Goal: Information Seeking & Learning: Learn about a topic

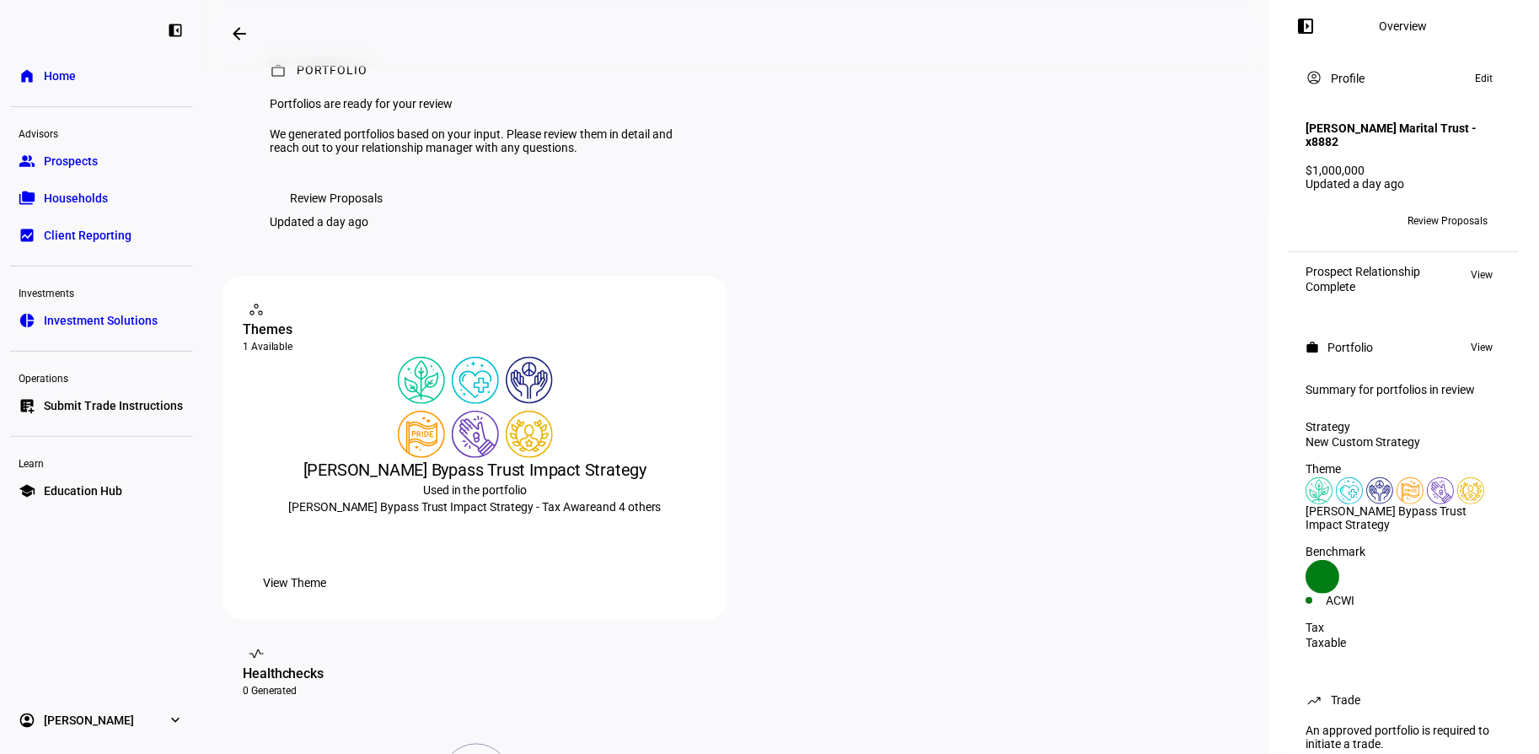
scroll to position [124, 0]
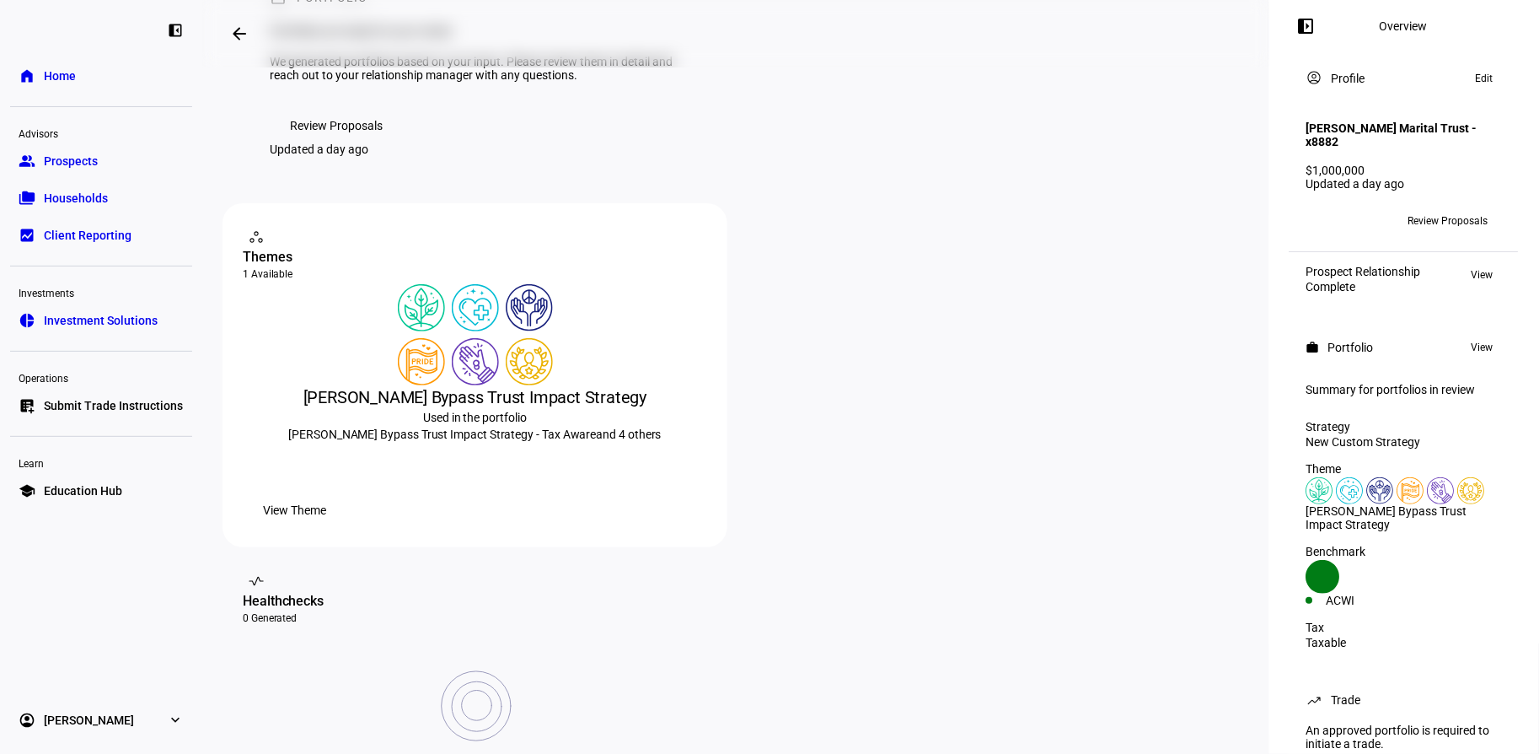
click at [326, 142] on span "Review Proposals" at bounding box center [336, 126] width 93 height 34
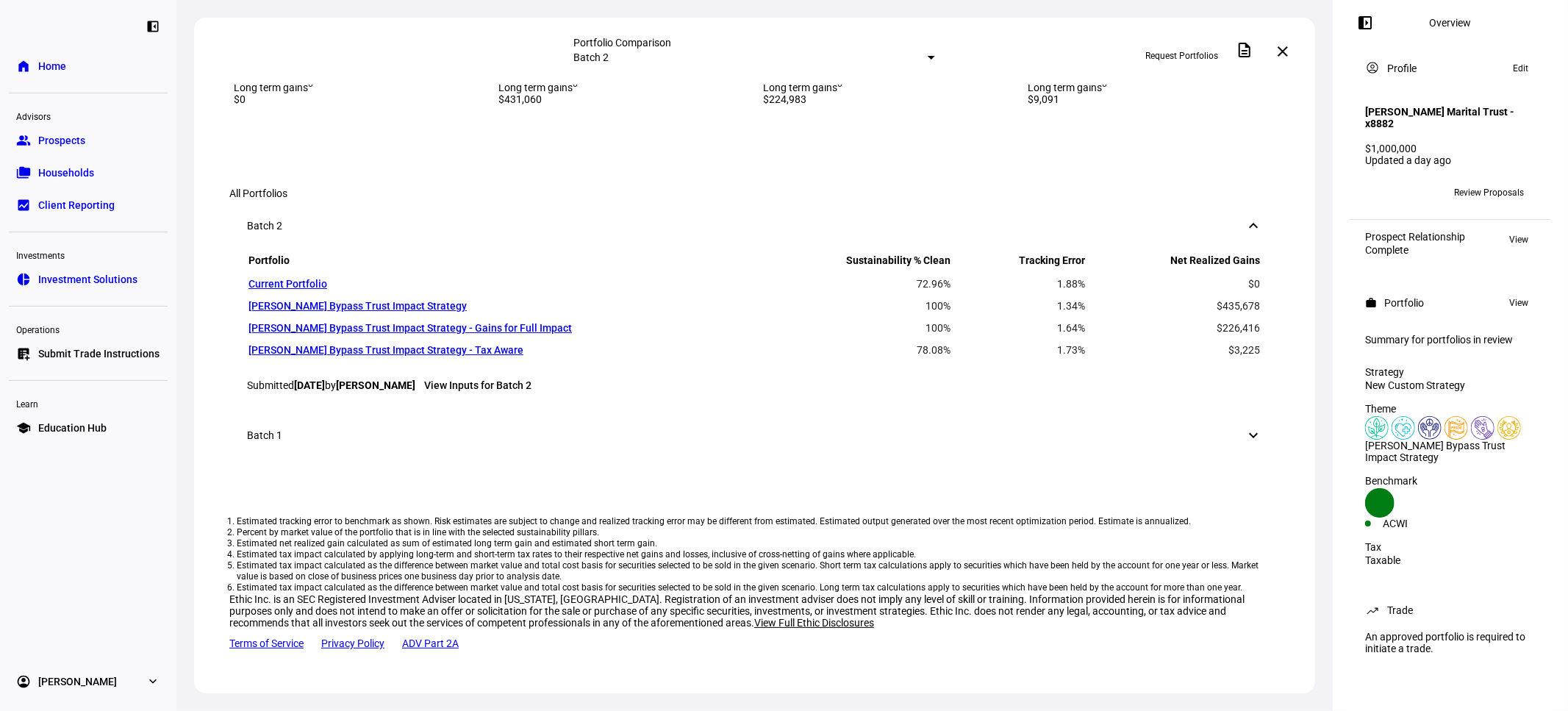
scroll to position [653, 0]
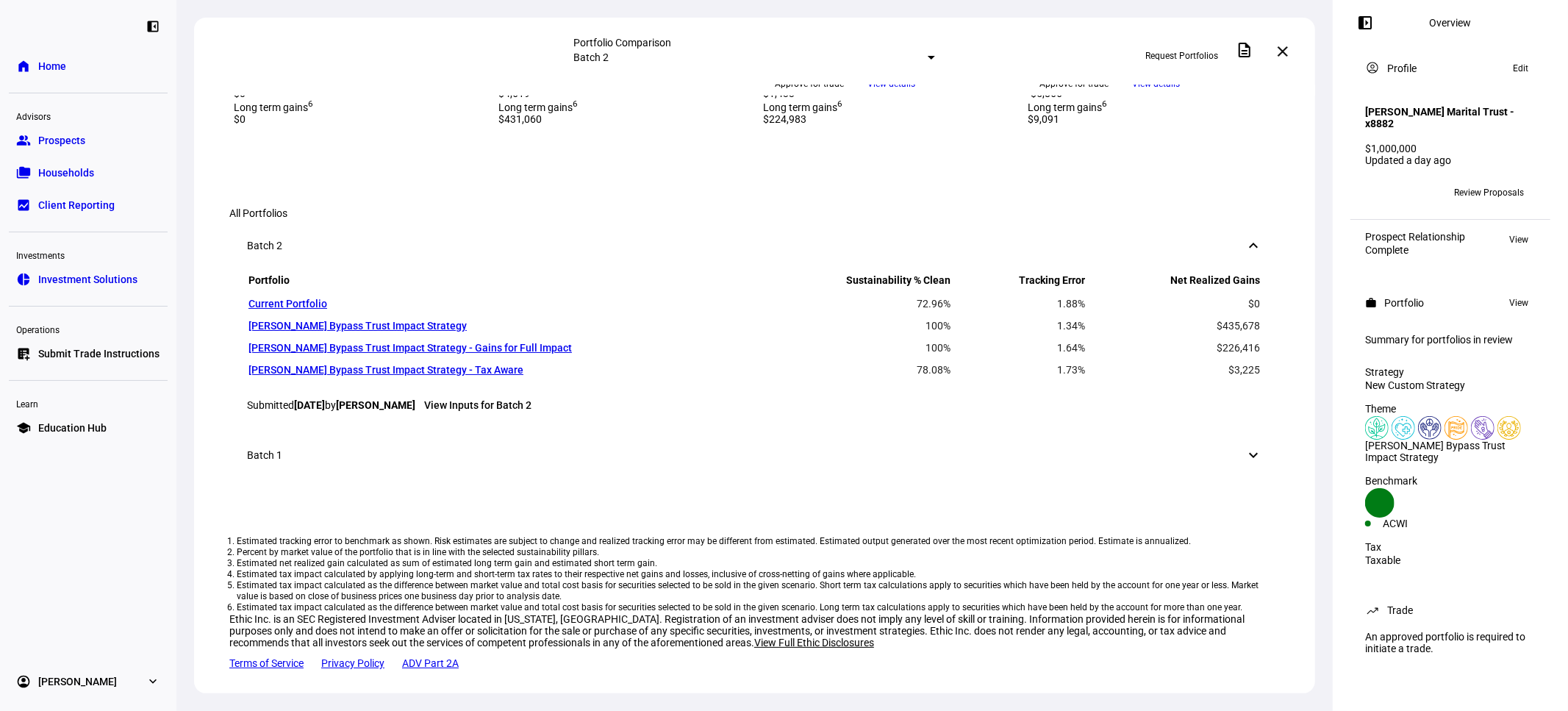
drag, startPoint x: 1026, startPoint y: 361, endPoint x: 1176, endPoint y: 424, distance: 162.7
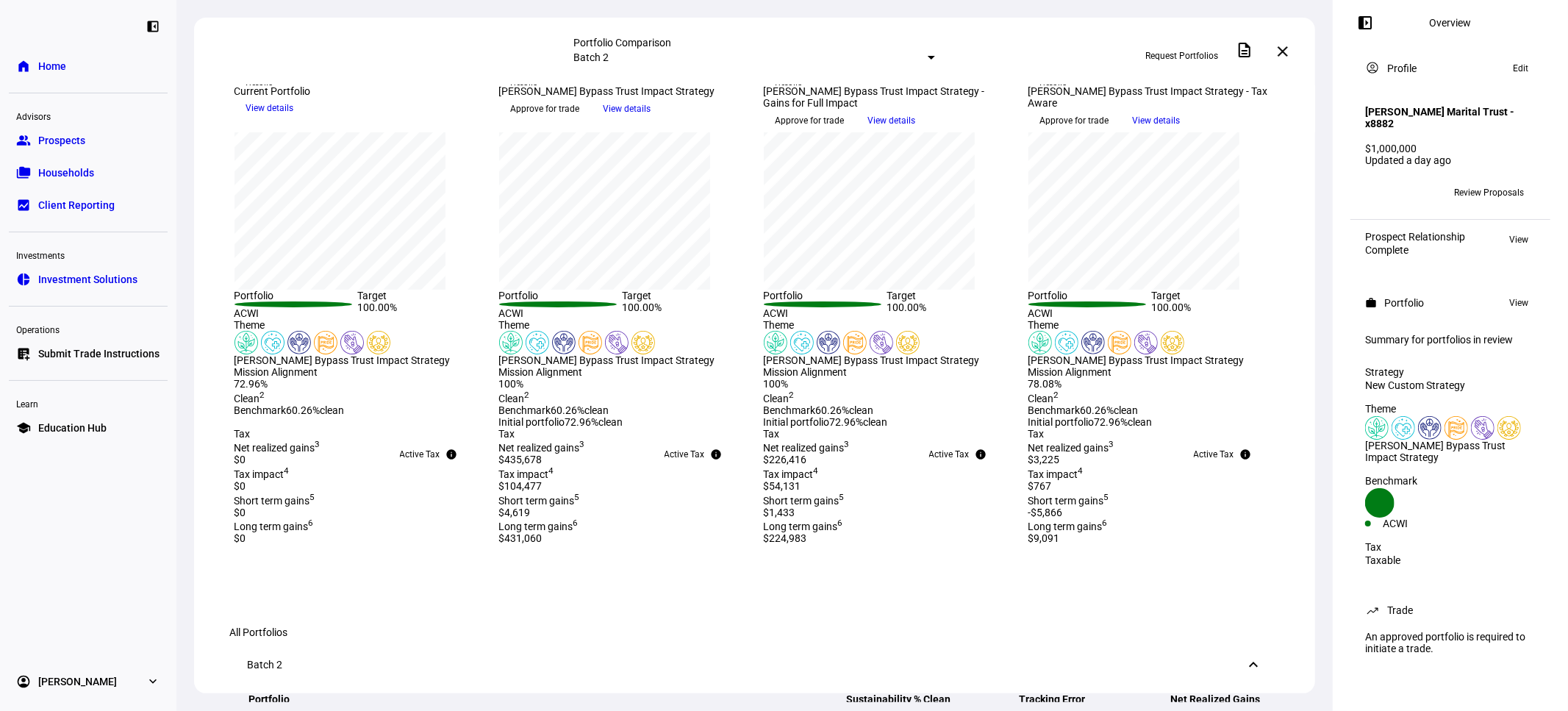
scroll to position [0, 0]
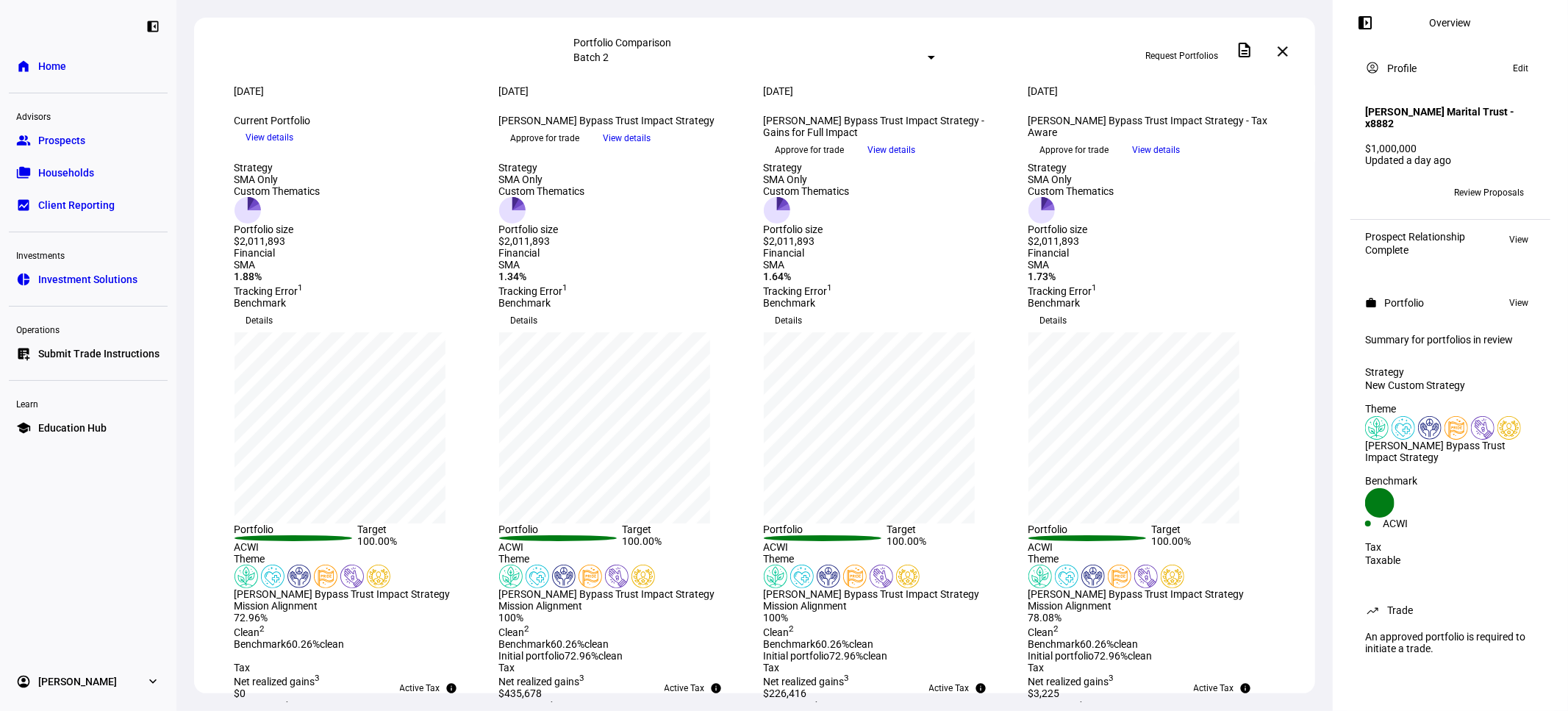
drag, startPoint x: 1367, startPoint y: 103, endPoint x: 1516, endPoint y: 133, distance: 152.0
click at [1342, 129] on h4 "[PERSON_NAME] Marital Trust - x8882" at bounding box center [1451, 117] width 171 height 24
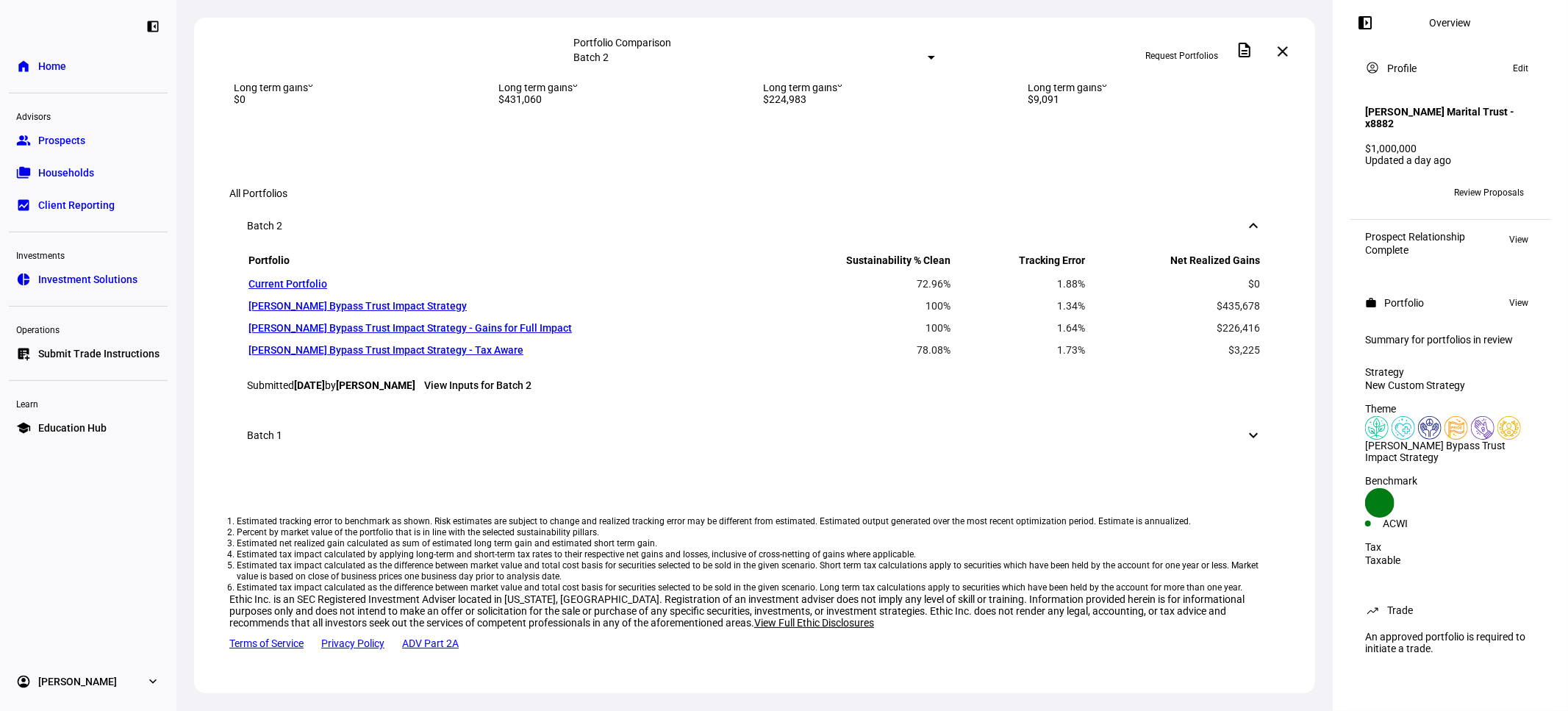
scroll to position [545, 0]
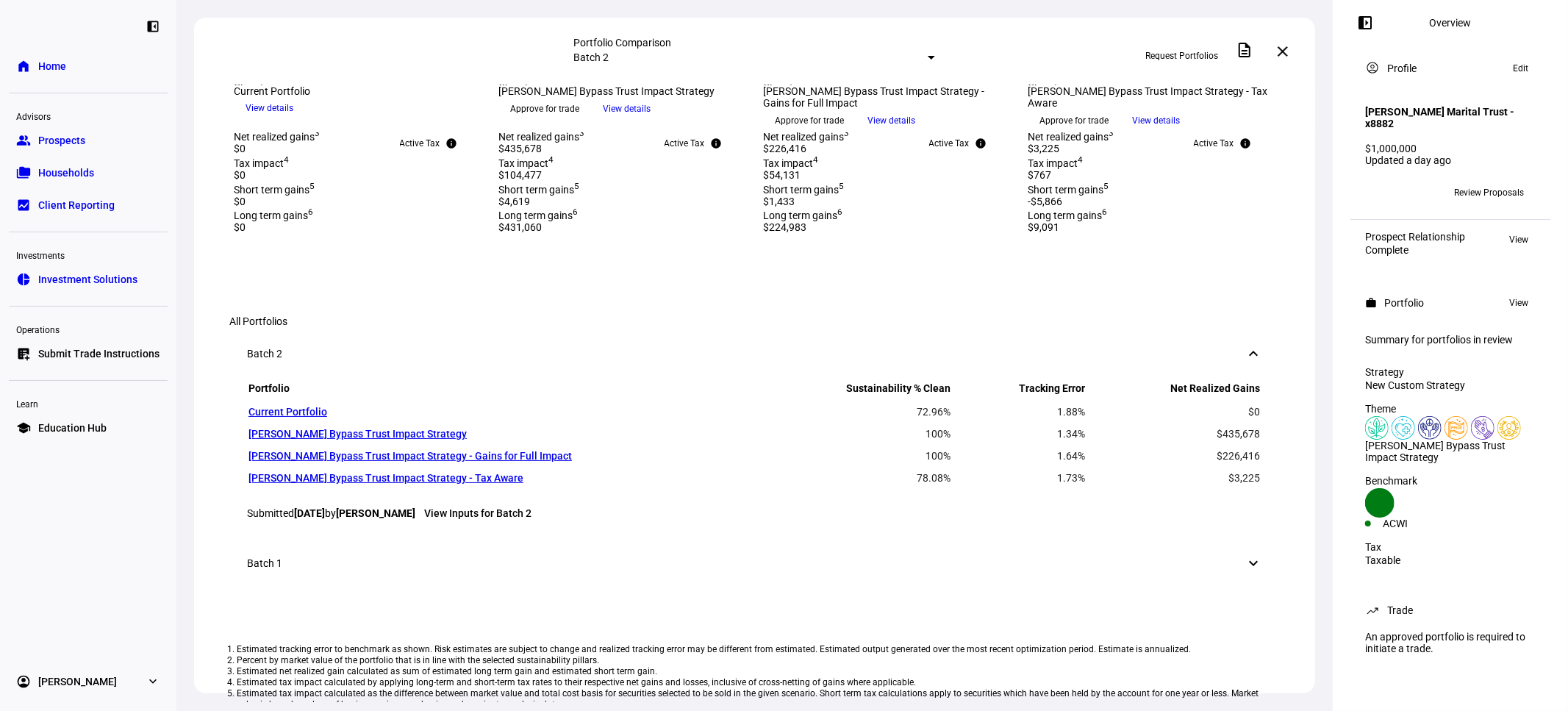
drag, startPoint x: 842, startPoint y: 471, endPoint x: 775, endPoint y: 471, distance: 67.0
click at [775, 117] on div "Mission Alignment 100% Clean 2 Benchmark 60.26% clean Initial portfolio 72.96% …" at bounding box center [887, 85] width 247 height 62
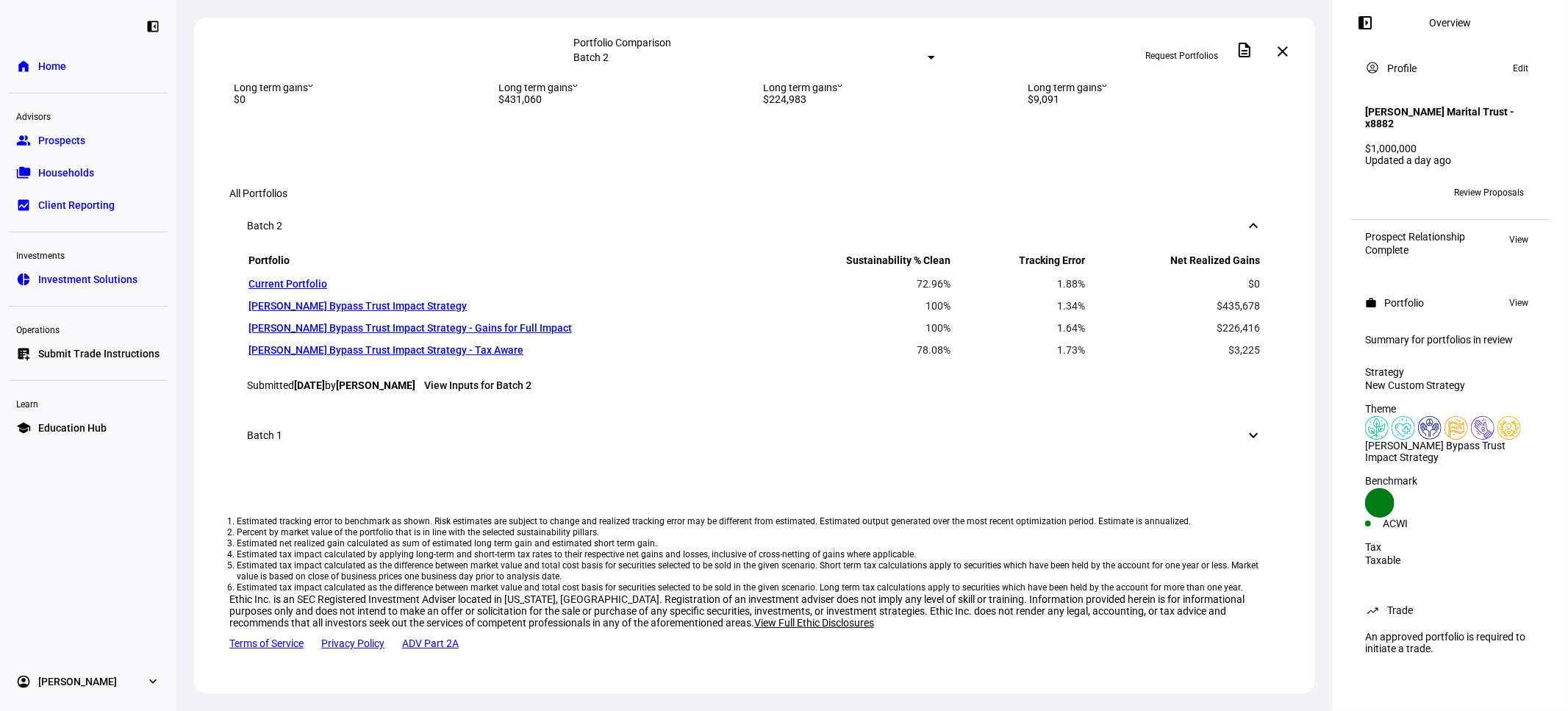
scroll to position [872, 0]
drag, startPoint x: 535, startPoint y: 319, endPoint x: 747, endPoint y: 402, distance: 227.7
click at [747, 106] on div "Tax info Active Tax Net realized gains 3 $0 Tax impact 4 $0 Short term gains 5 …" at bounding box center [754, 47] width 1112 height 117
drag, startPoint x: 935, startPoint y: 392, endPoint x: 1237, endPoint y: 400, distance: 302.1
click at [1237, 106] on div "Tax info Active Tax Net realized gains 3 $0 Tax impact 4 $0 Short term gains 5 …" at bounding box center [754, 47] width 1112 height 117
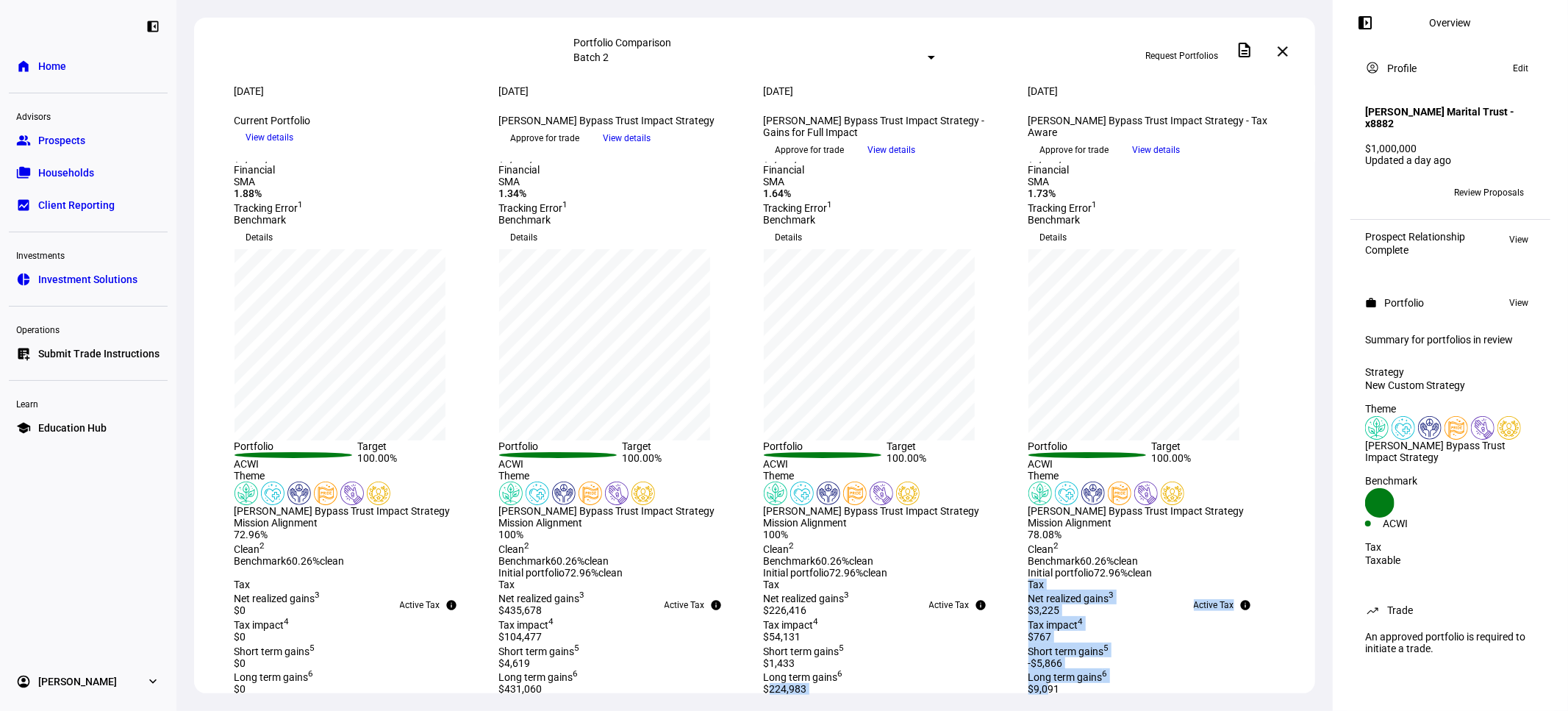
scroll to position [0, 0]
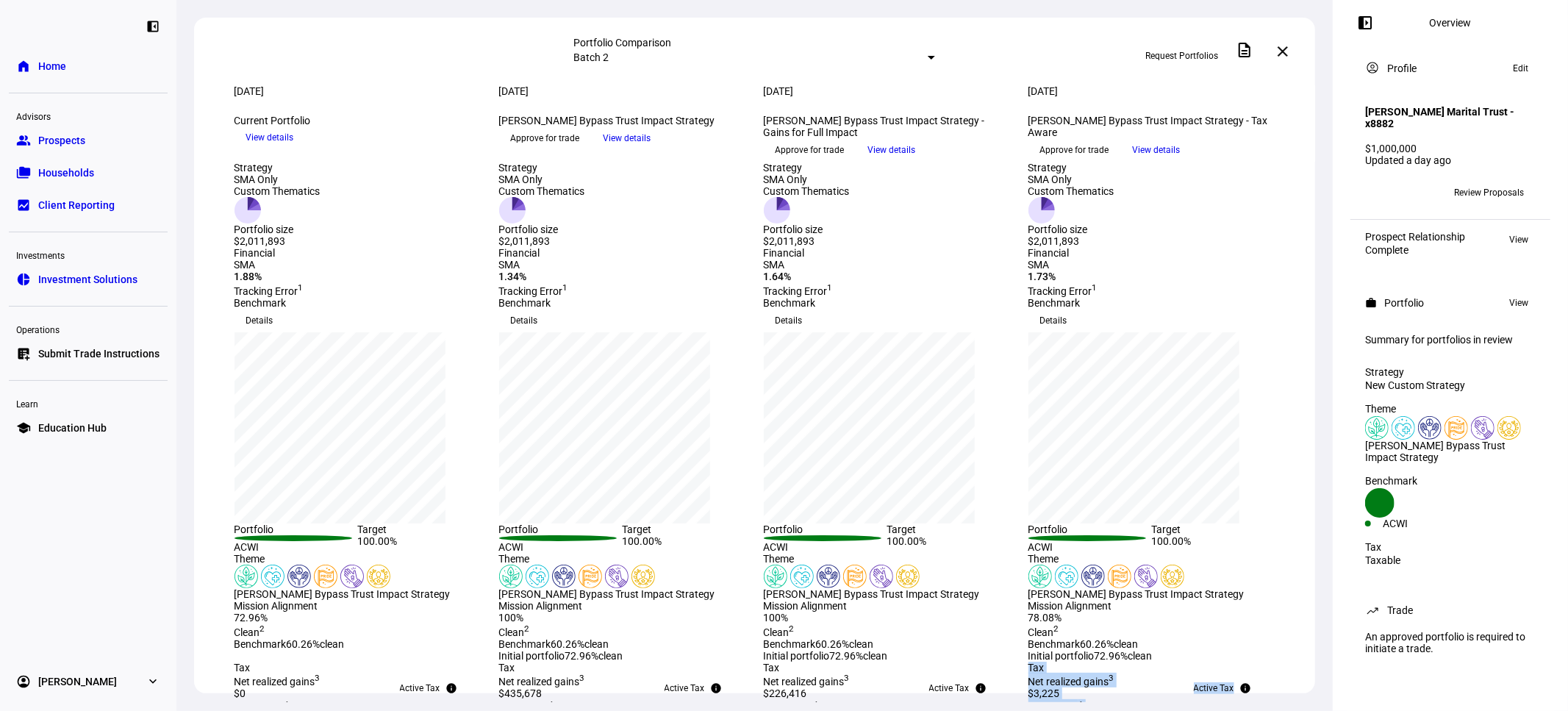
click at [1181, 161] on span "View details" at bounding box center [1156, 149] width 48 height 22
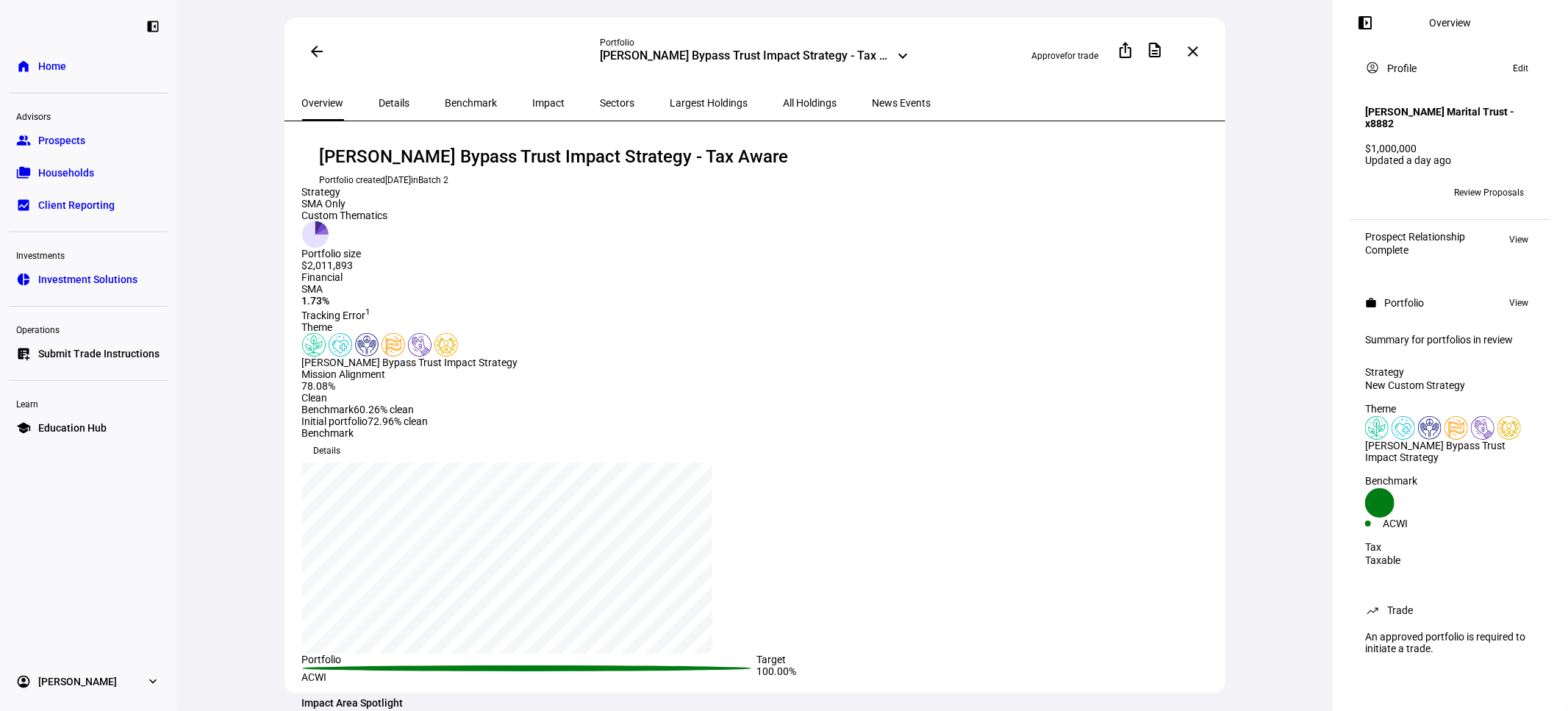
click at [784, 106] on span "All Holdings" at bounding box center [811, 103] width 54 height 35
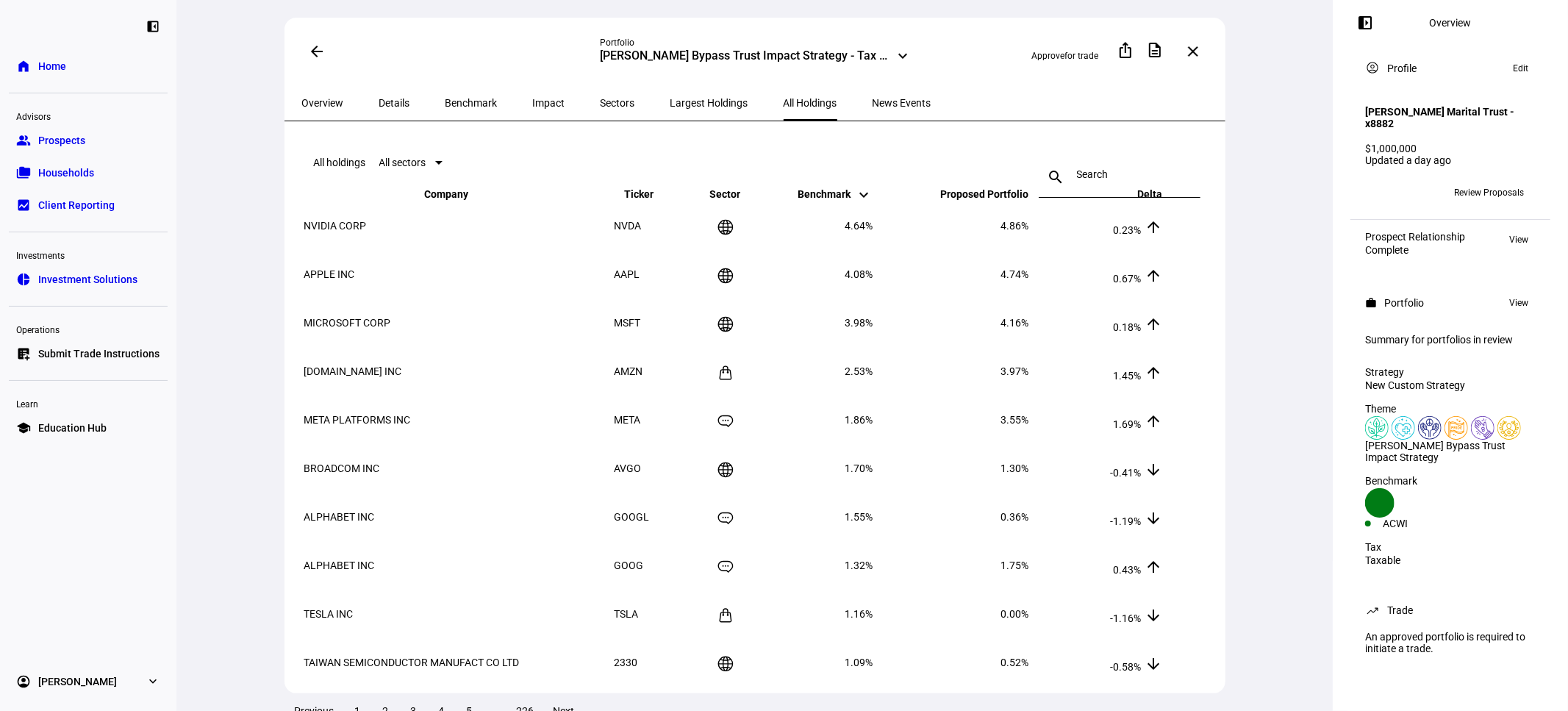
click at [1163, 209] on mat-icon "keyboard_arrow_up" at bounding box center [1154, 200] width 17 height 17
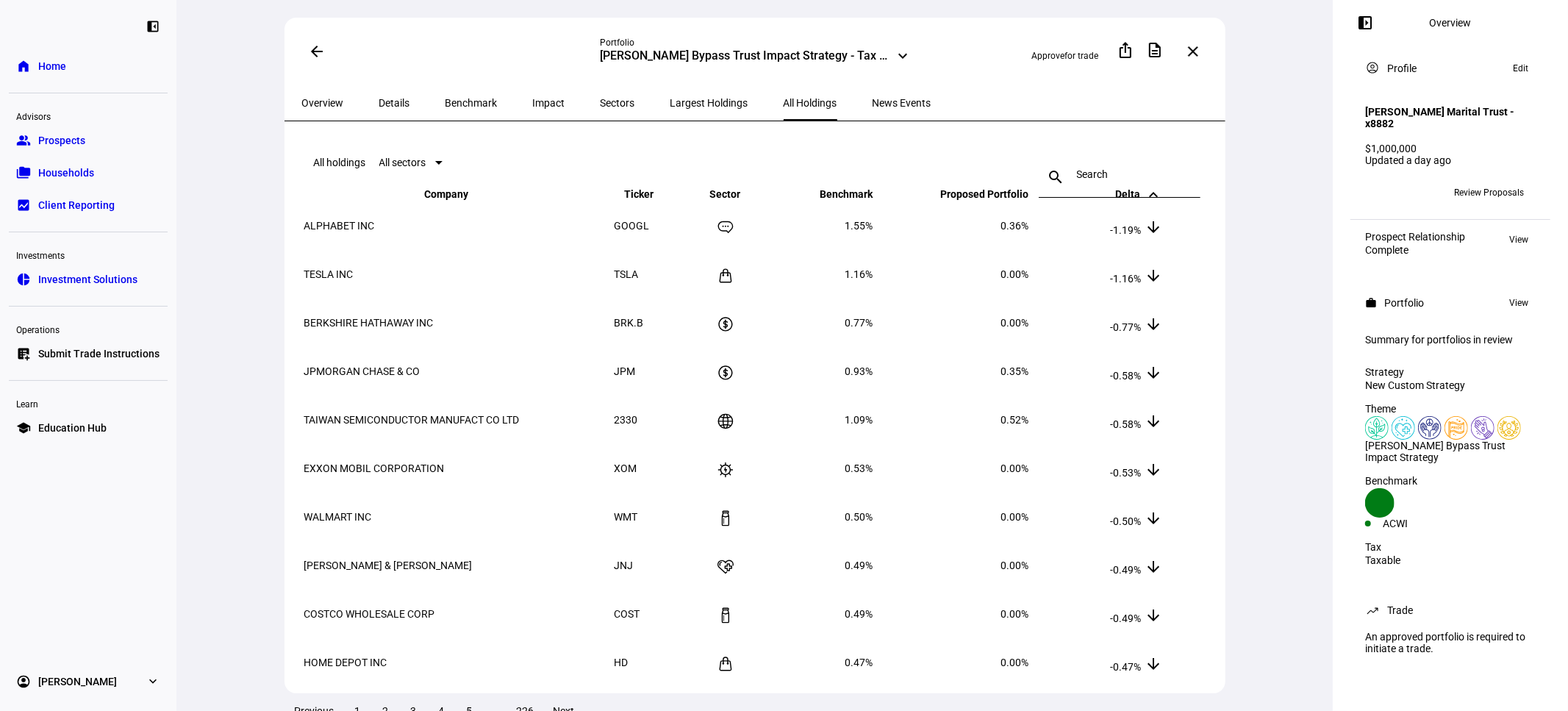
click at [1163, 200] on span "Delta keyboard_arrow_down keyboard_arrow_up" at bounding box center [1140, 194] width 47 height 11
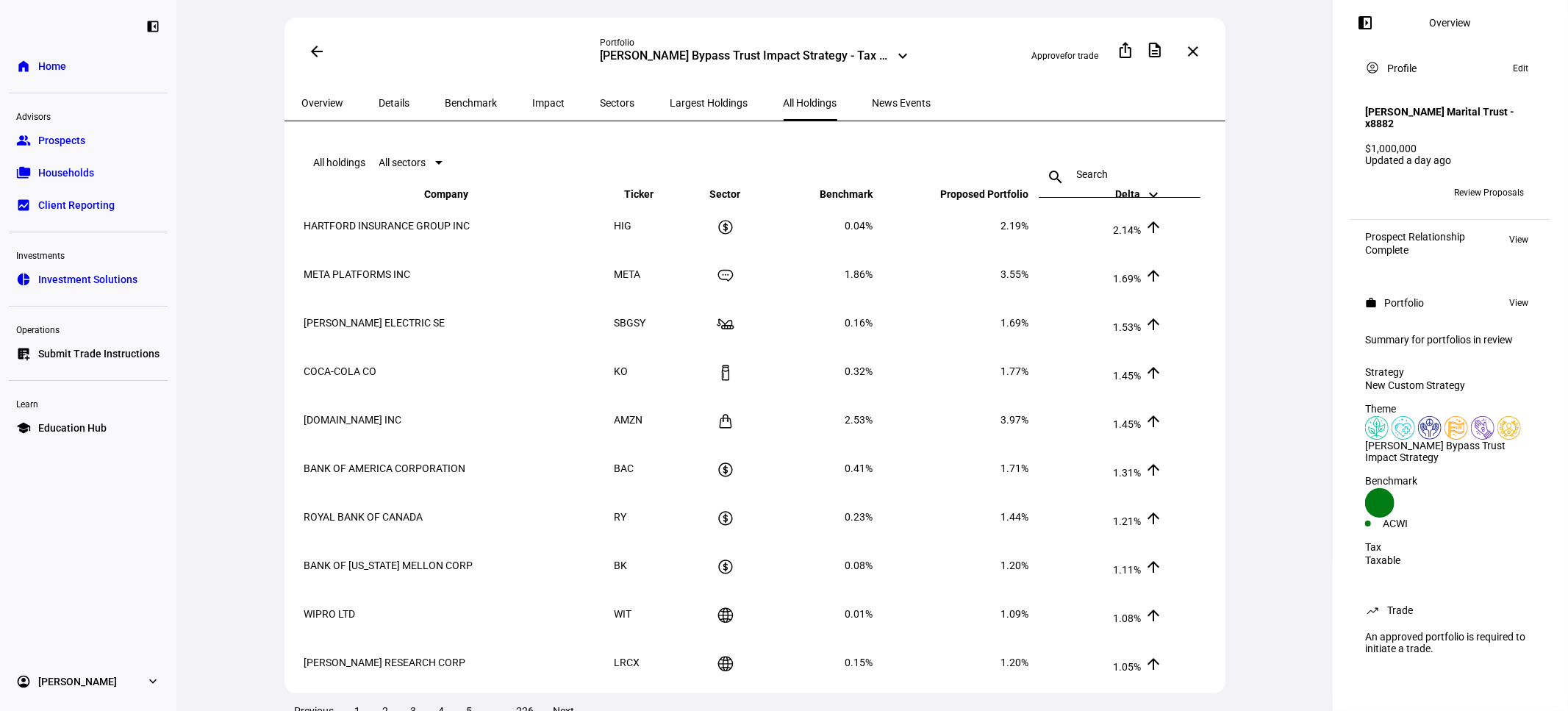
click at [533, 106] on span "Impact" at bounding box center [549, 103] width 32 height 35
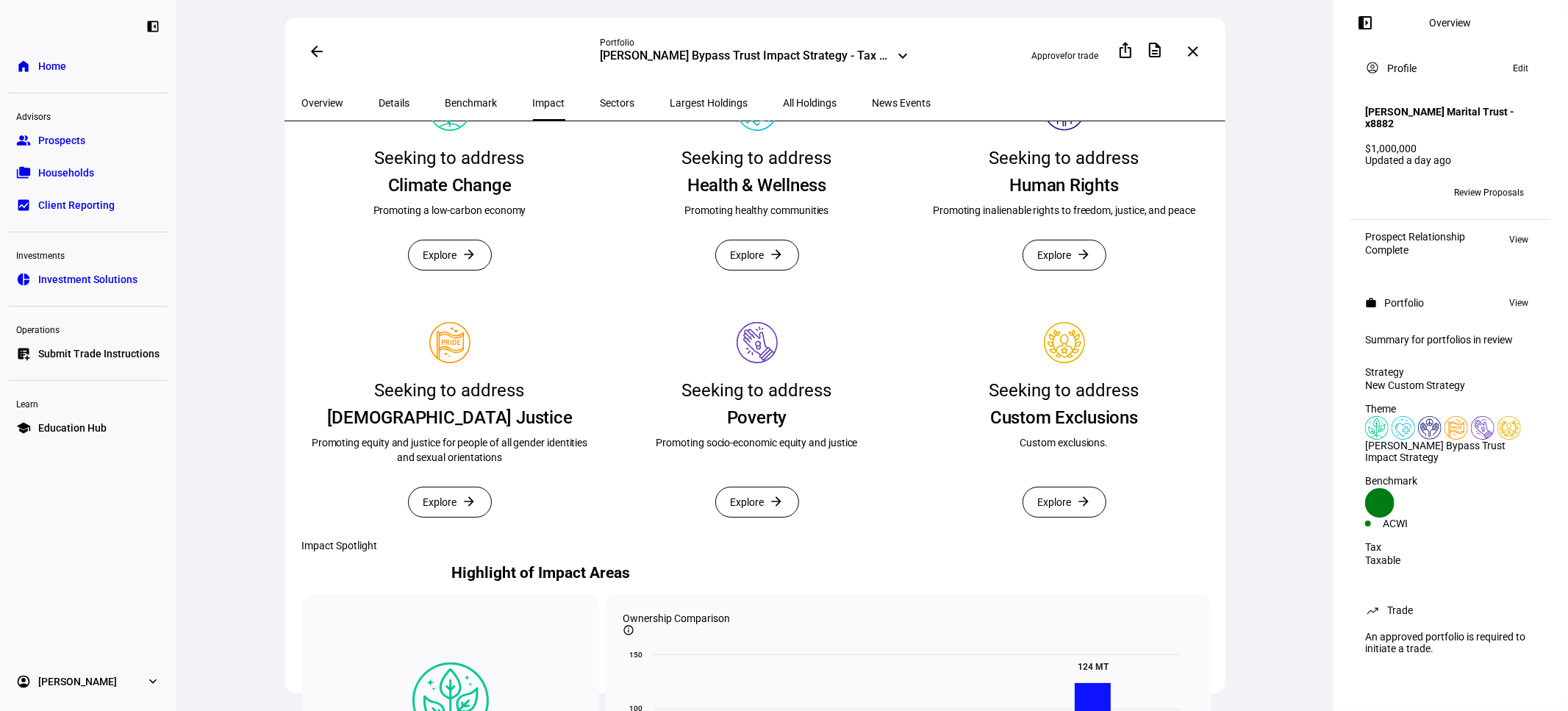
scroll to position [326, 0]
click at [450, 270] on span "Explore" at bounding box center [440, 255] width 34 height 30
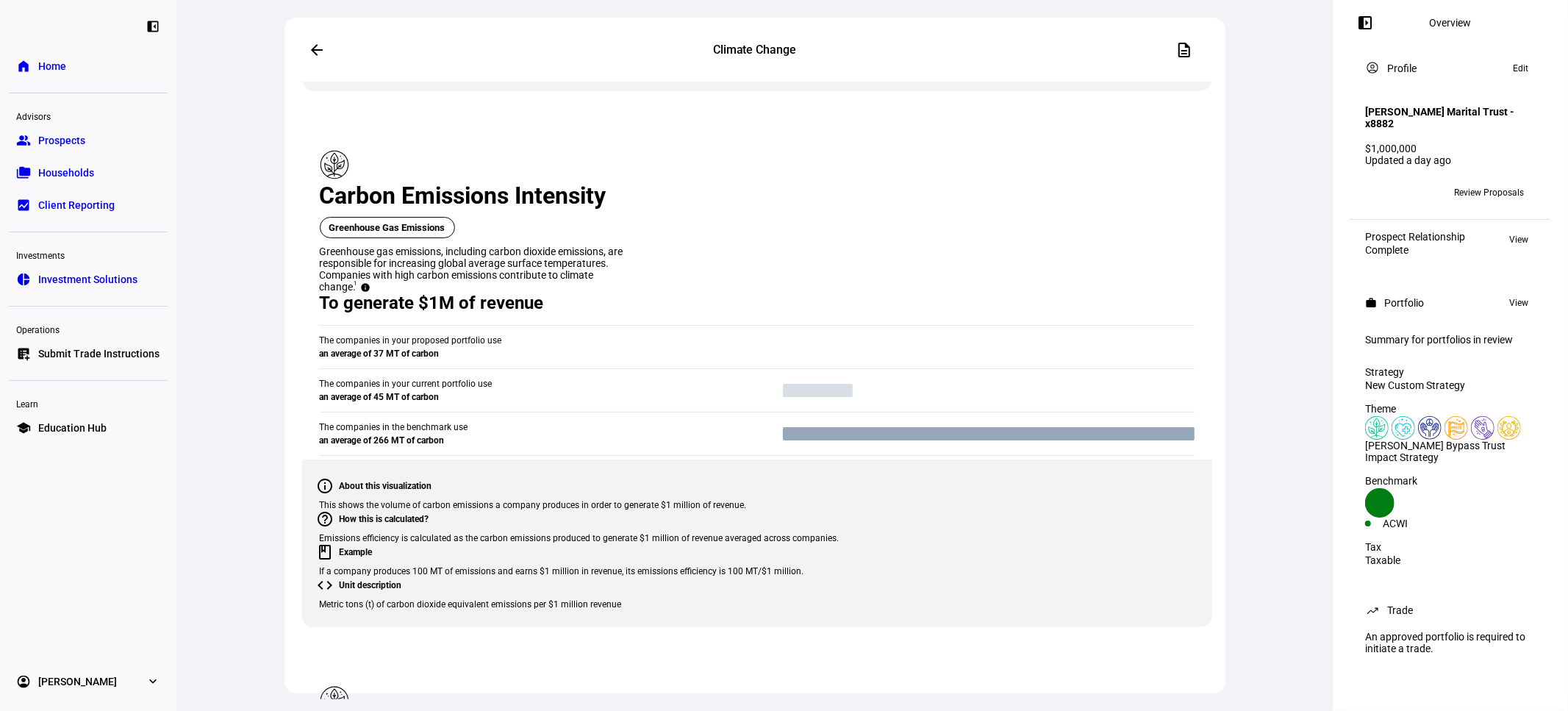
scroll to position [1307, 0]
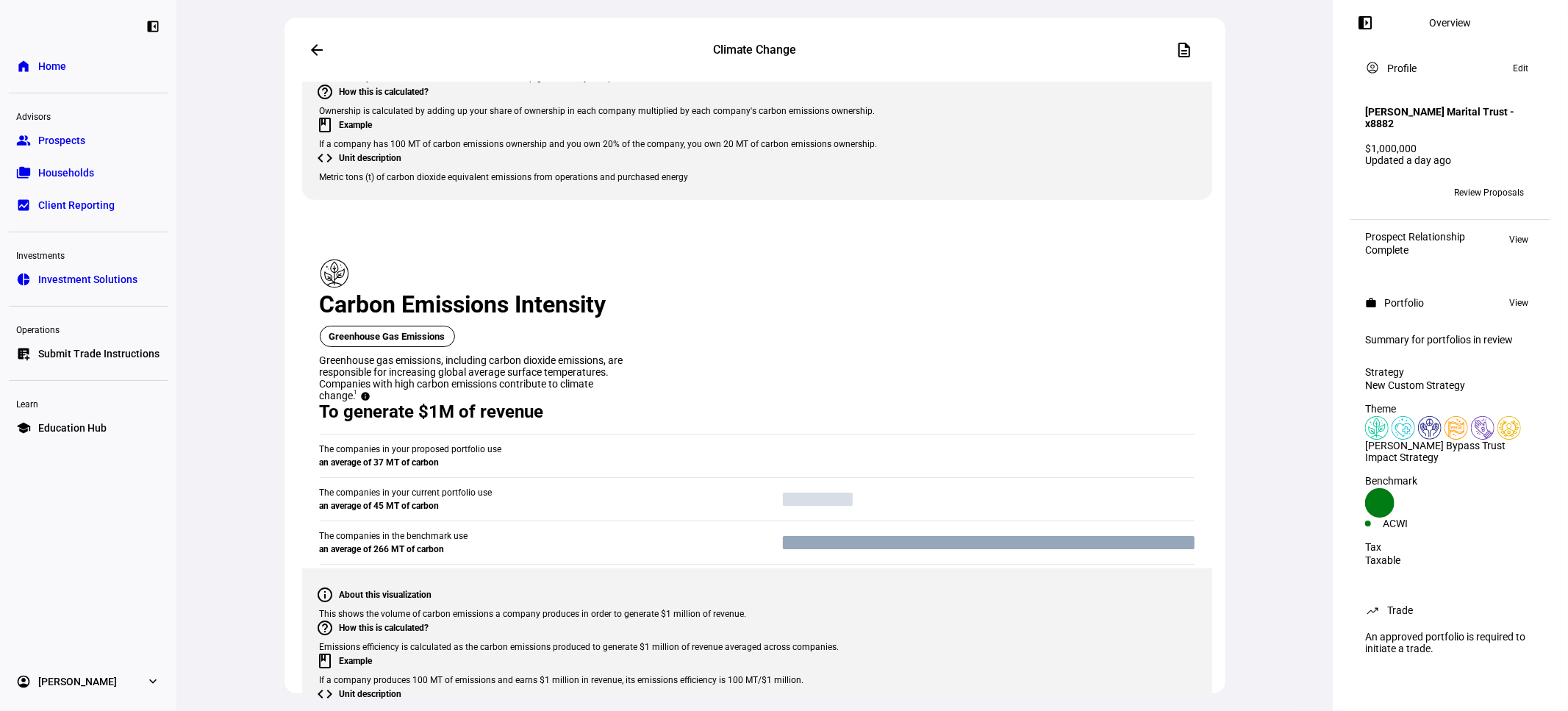
click at [554, 289] on span "From proposed portfolio" at bounding box center [524, 294] width 78 height 24
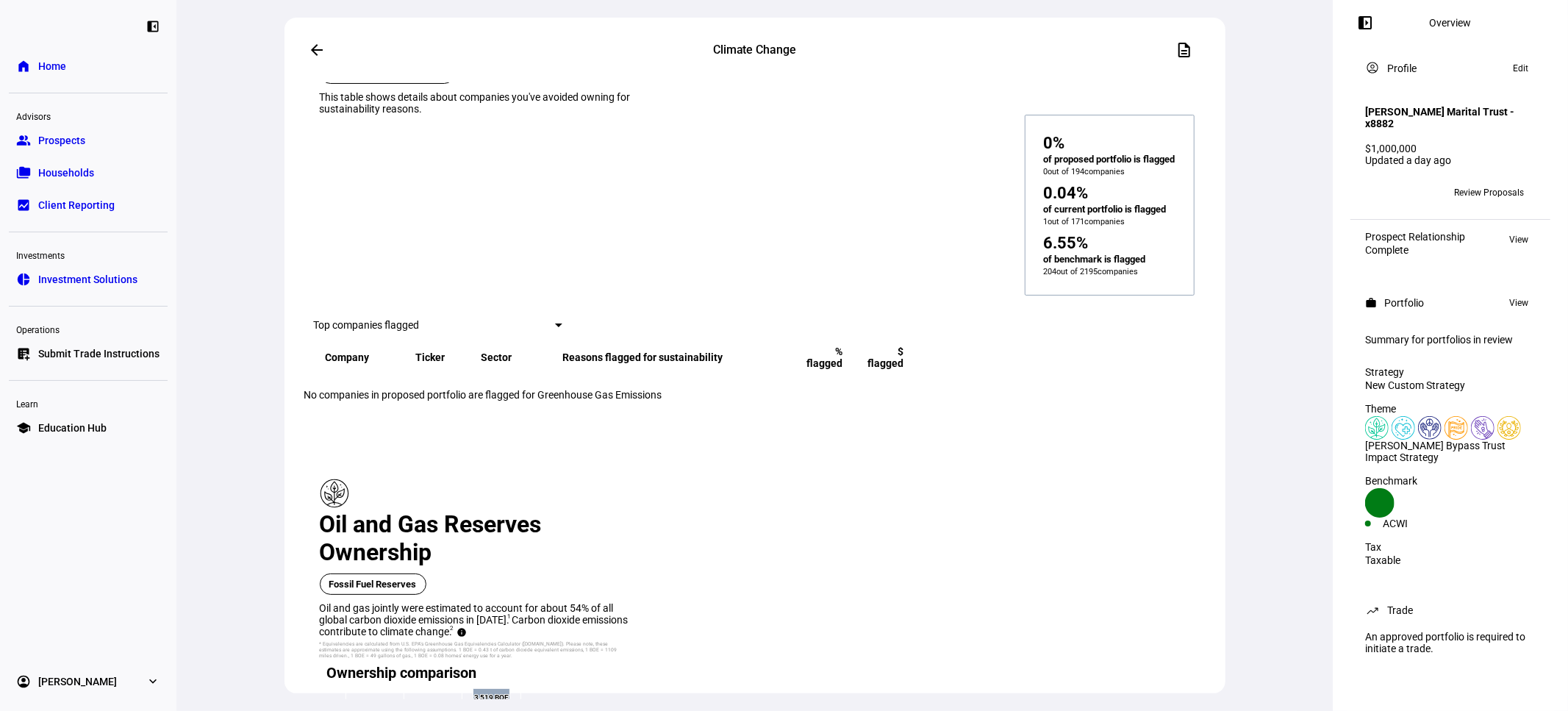
scroll to position [2069, 0]
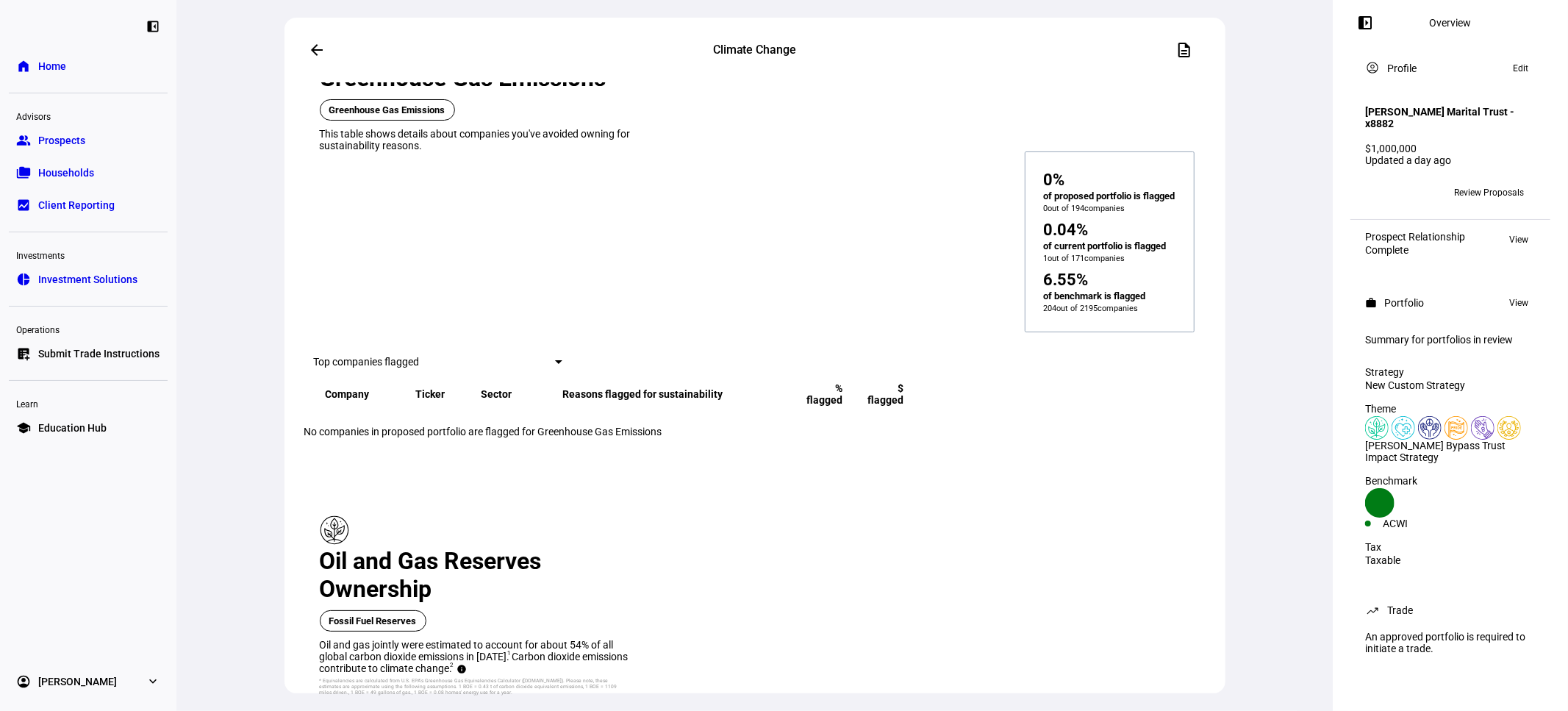
drag, startPoint x: 1048, startPoint y: 297, endPoint x: 1169, endPoint y: 384, distance: 149.0
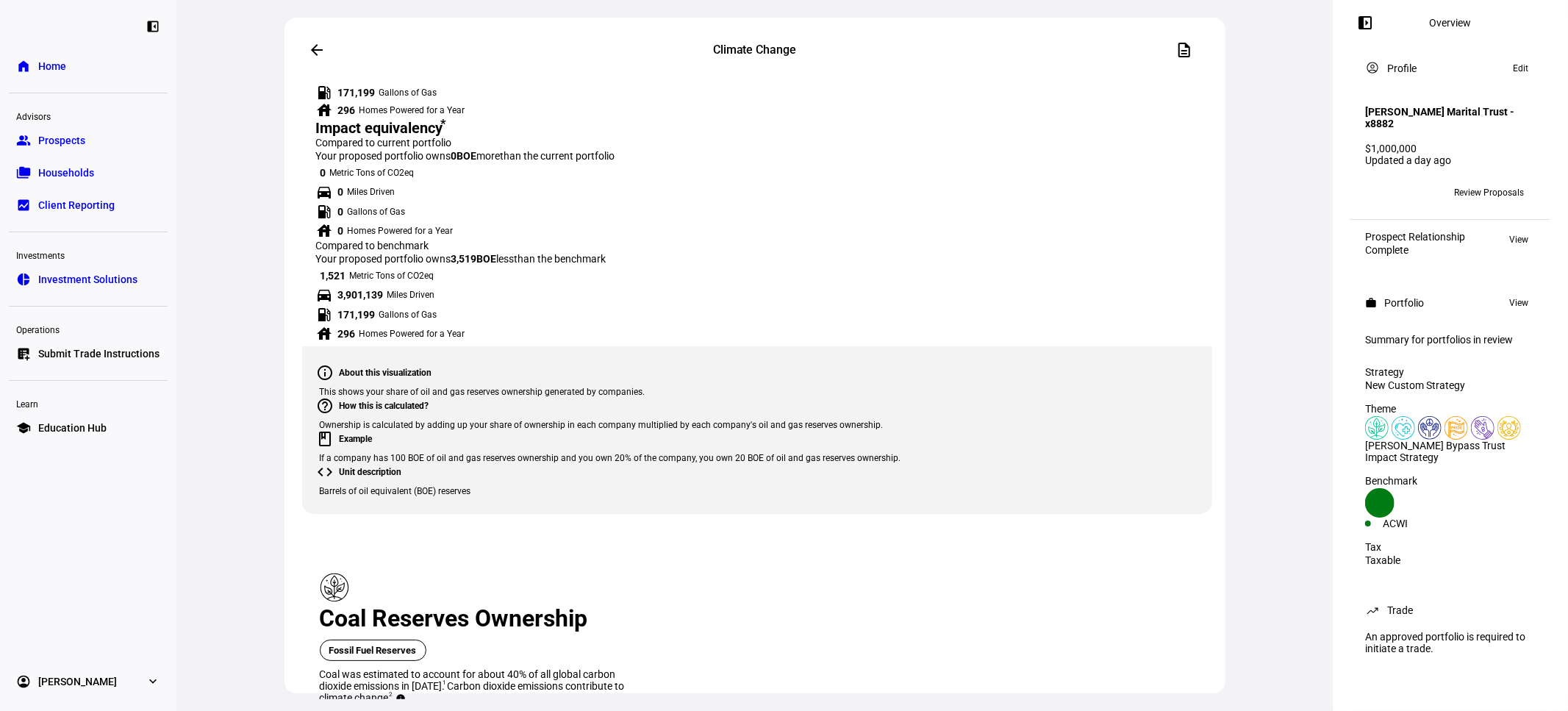
scroll to position [2942, 0]
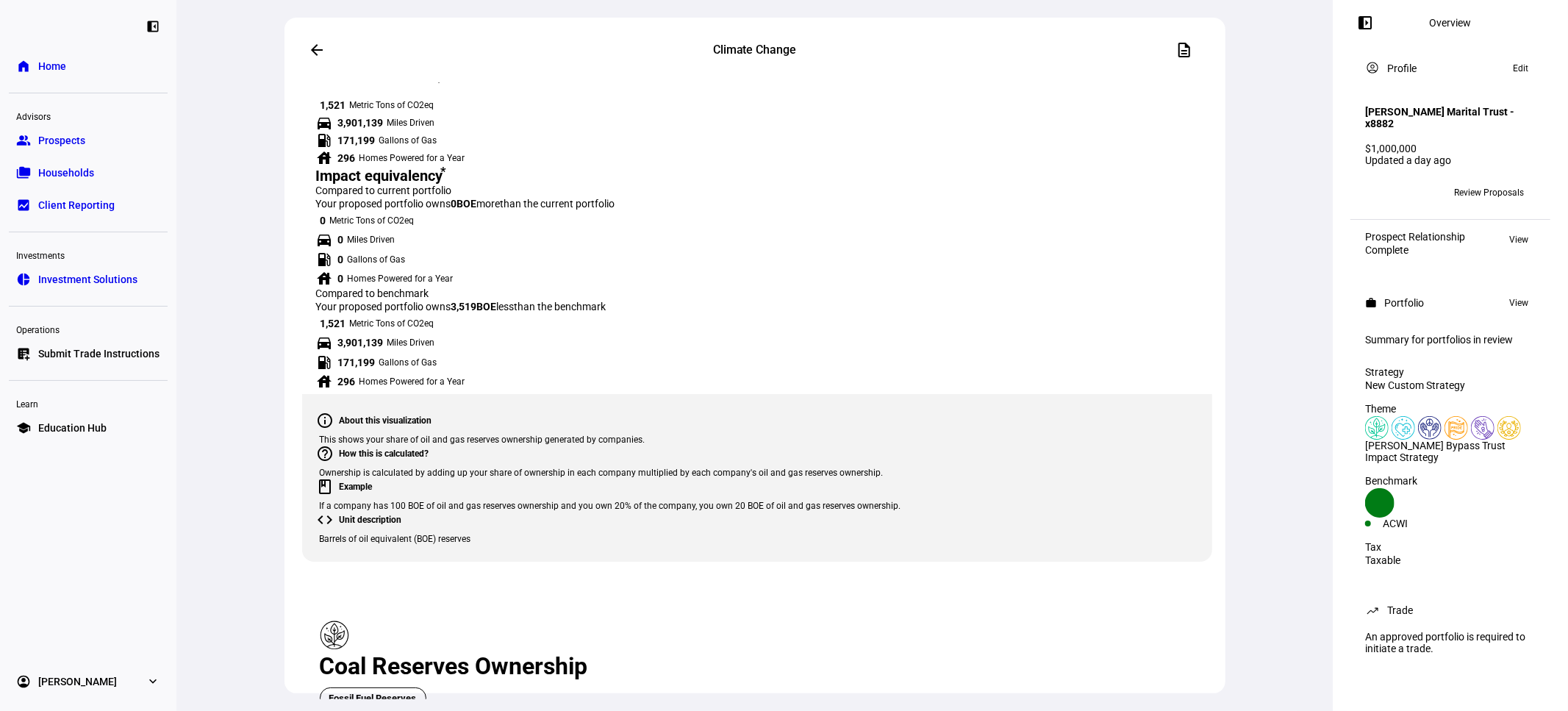
click at [529, 544] on span "From proposed portfolio" at bounding box center [524, 556] width 78 height 24
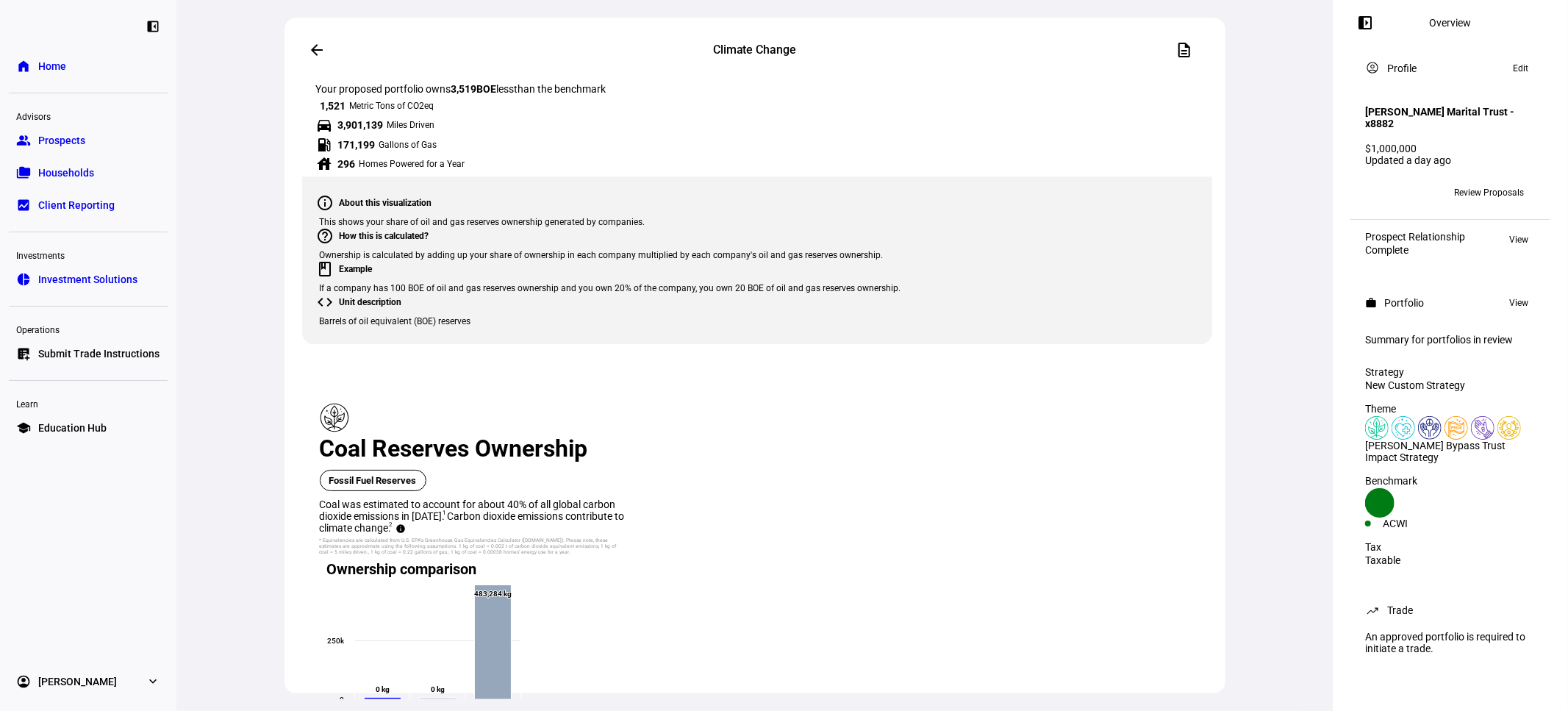
scroll to position [3595, 0]
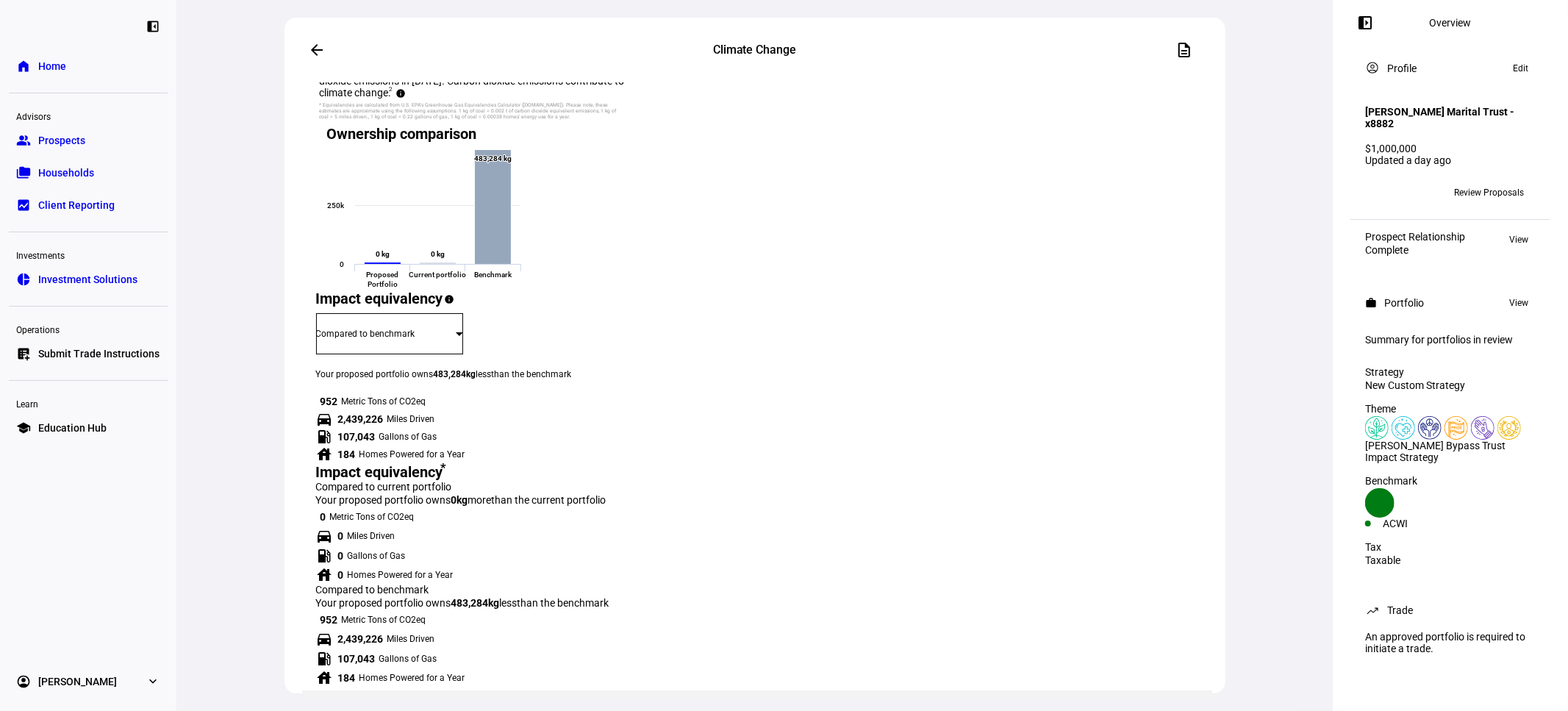
click at [564, 420] on span "From proposed portfolio" at bounding box center [524, 426] width 78 height 24
drag, startPoint x: 737, startPoint y: 428, endPoint x: 892, endPoint y: 584, distance: 219.9
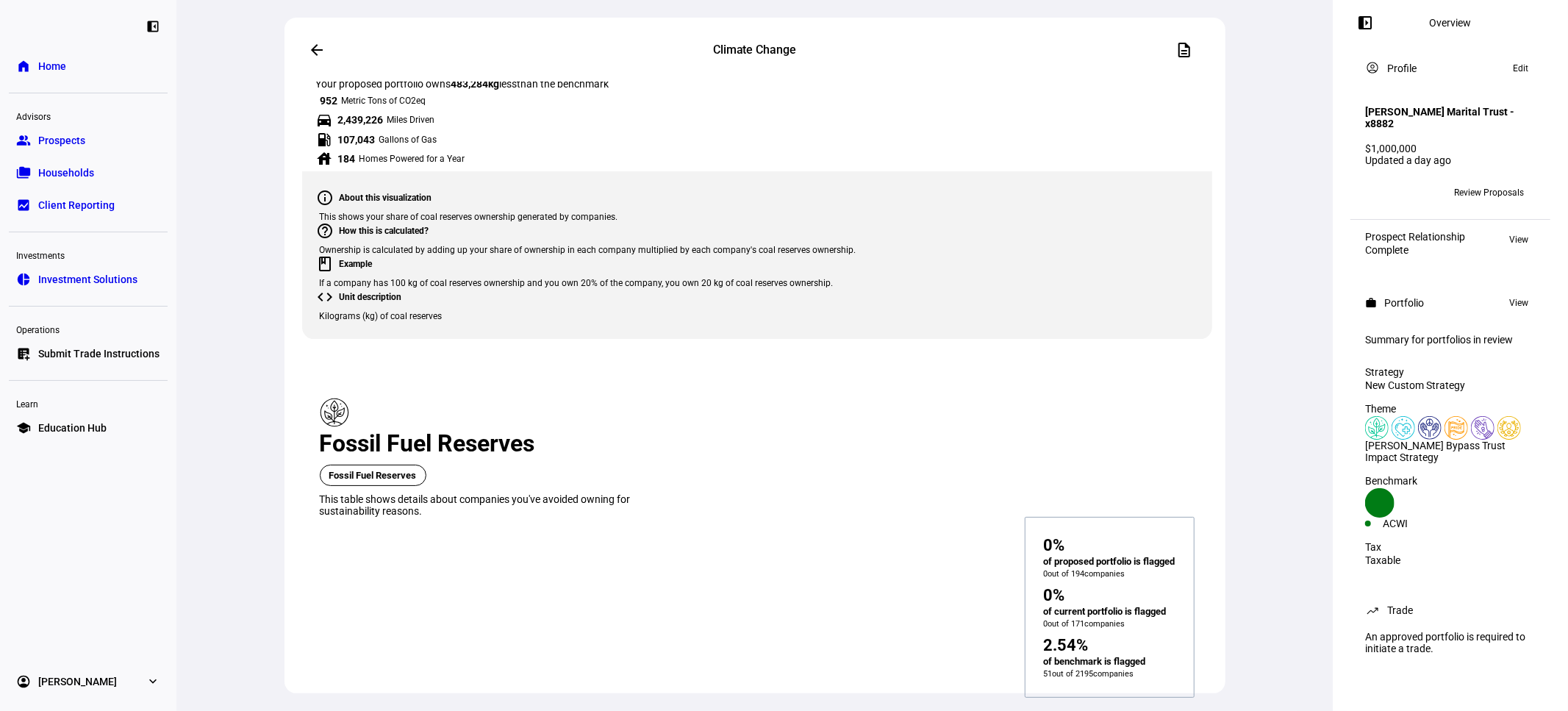
scroll to position [4140, 0]
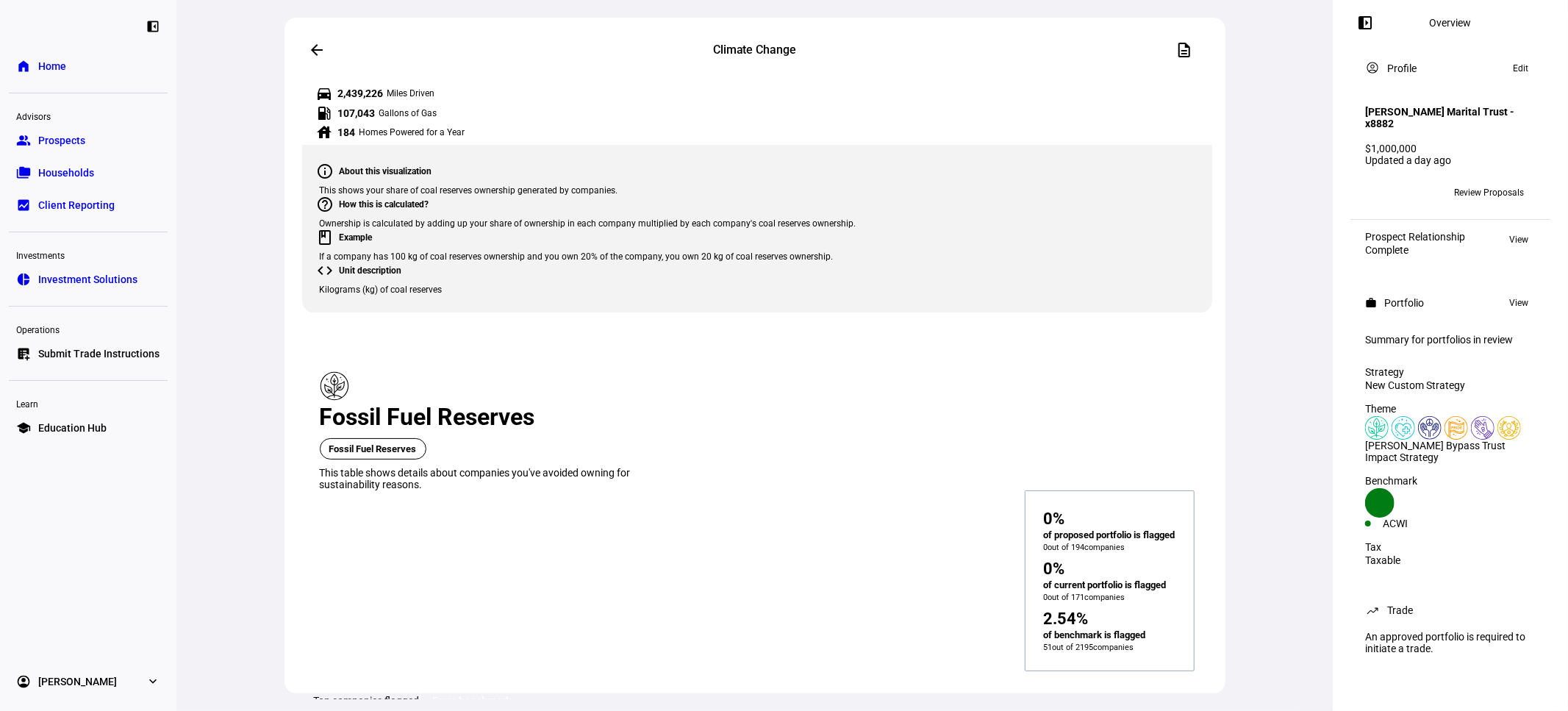
click at [544, 390] on span "From proposed portfolio" at bounding box center [524, 401] width 78 height 24
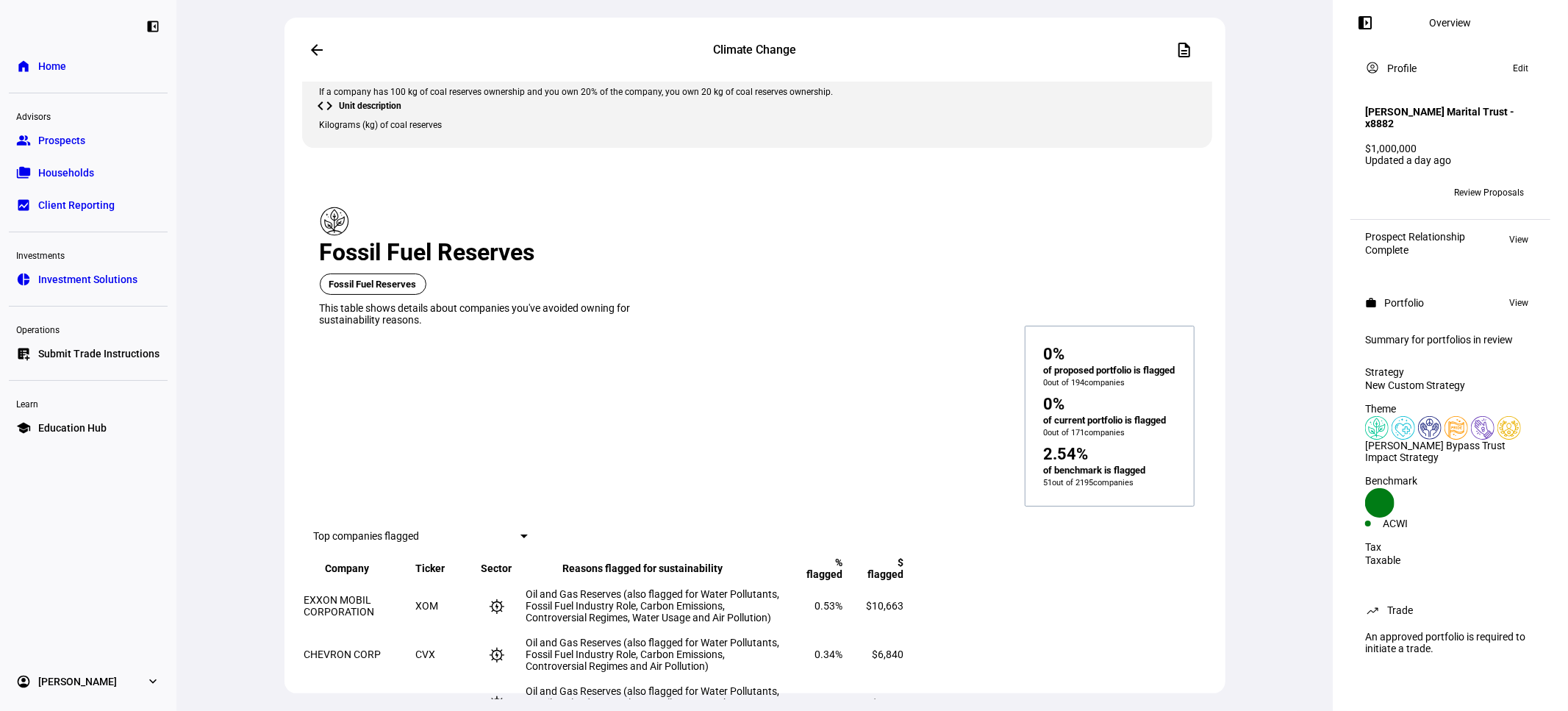
scroll to position [4576, 0]
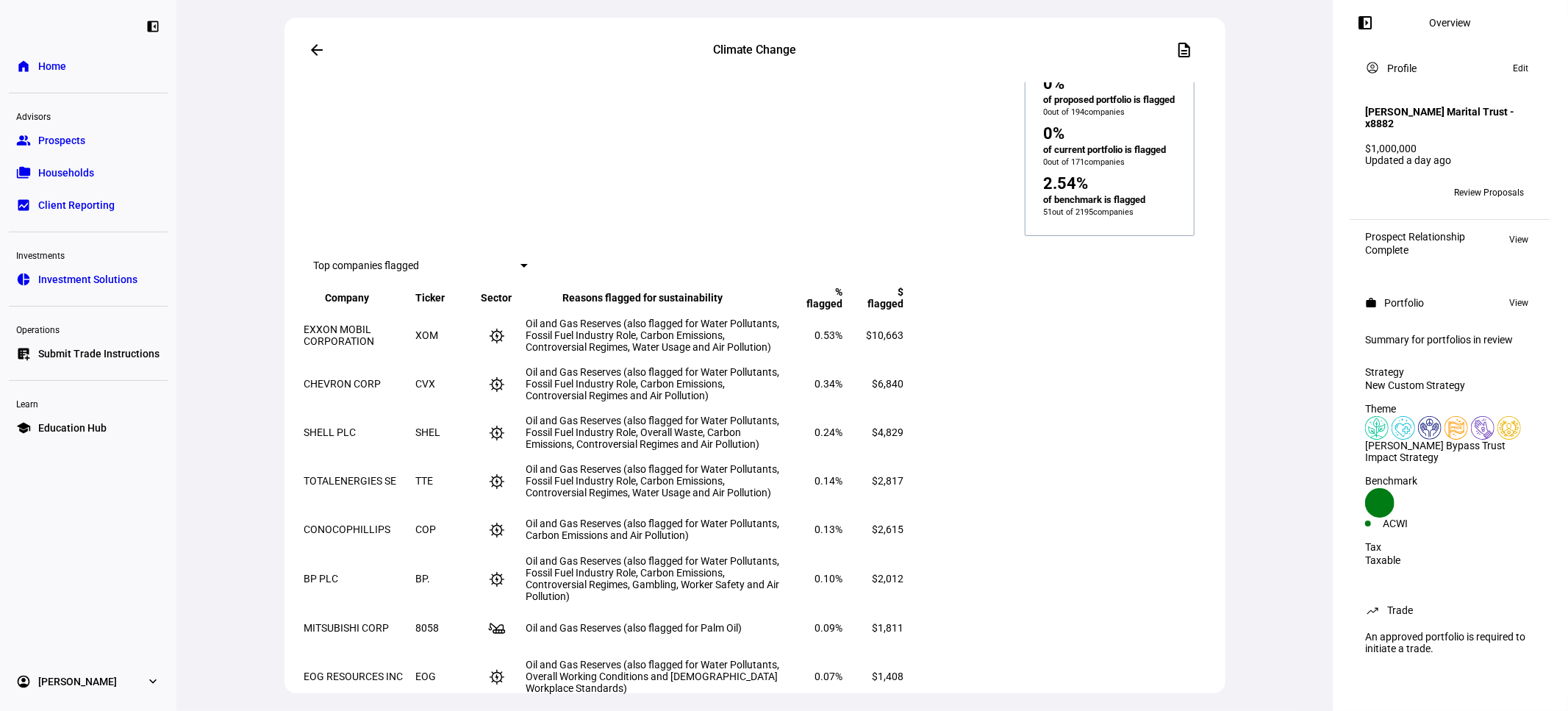
click at [1072, 171] on div at bounding box center [784, 355] width 1568 height 711
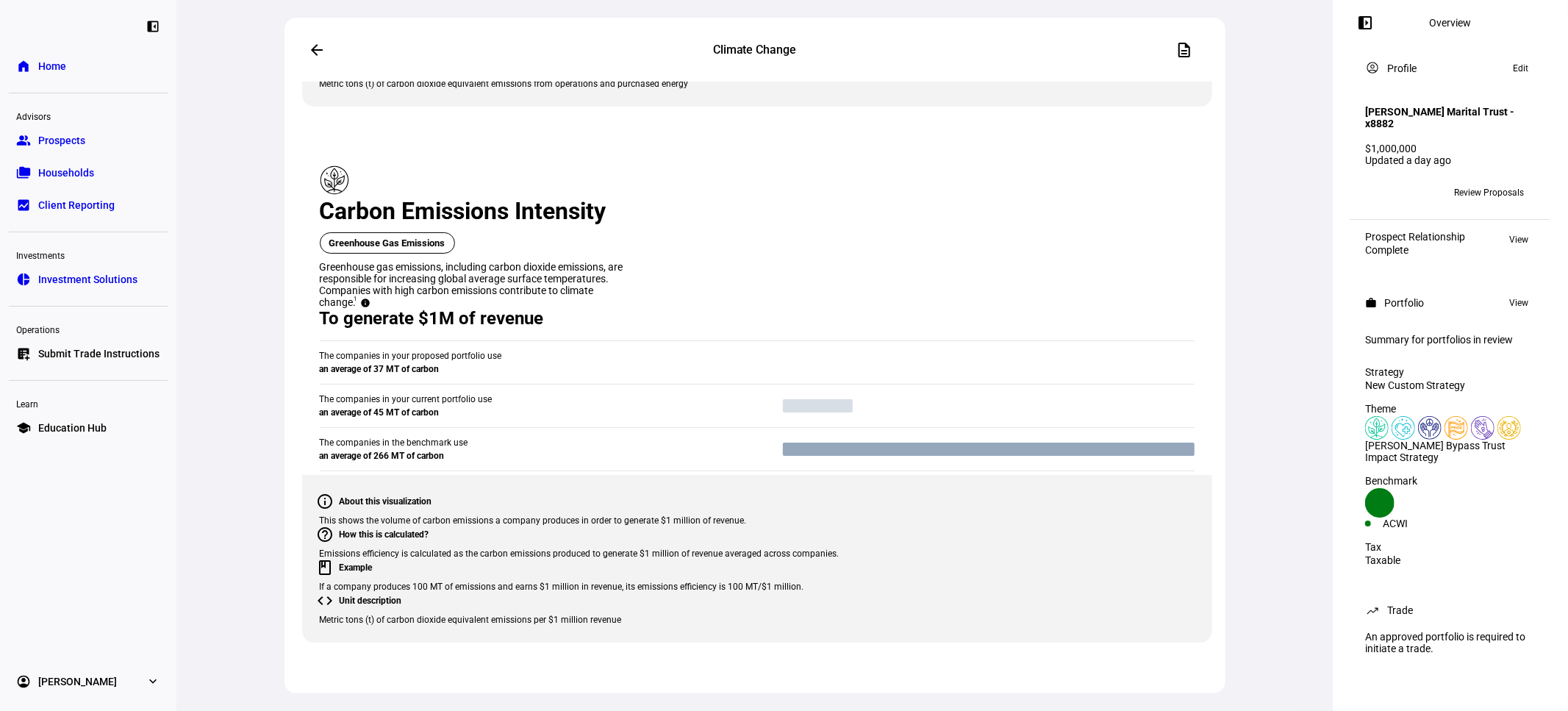
scroll to position [1366, 0]
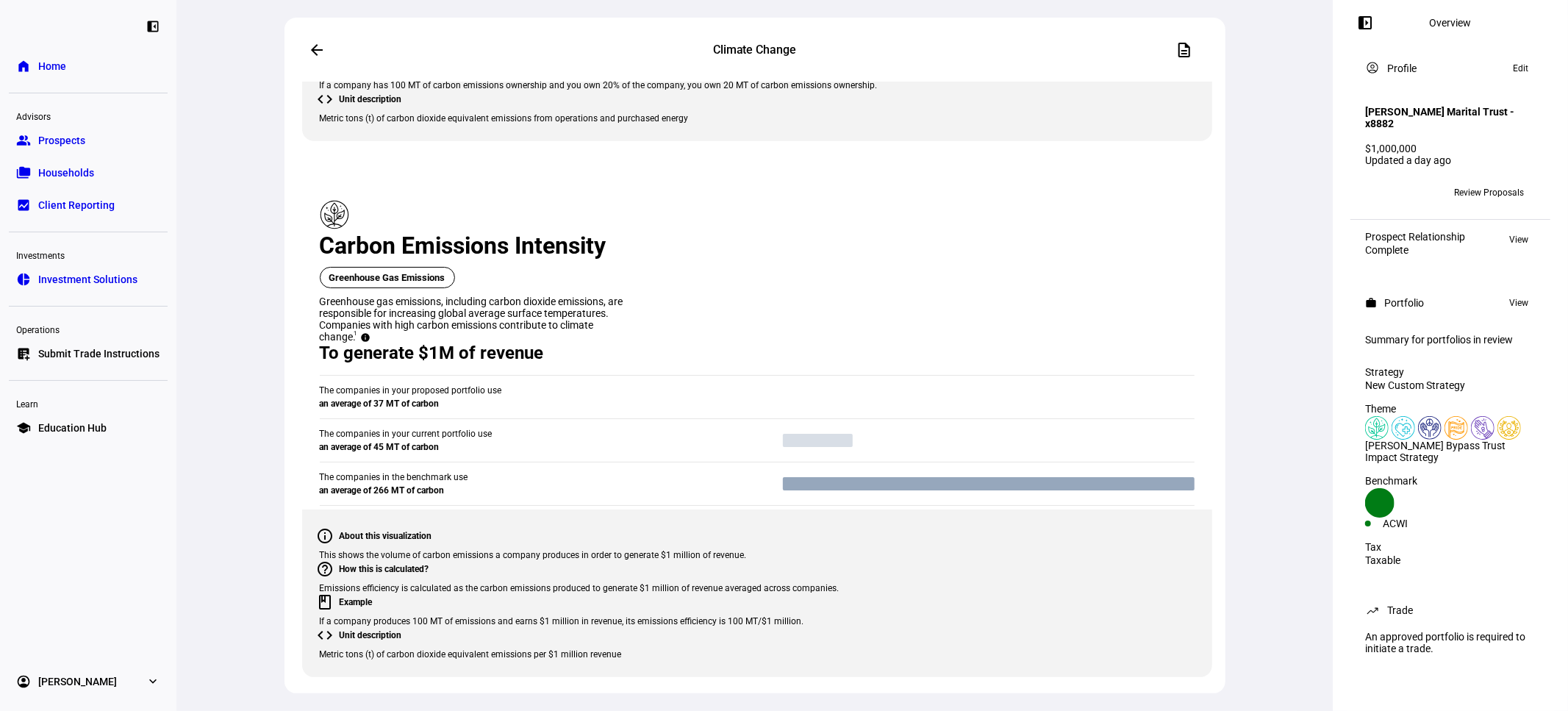
click at [317, 43] on mat-icon "arrow_back" at bounding box center [317, 50] width 17 height 17
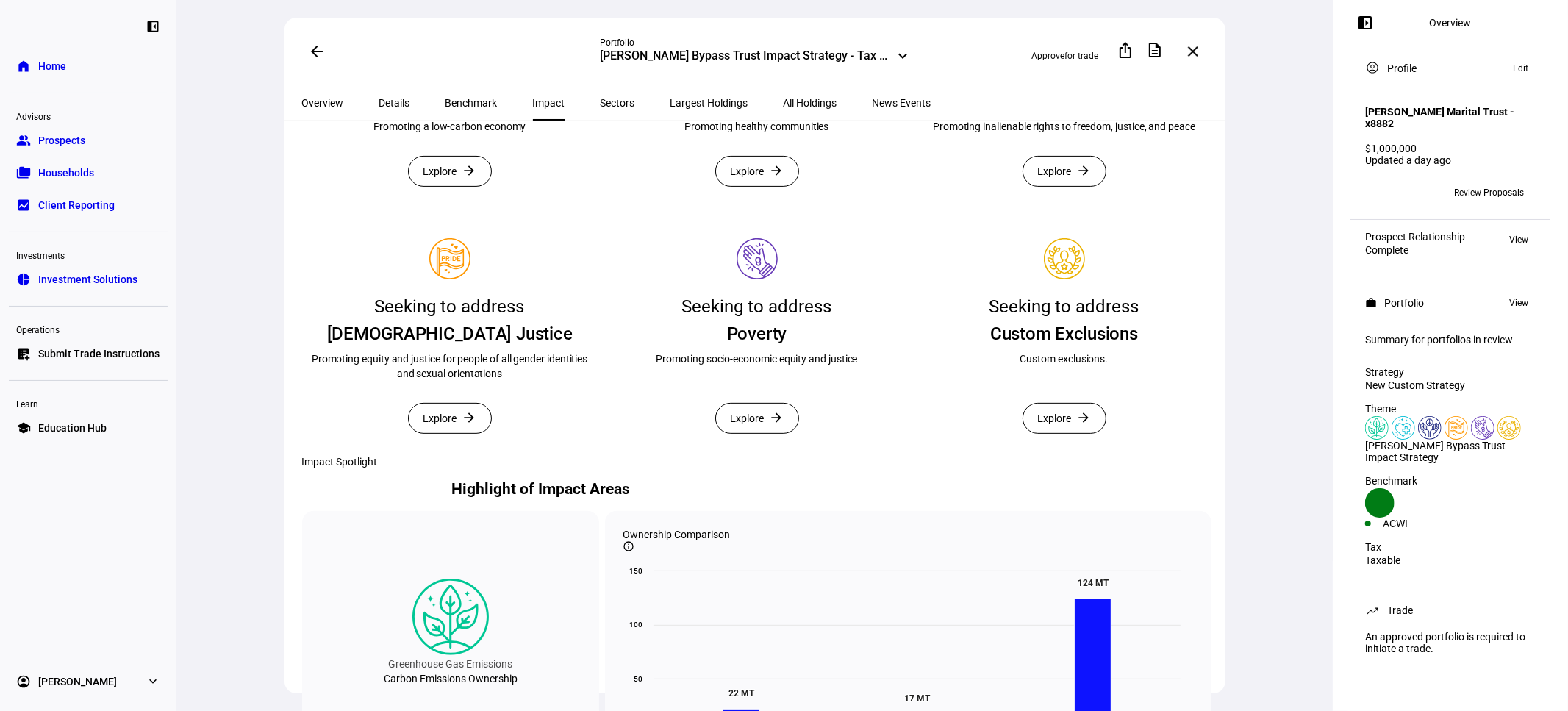
scroll to position [435, 0]
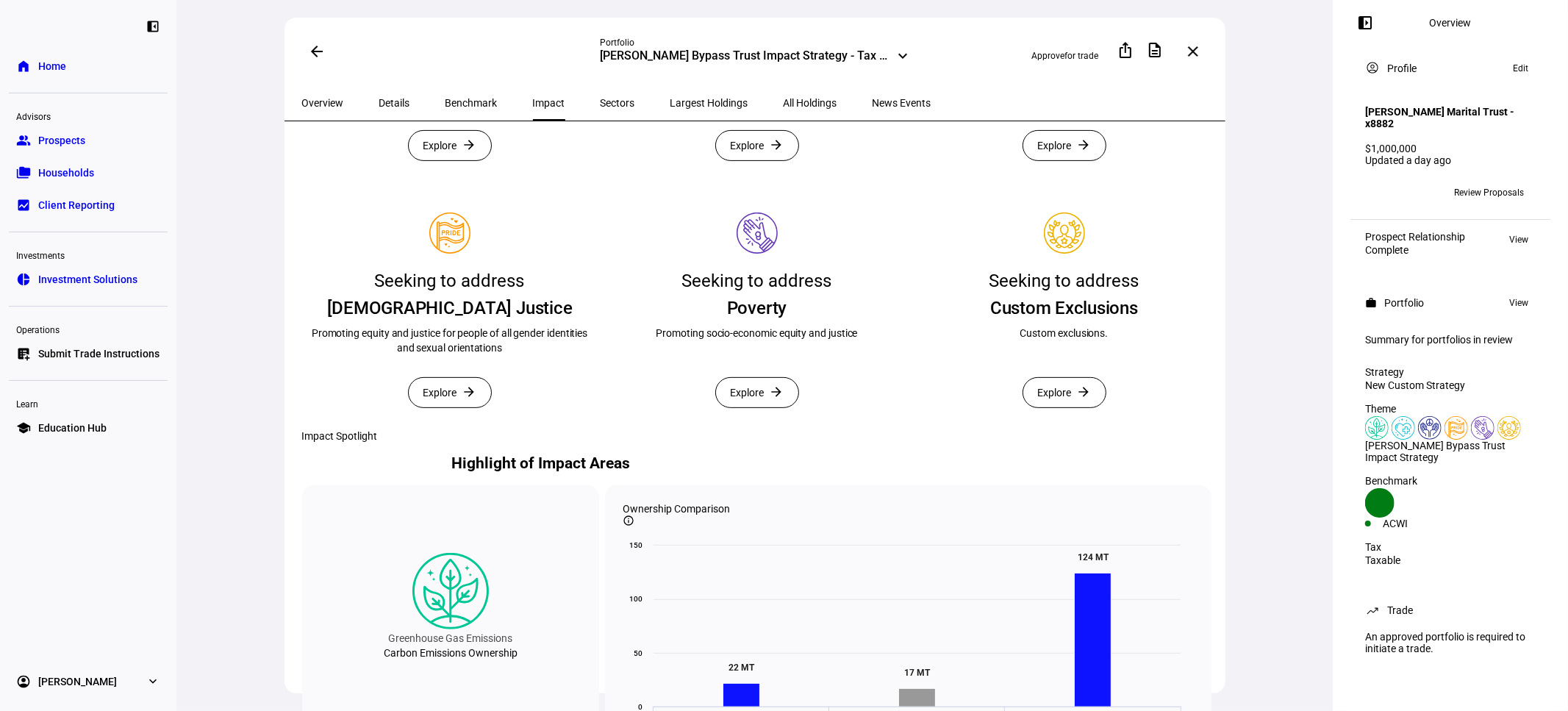
click at [731, 161] on span "Explore" at bounding box center [747, 146] width 34 height 30
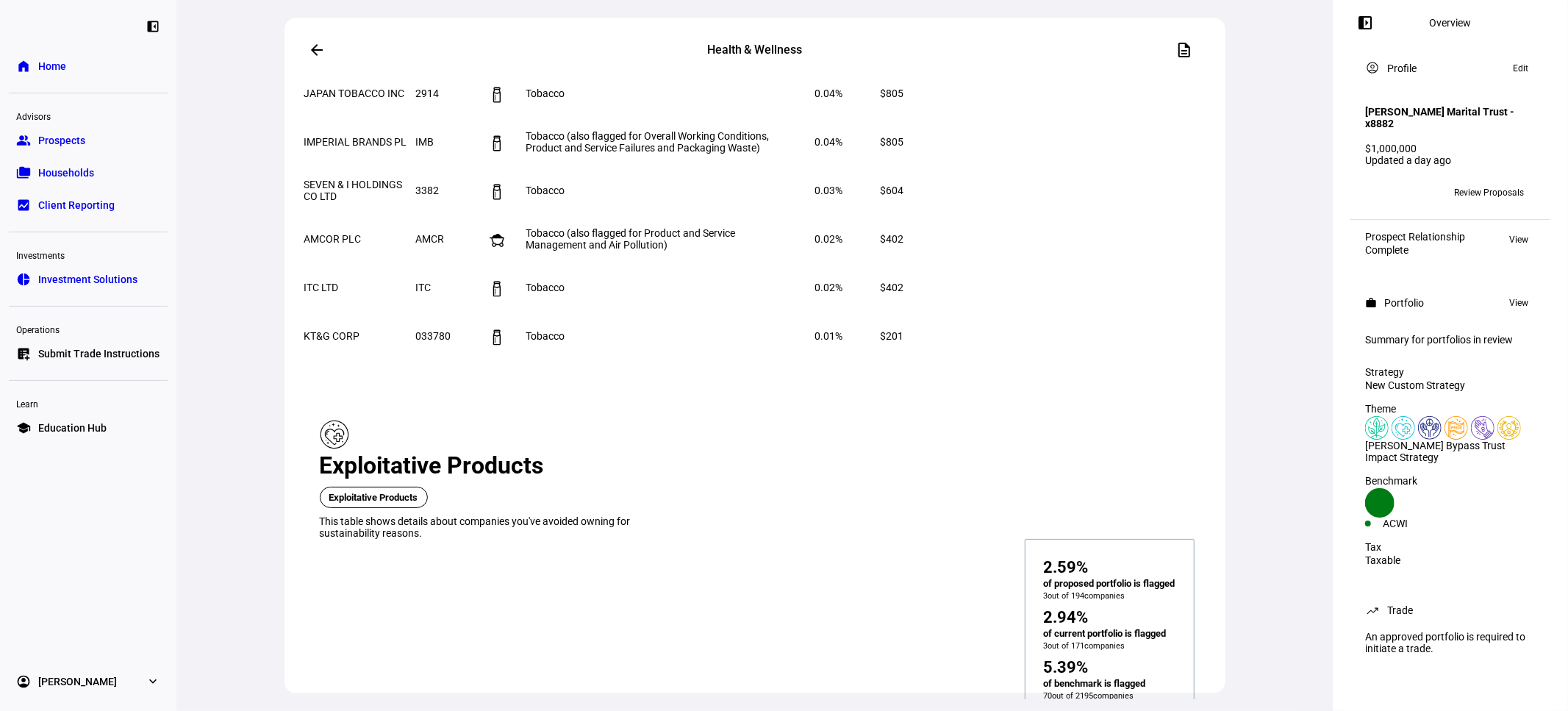
scroll to position [1634, 0]
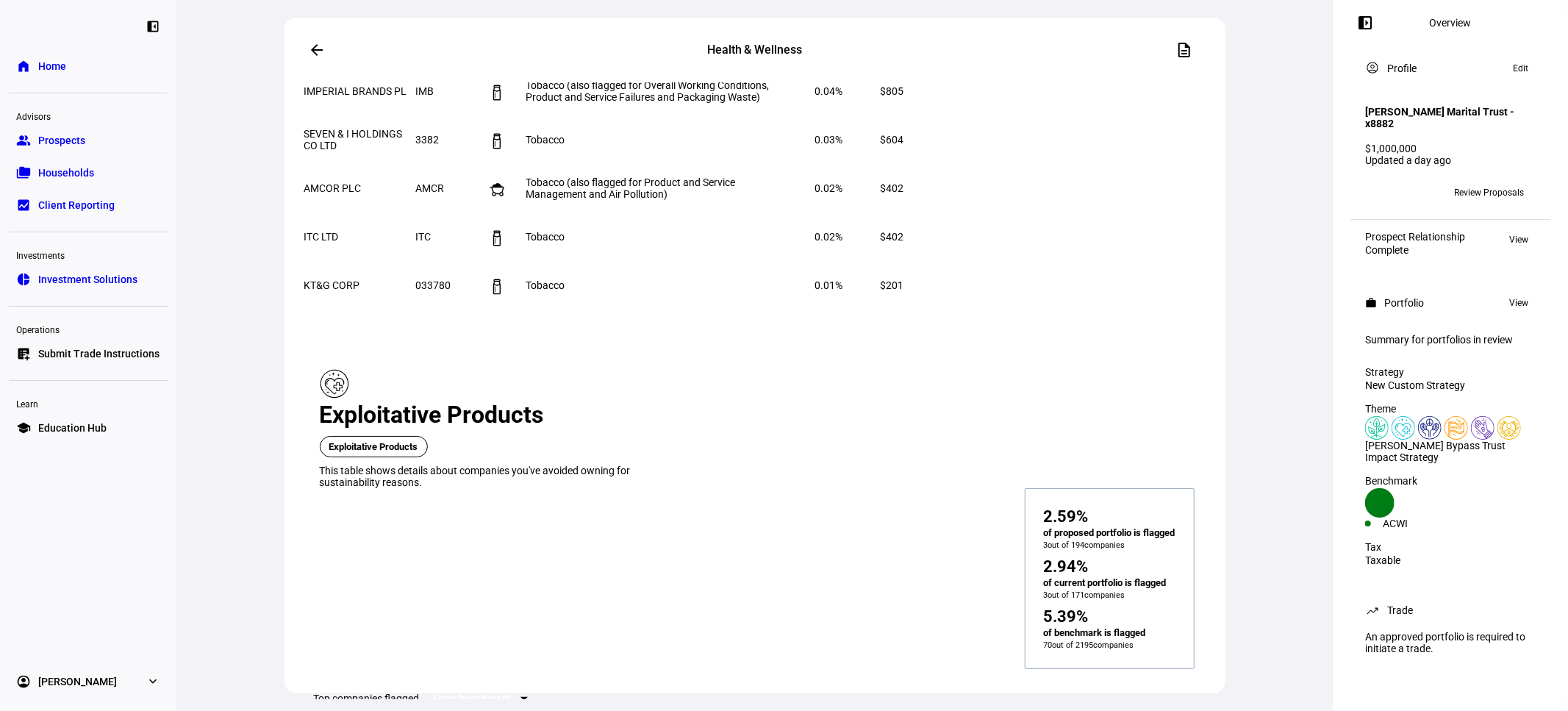
click at [511, 657] on span "From benchmark" at bounding box center [473, 698] width 78 height 11
click at [564, 430] on span "From proposed portfolio" at bounding box center [524, 432] width 78 height 24
drag, startPoint x: 648, startPoint y: 394, endPoint x: 910, endPoint y: 556, distance: 308.0
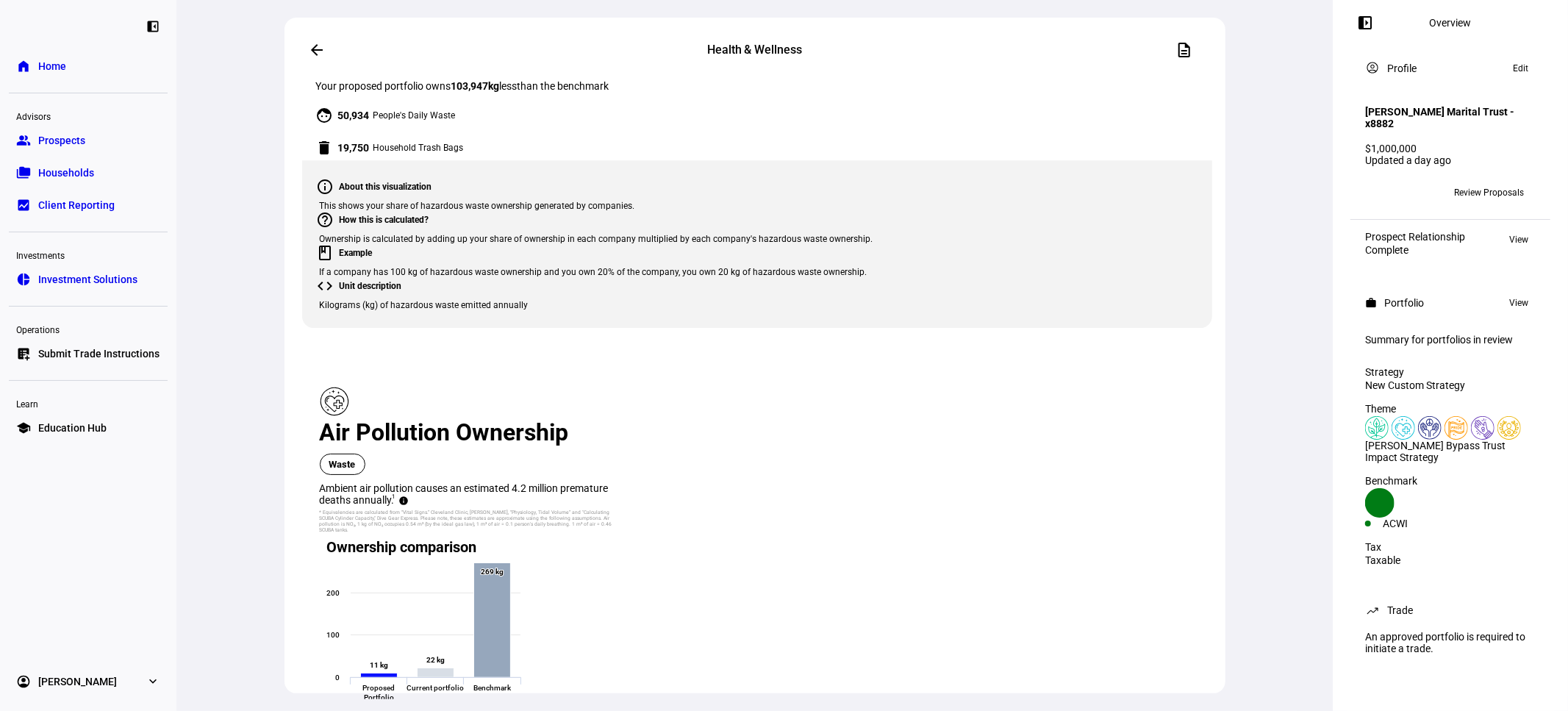
scroll to position [3160, 0]
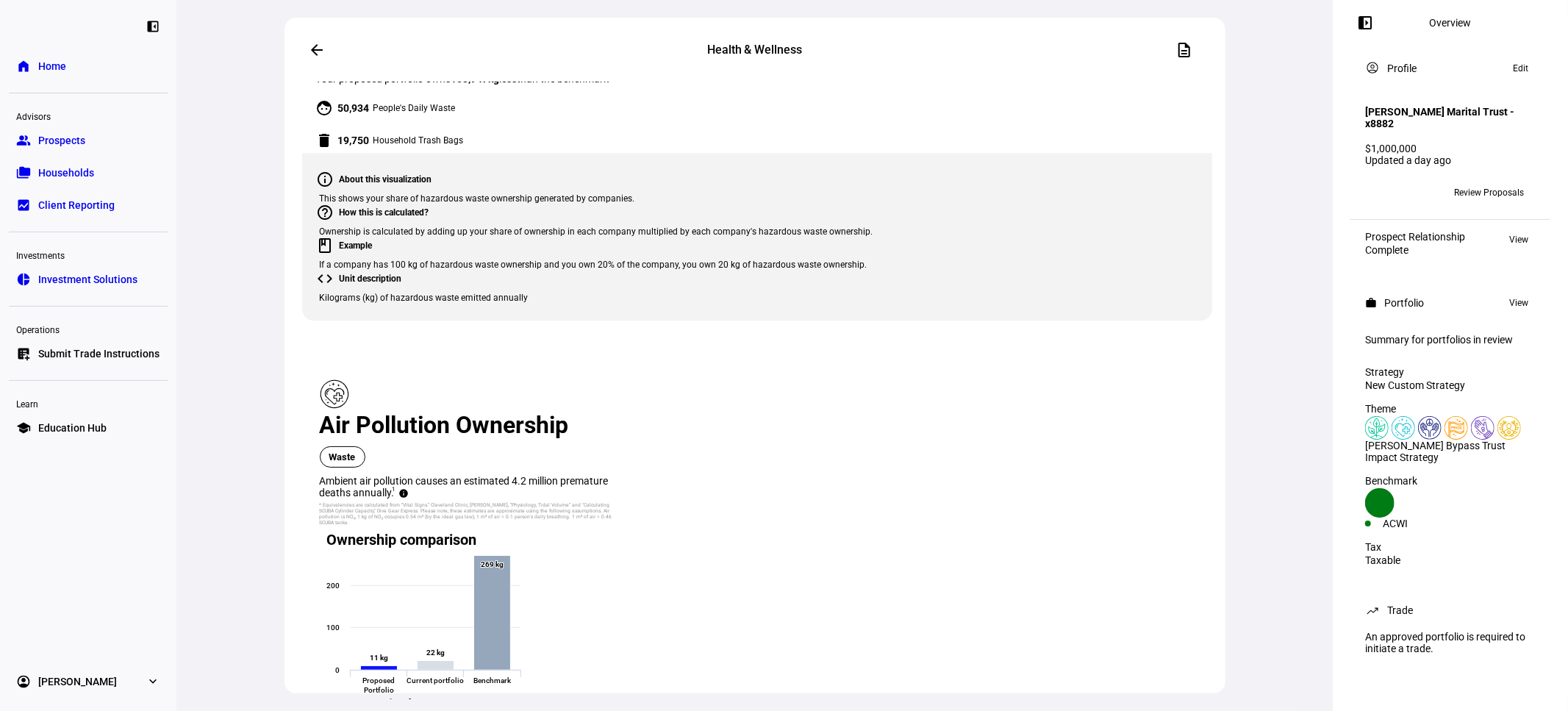
click at [562, 369] on span "From proposed portfolio" at bounding box center [524, 374] width 78 height 24
drag, startPoint x: 312, startPoint y: 400, endPoint x: 430, endPoint y: 408, distance: 118.3
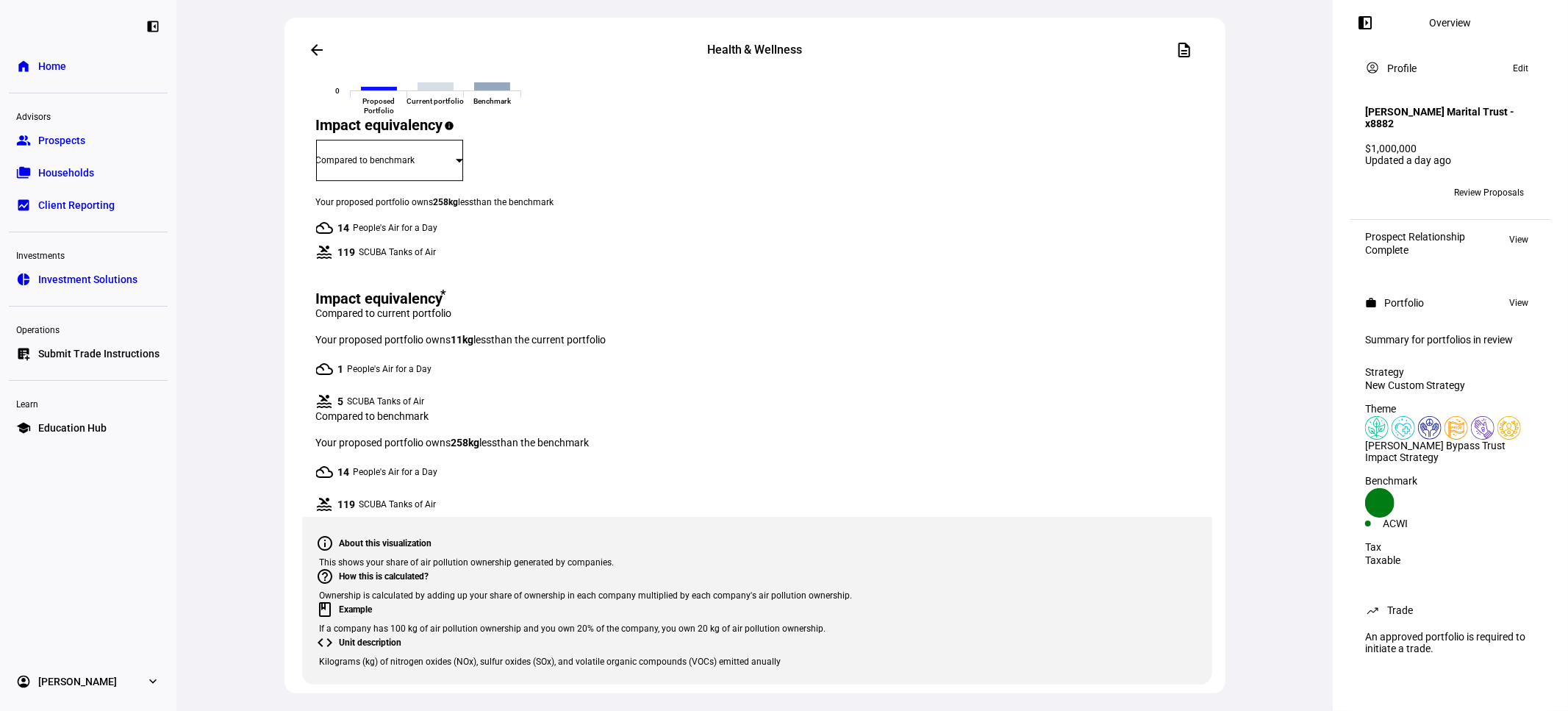
scroll to position [3813, 0]
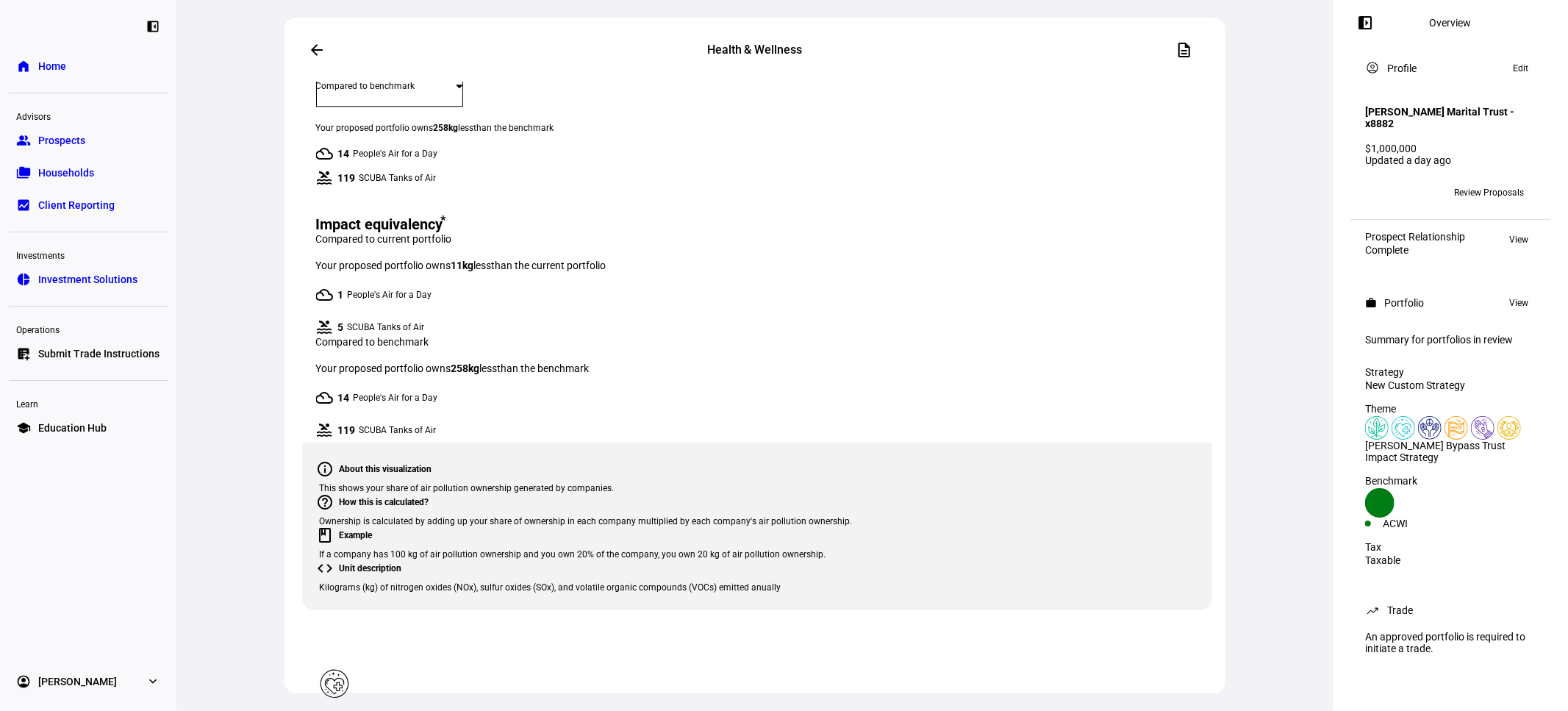
click at [541, 534] on span "From proposed portfolio" at bounding box center [524, 534] width 78 height 24
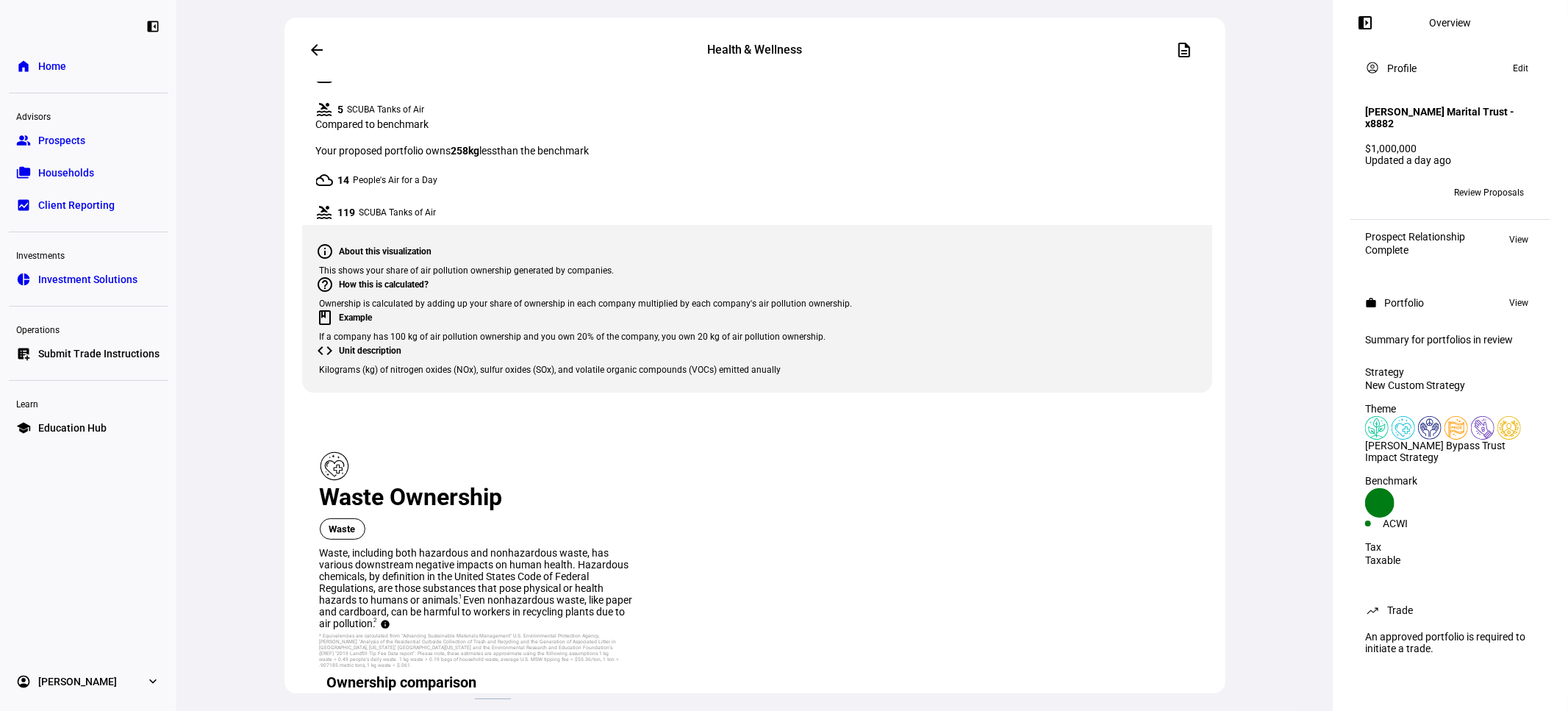
scroll to position [4358, 0]
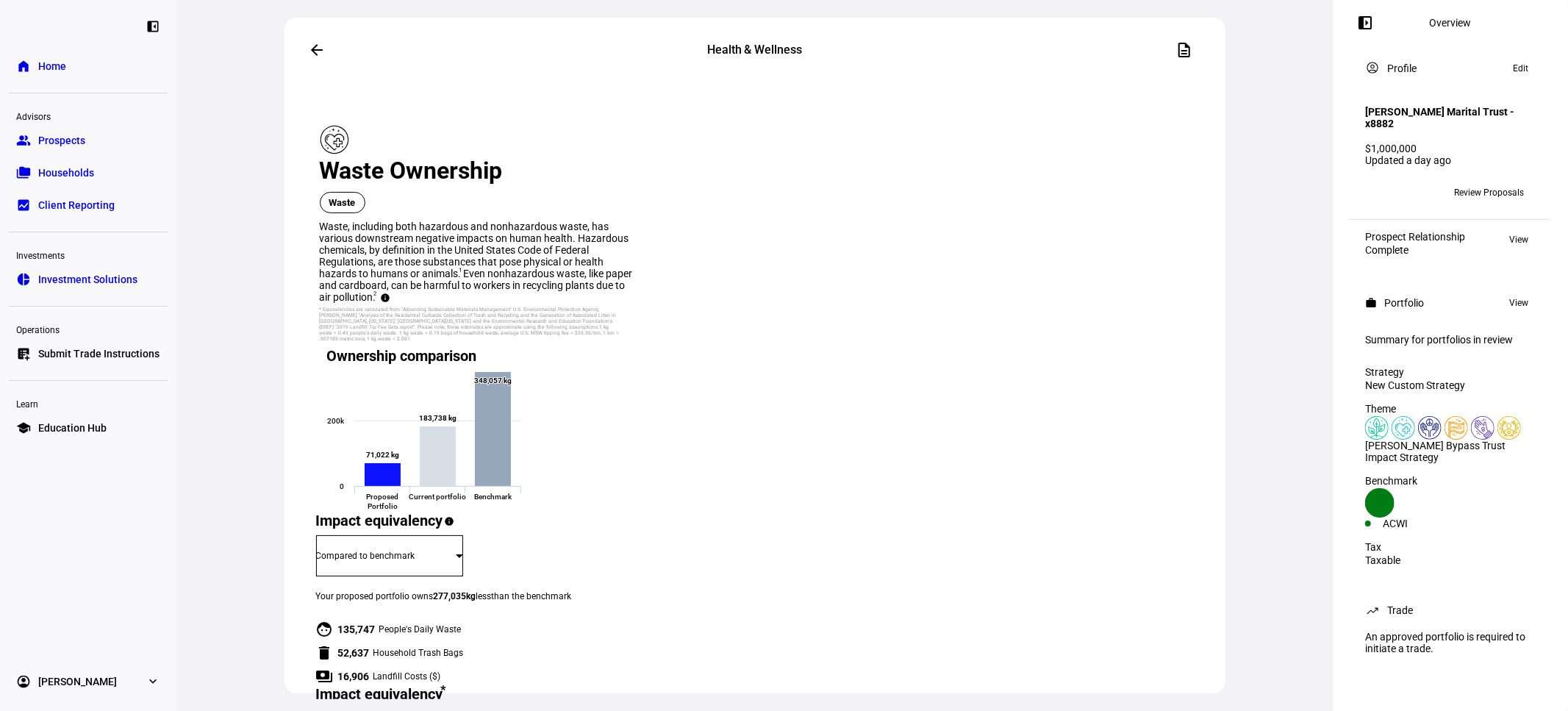
click at [537, 366] on span "From proposed portfolio" at bounding box center [524, 366] width 78 height 24
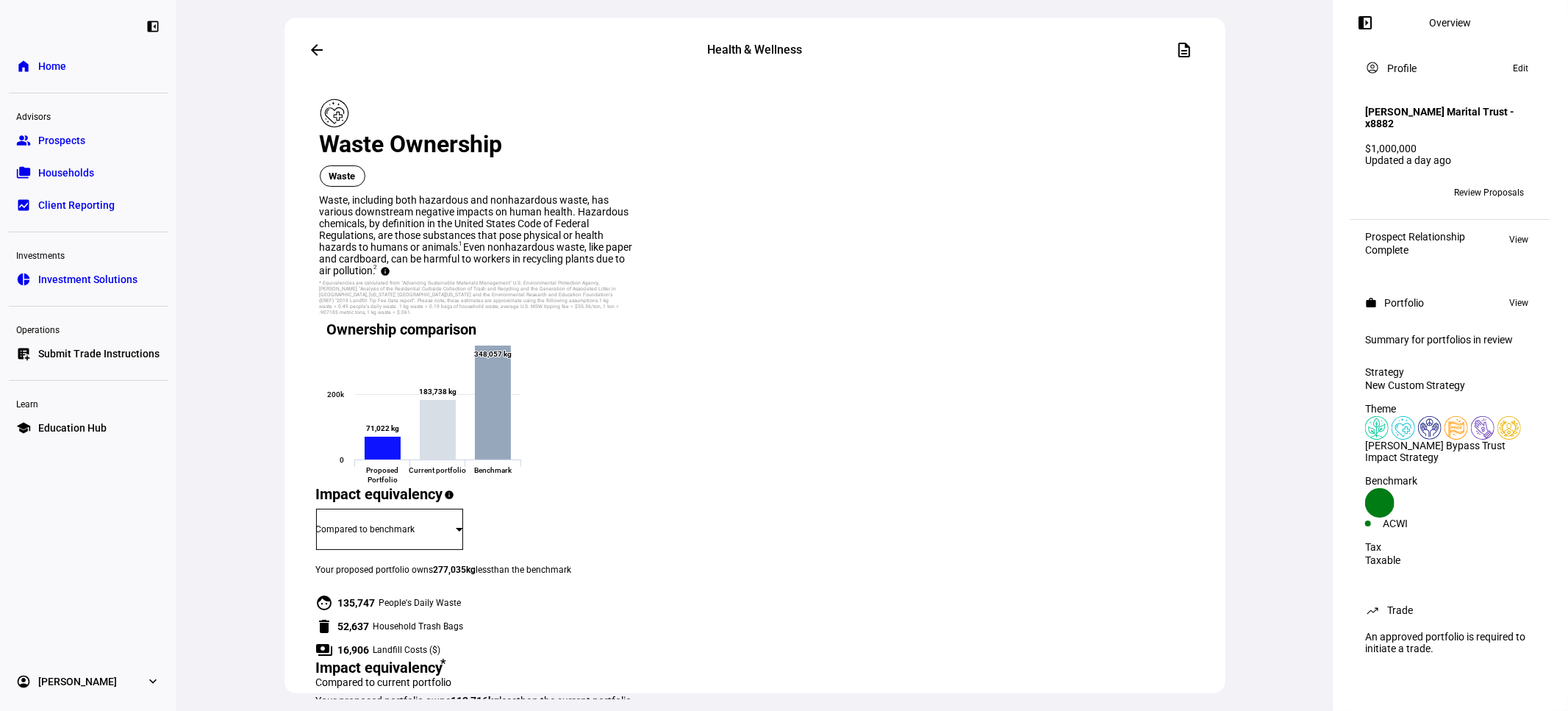
drag, startPoint x: 651, startPoint y: 335, endPoint x: 822, endPoint y: 655, distance: 362.8
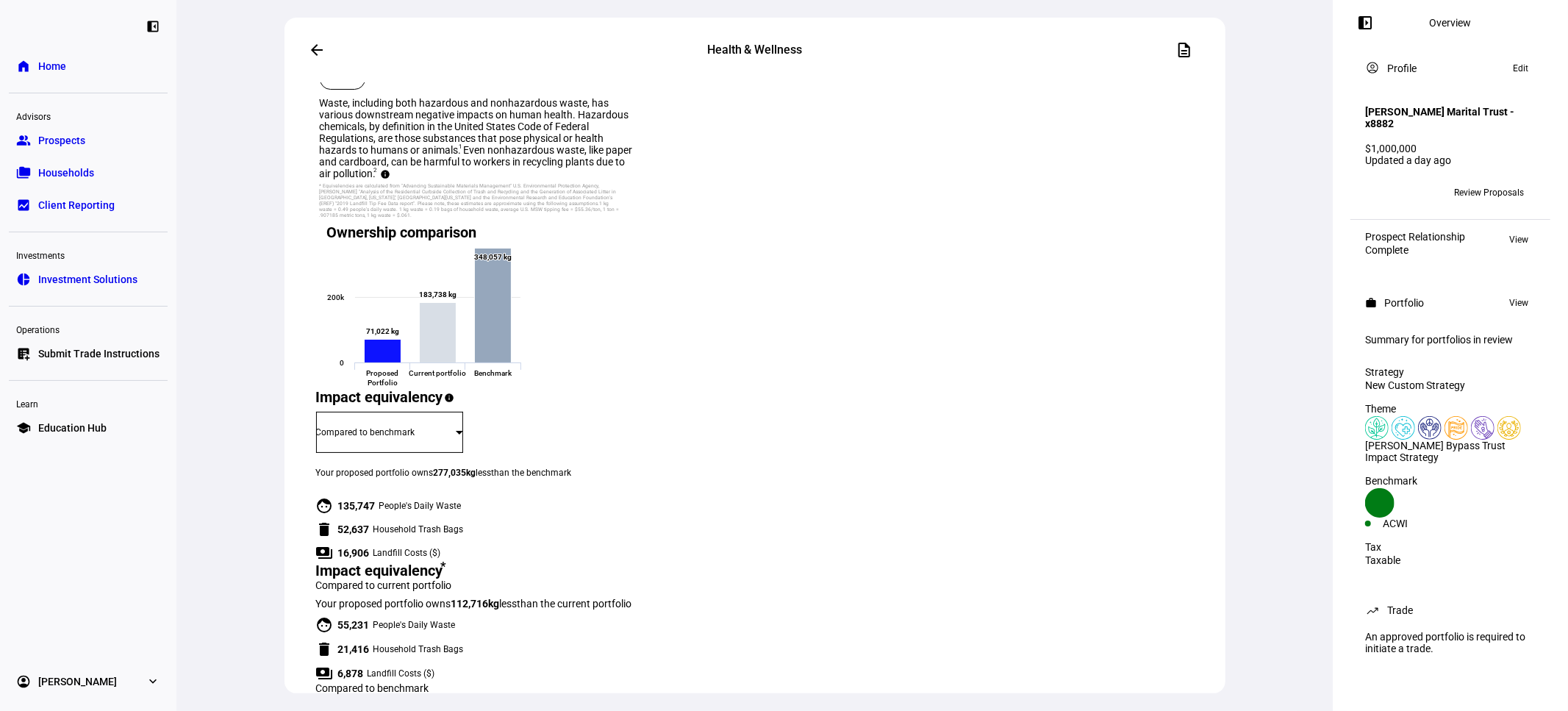
scroll to position [4602, 0]
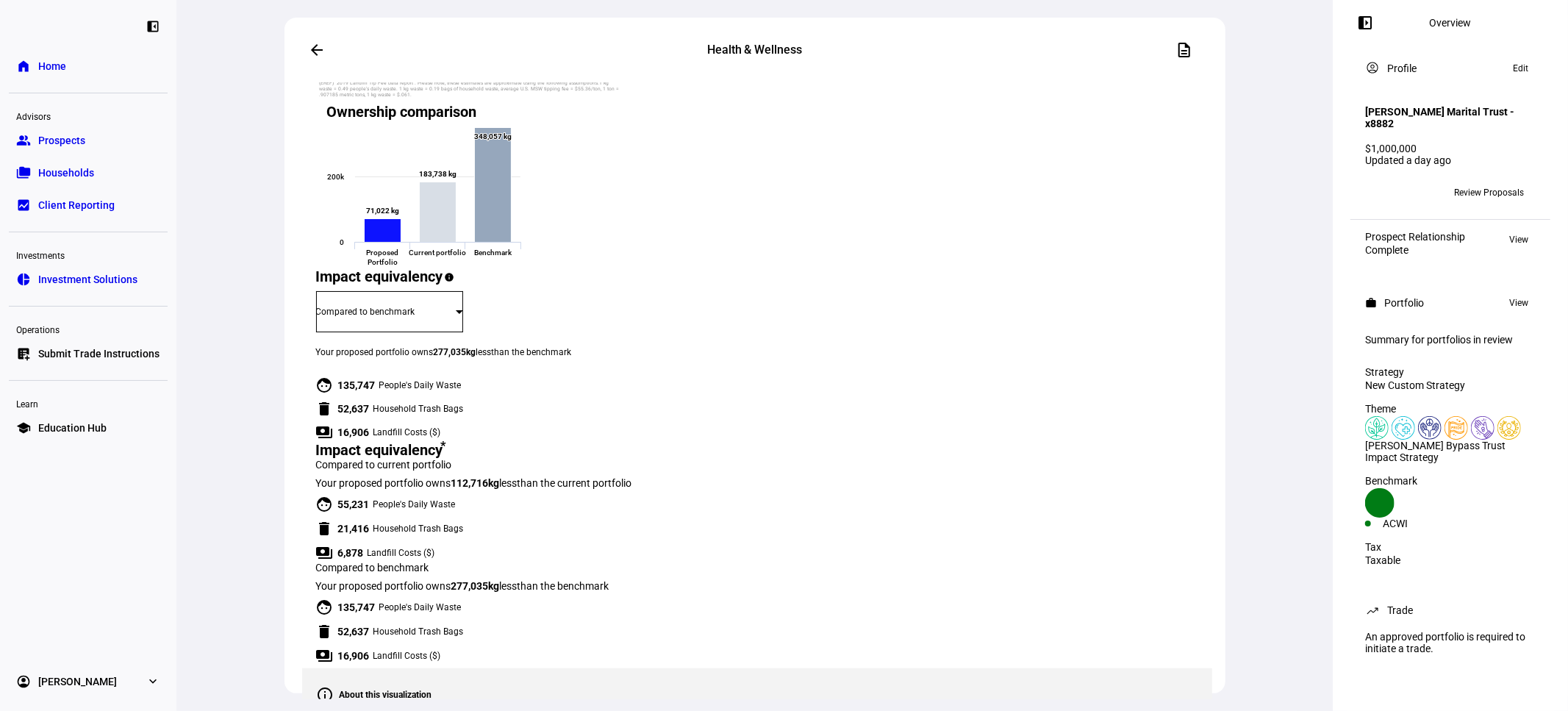
drag, startPoint x: 840, startPoint y: 503, endPoint x: 860, endPoint y: 201, distance: 302.7
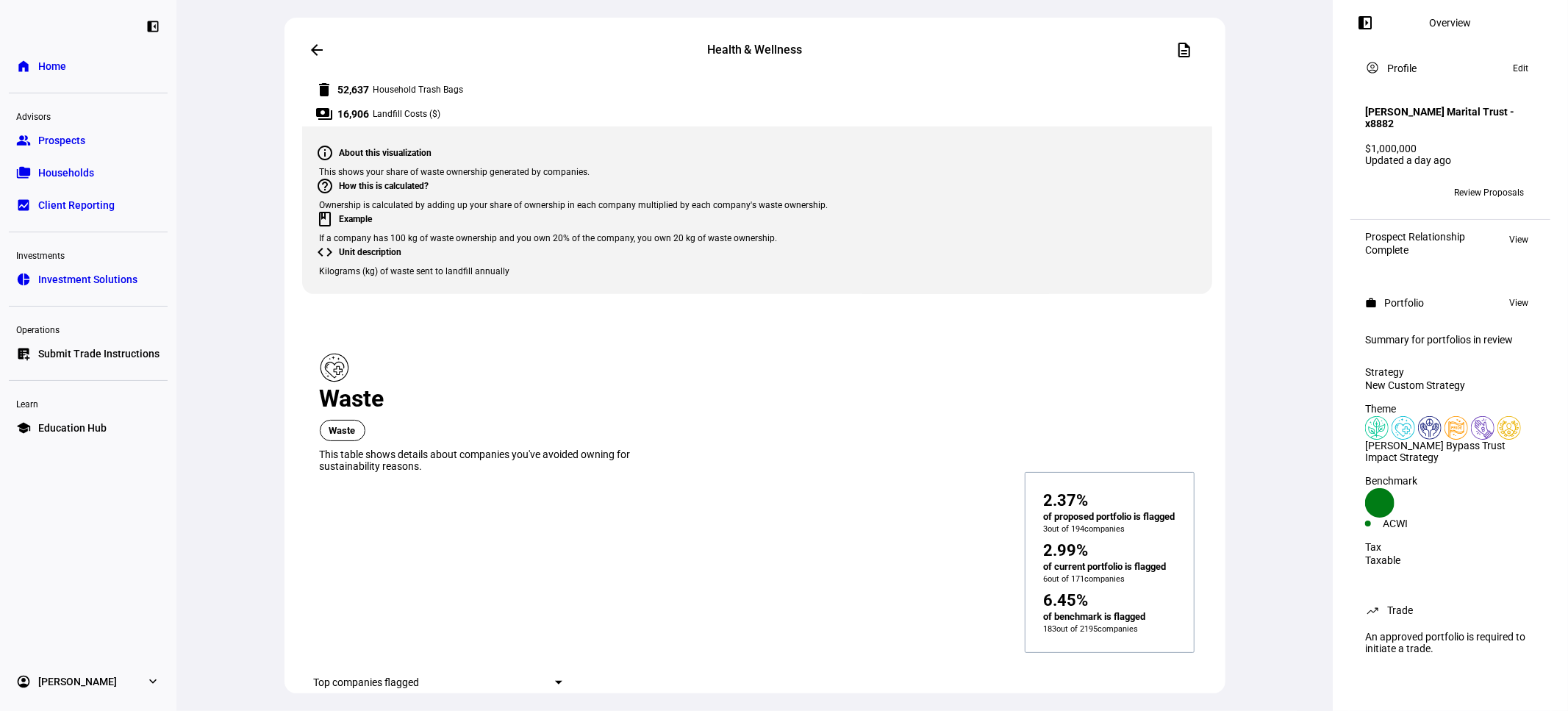
scroll to position [5147, 0]
drag, startPoint x: 535, startPoint y: 276, endPoint x: 528, endPoint y: 270, distance: 9.2
click at [549, 368] on span "From proposed portfolio" at bounding box center [524, 375] width 78 height 24
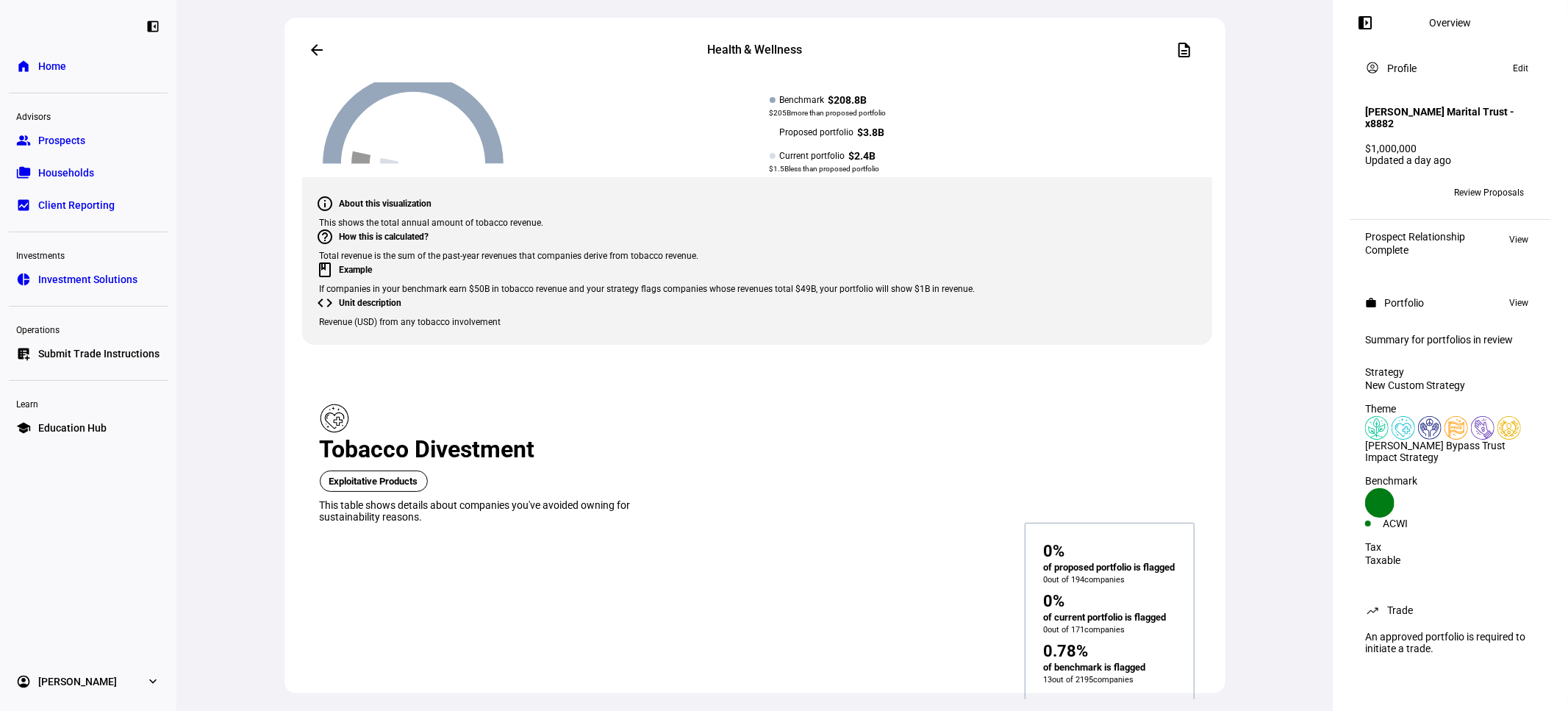
scroll to position [0, 0]
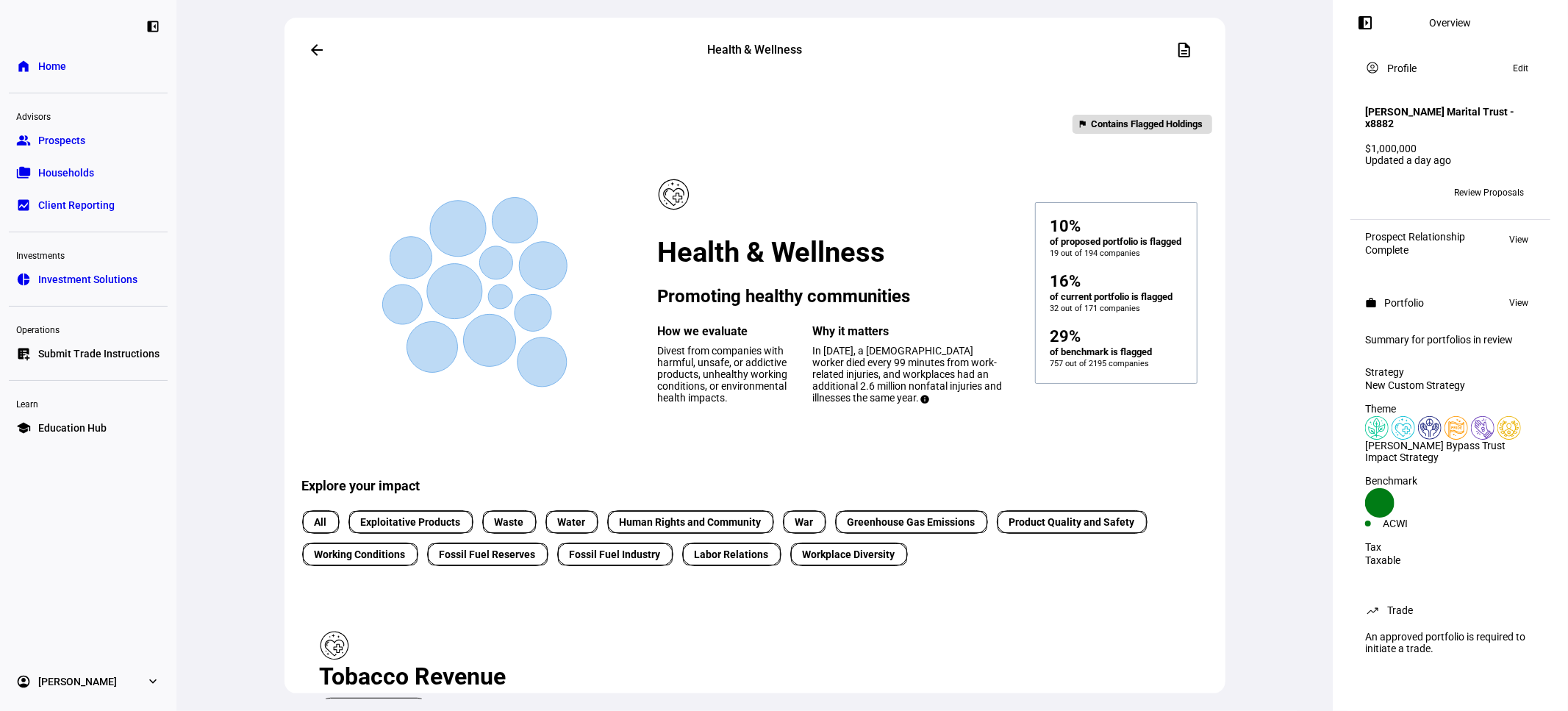
click at [317, 49] on mat-icon "arrow_back" at bounding box center [317, 50] width 17 height 17
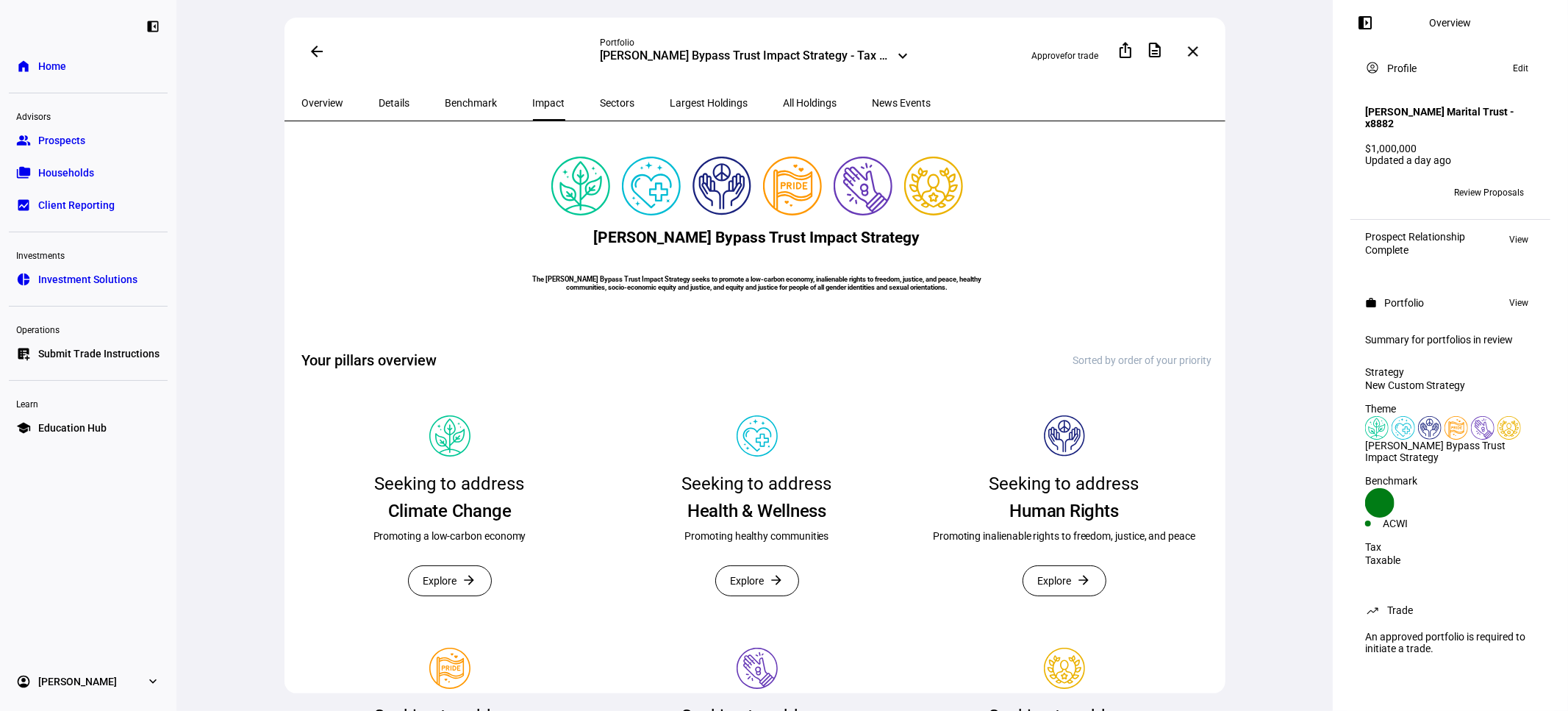
click at [310, 54] on mat-icon "arrow_back" at bounding box center [317, 51] width 17 height 17
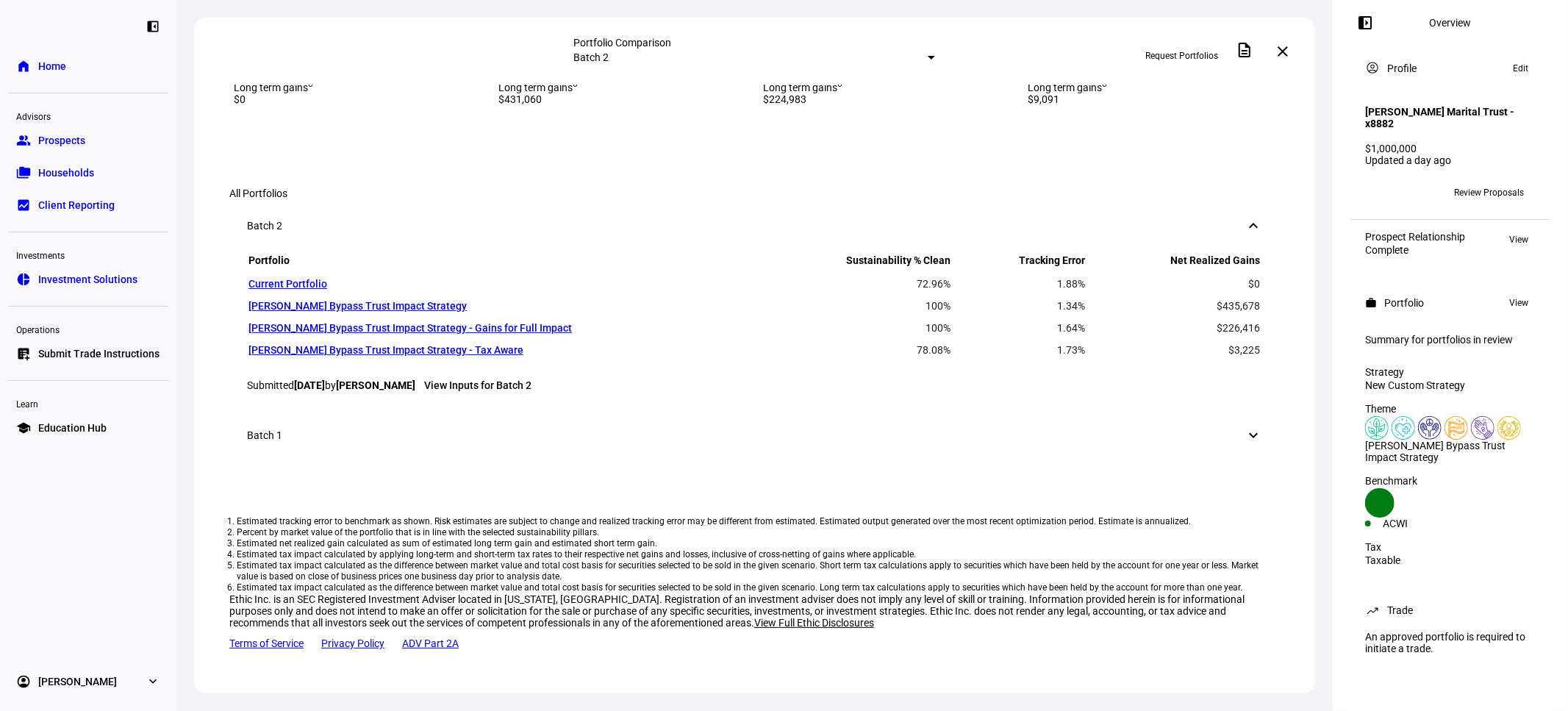
scroll to position [981, 0]
drag, startPoint x: 1254, startPoint y: 283, endPoint x: 1028, endPoint y: 234, distance: 231.3
click at [1028, 106] on div "Tax info Active Tax Net realized gains 3 $3,225 Tax impact 4 $767 Short term ga…" at bounding box center [1151, 47] width 247 height 117
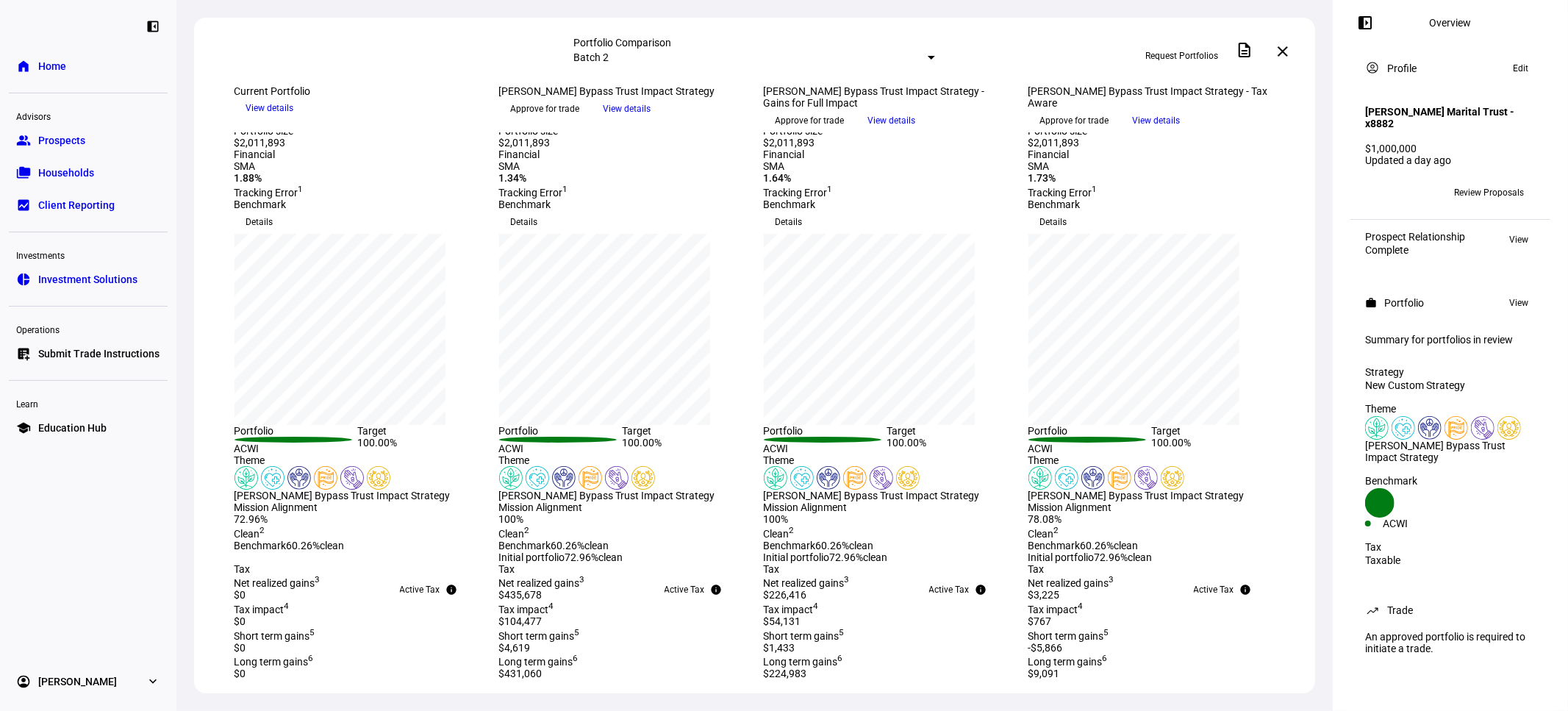
scroll to position [0, 0]
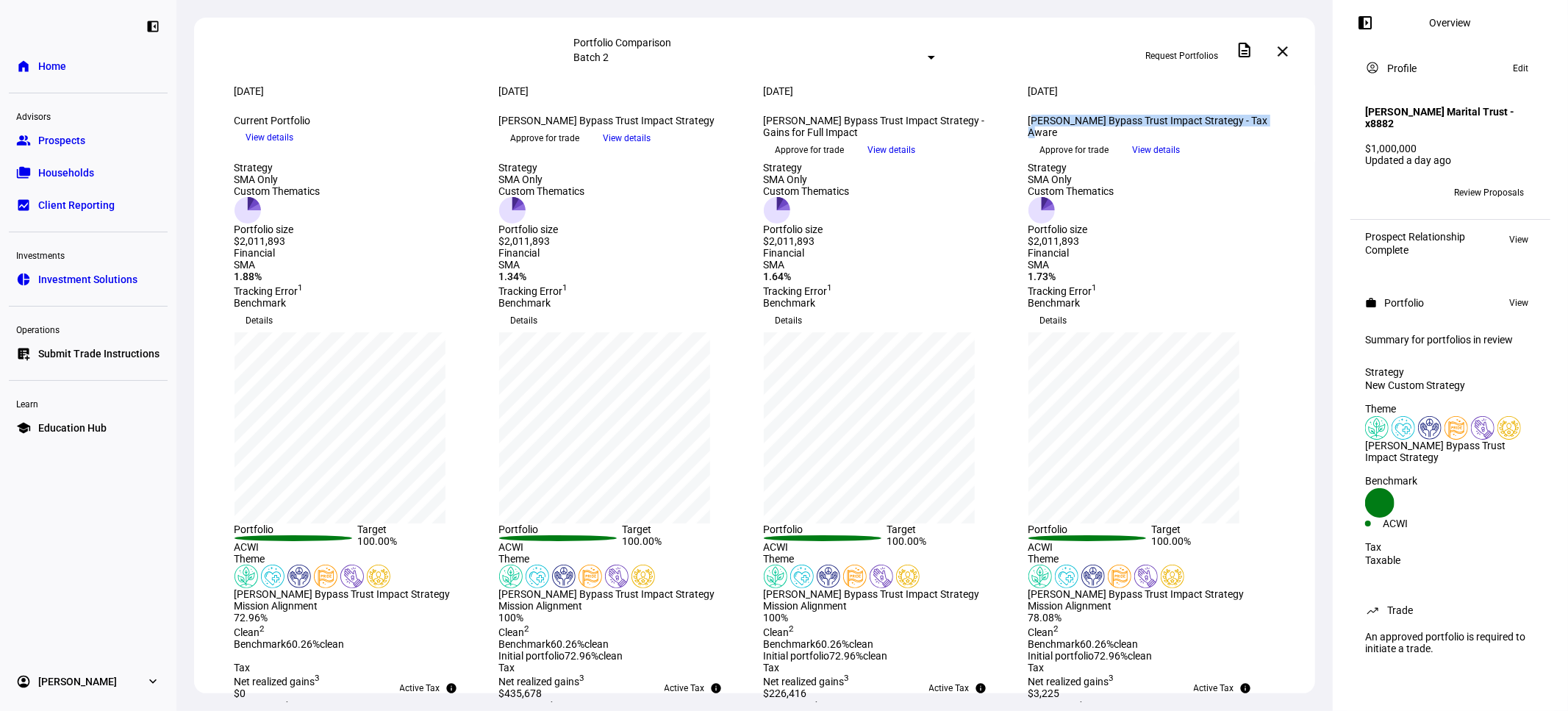
drag, startPoint x: 1042, startPoint y: 146, endPoint x: 1250, endPoint y: 184, distance: 211.4
click at [1250, 138] on div "Grossman Bypass Trust Impact Strategy - Tax Aware keyboard_arrow_down" at bounding box center [1151, 126] width 247 height 24
click at [1252, 161] on div "Sep 8, 2025 more_vert Grossman Bypass Trust Impact Strategy - Tax Aware keyboar…" at bounding box center [1151, 124] width 247 height 77
click at [1288, 247] on div "Strategy SMA Only Custom Thematics Portfolio size $2,011,893 Strategy SMA Only …" at bounding box center [754, 204] width 1112 height 85
click at [66, 138] on span "Prospects" at bounding box center [62, 140] width 47 height 15
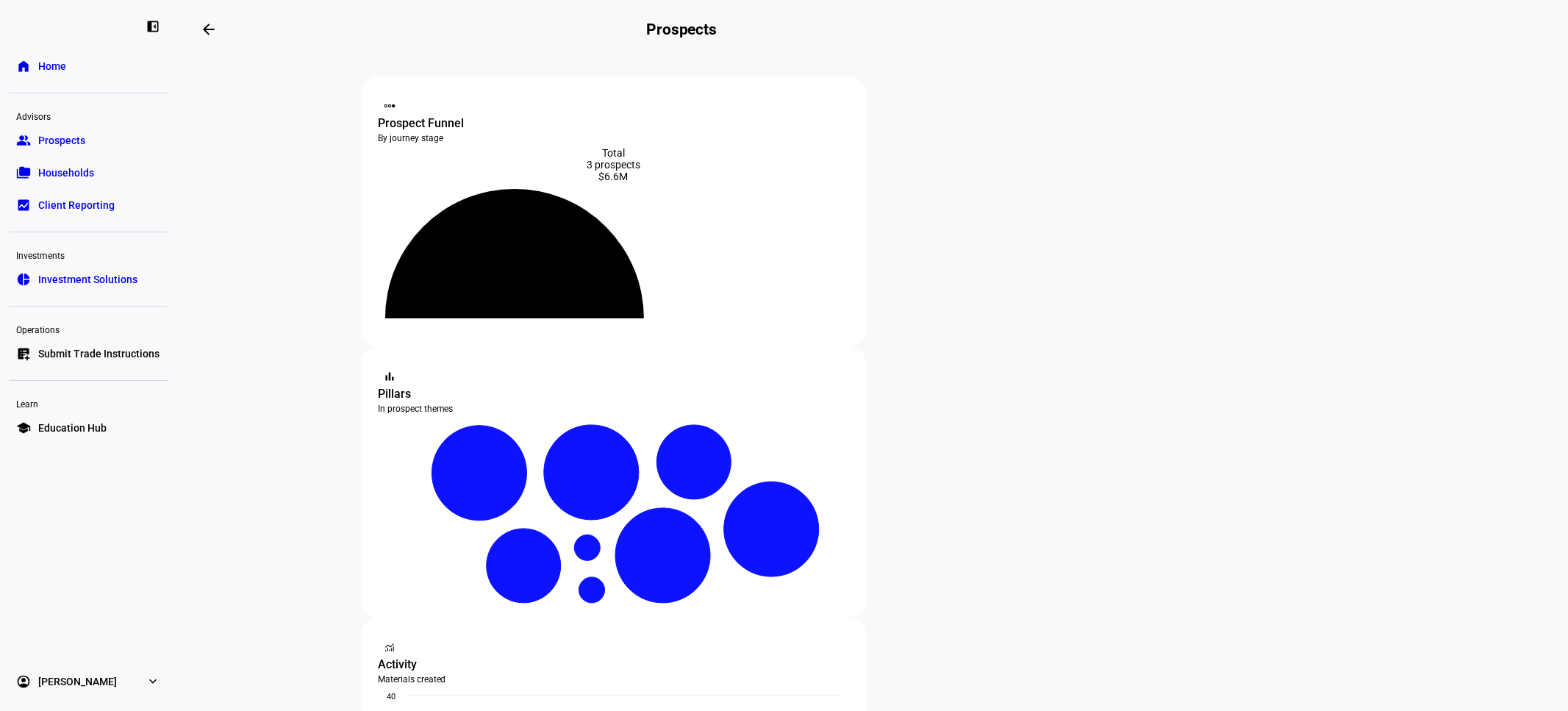
click at [92, 68] on link "home Home" at bounding box center [88, 66] width 159 height 30
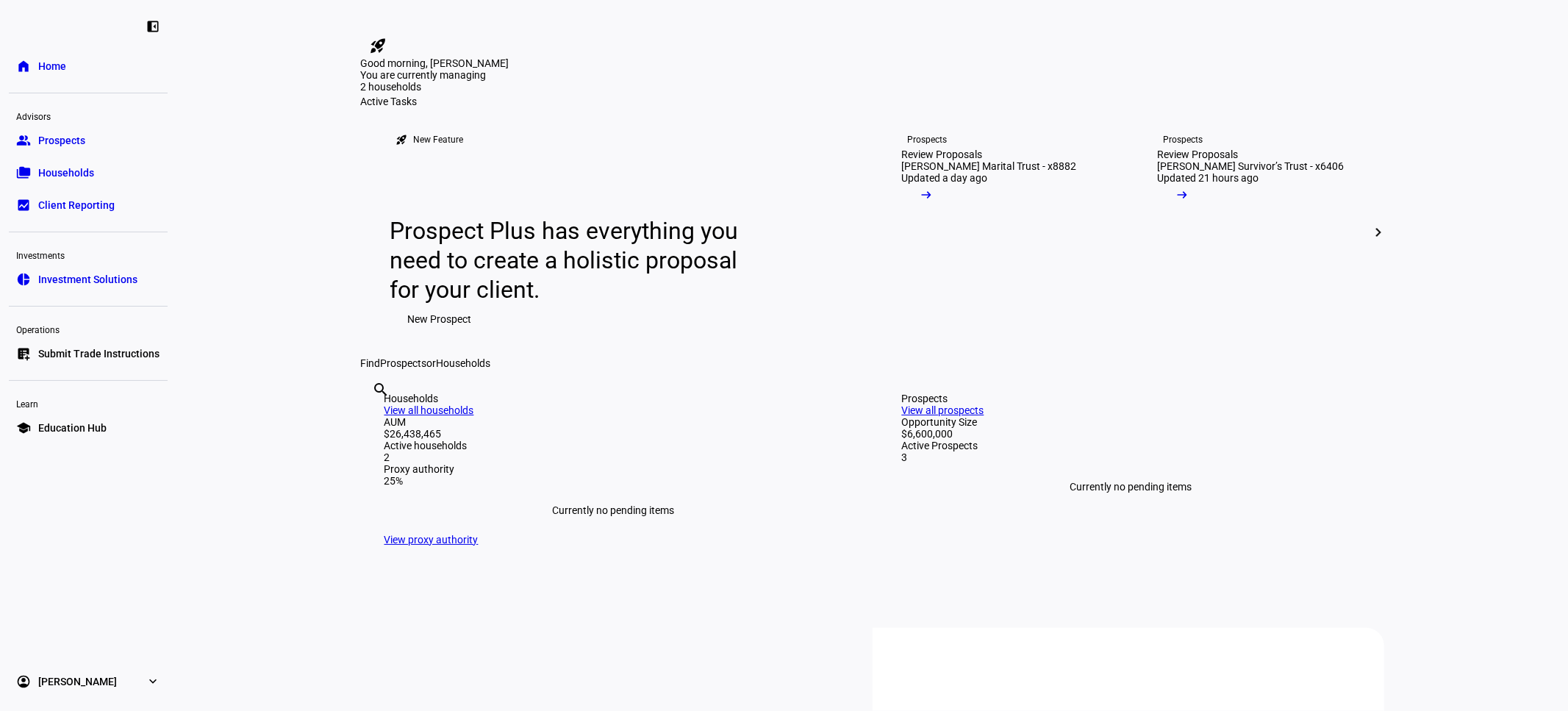
click at [376, 419] on input "text" at bounding box center [373, 409] width 3 height 17
type input "adi trust"
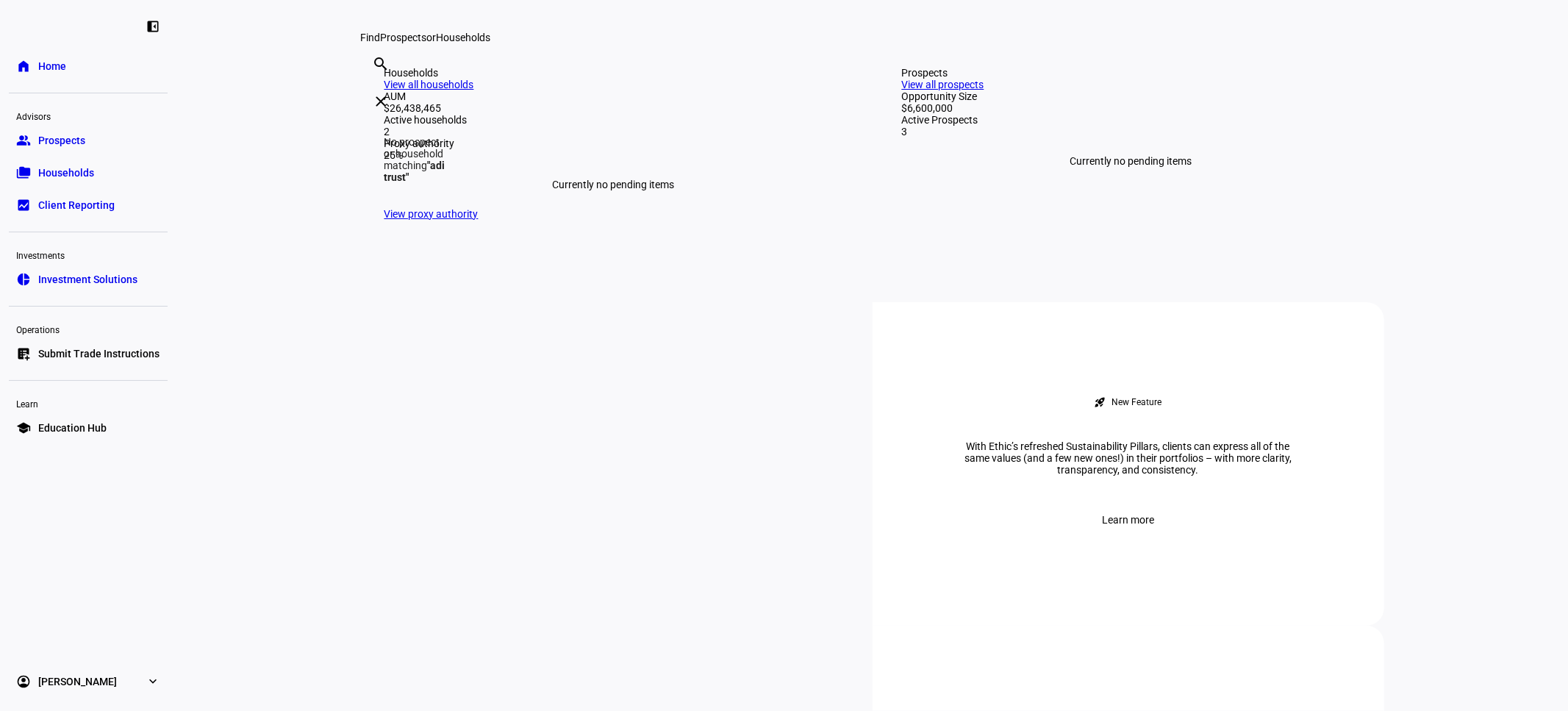
scroll to position [326, 0]
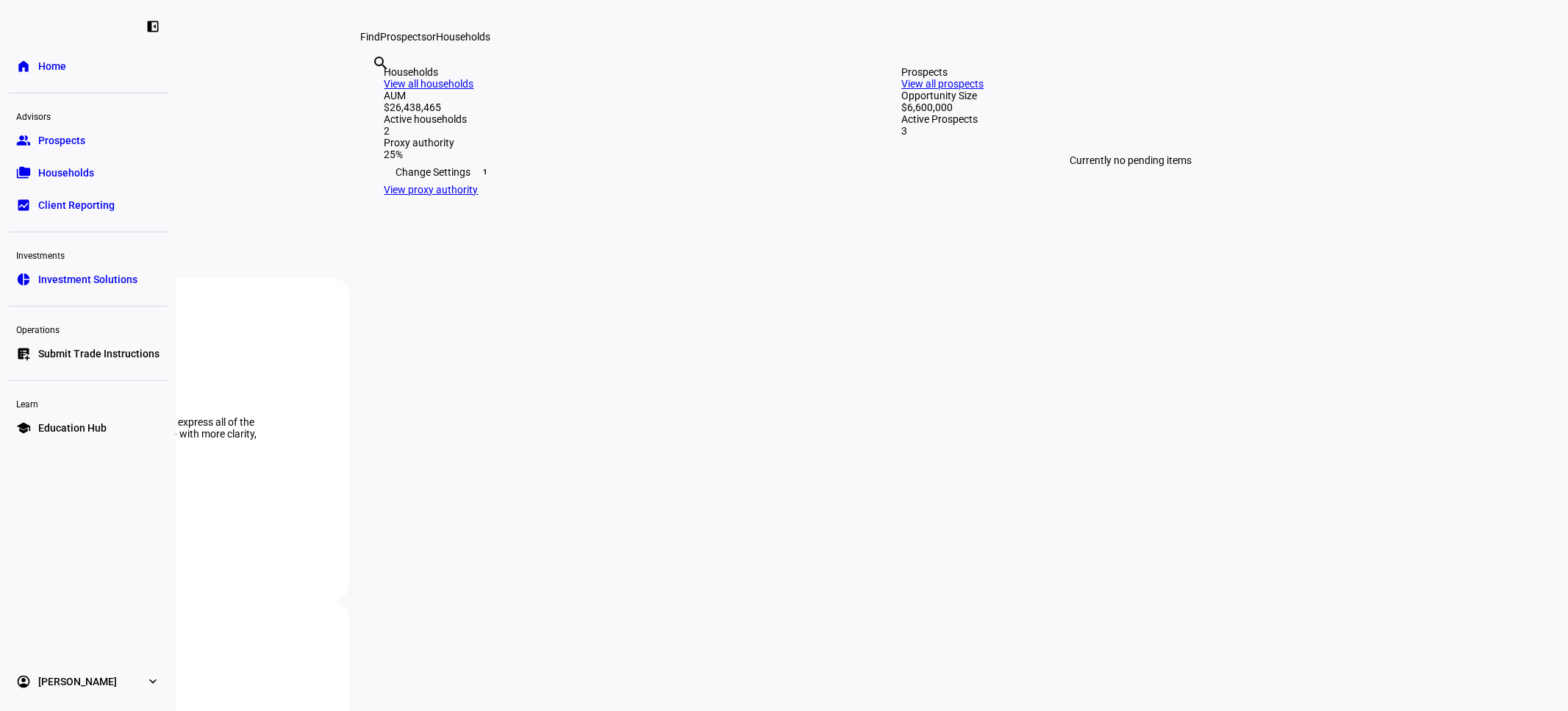
click at [385, 124] on div "search adi trust clear" at bounding box center [372, 83] width 24 height 81
click at [985, 90] on link "View all prospects" at bounding box center [943, 83] width 82 height 11
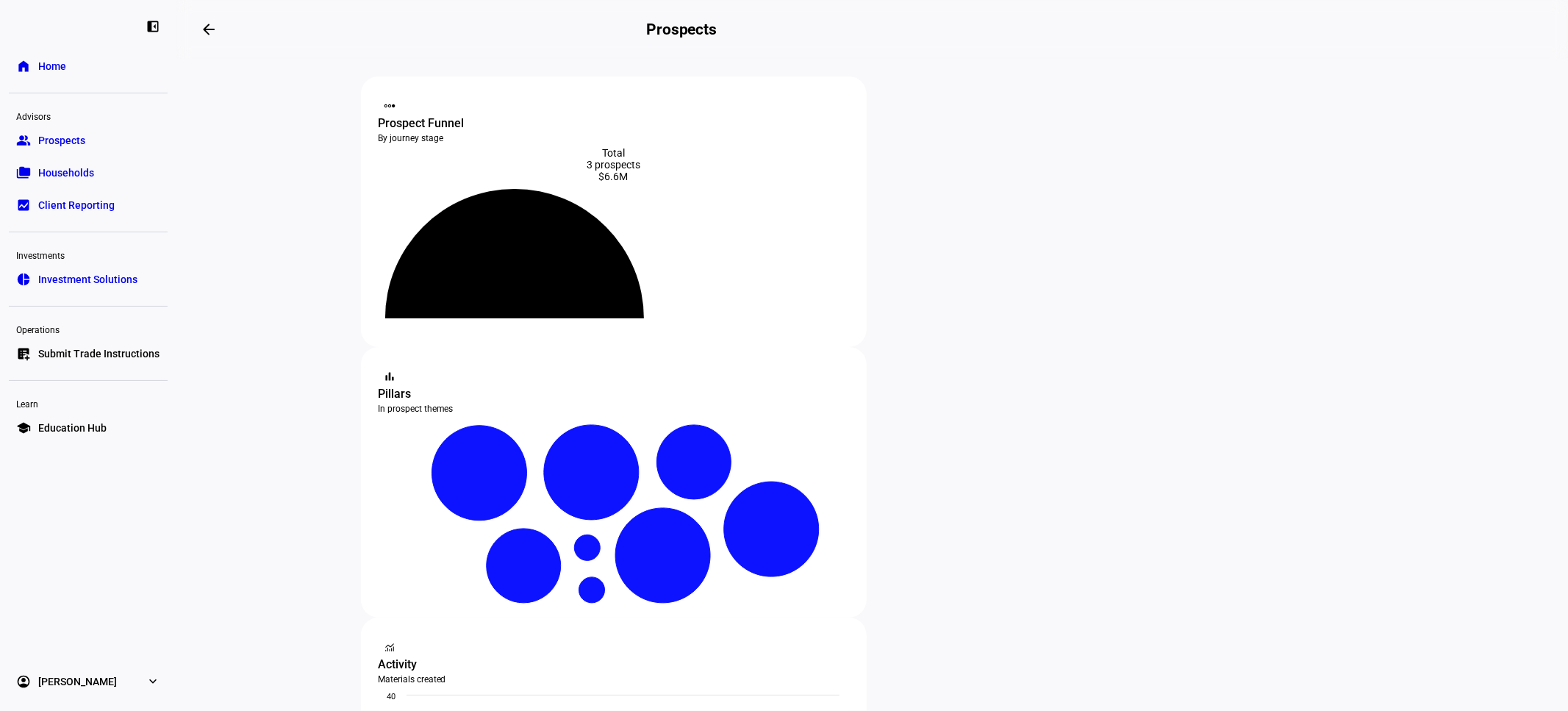
scroll to position [417, 0]
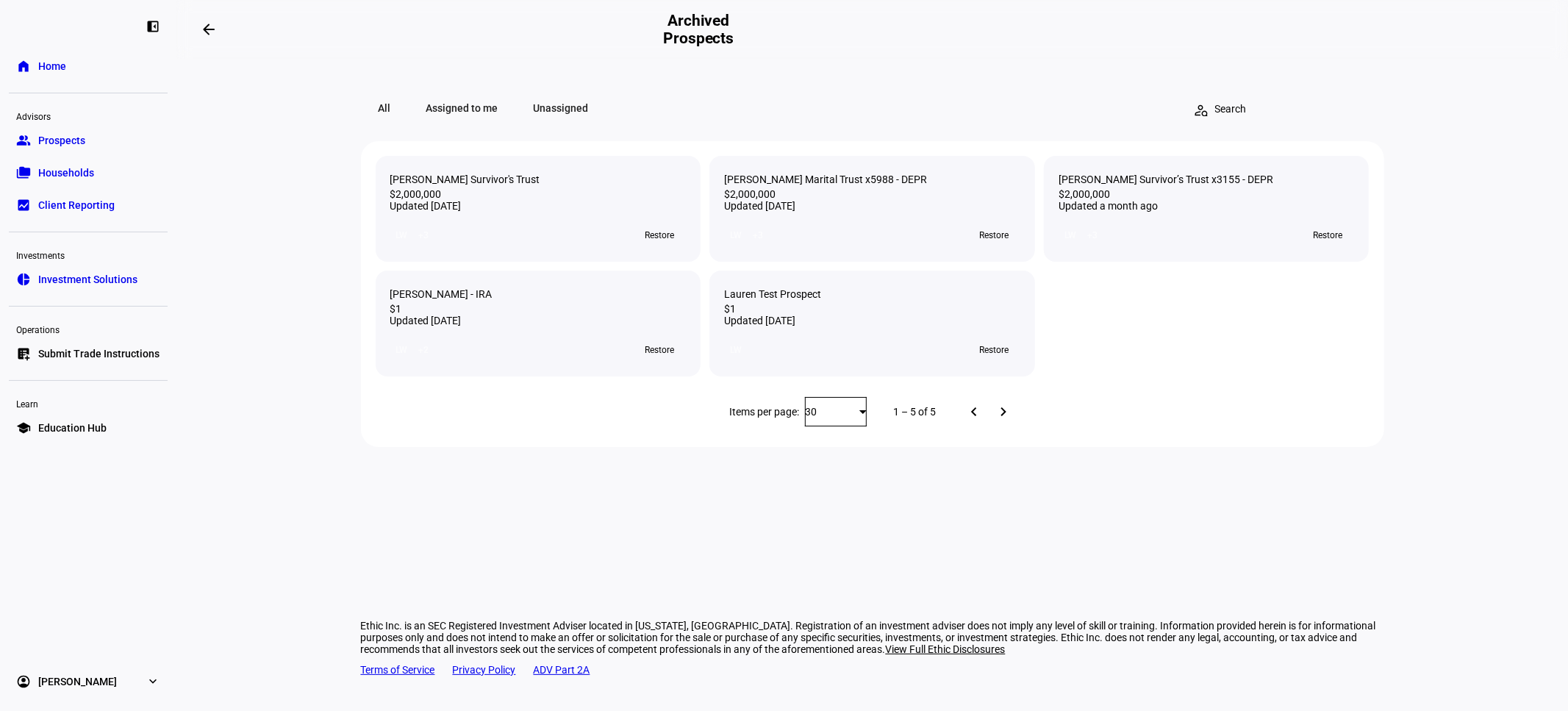
click at [1309, 112] on input "text" at bounding box center [1274, 108] width 120 height 15
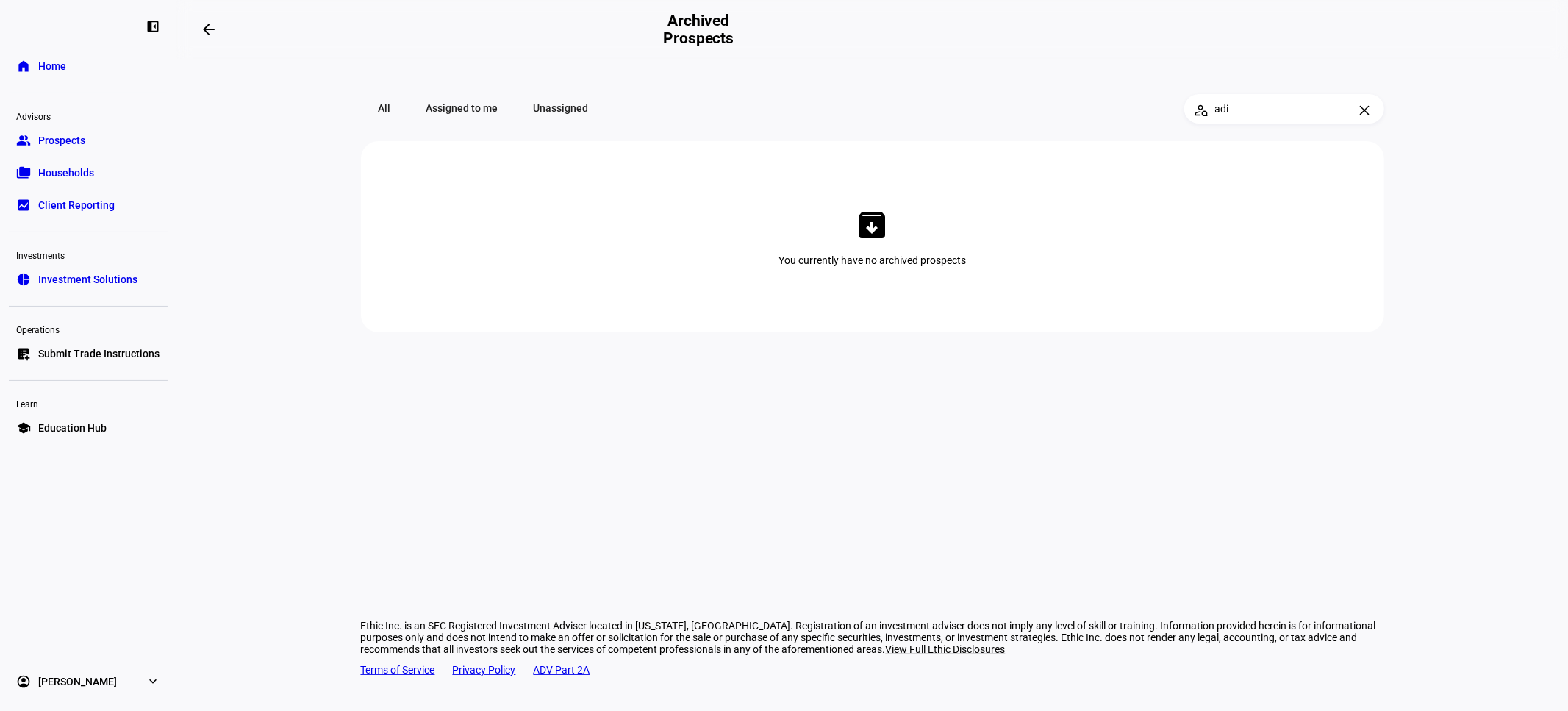
click at [382, 113] on span "All" at bounding box center [385, 108] width 48 height 30
click at [1239, 106] on input "adi" at bounding box center [1274, 108] width 120 height 15
type input "adi"
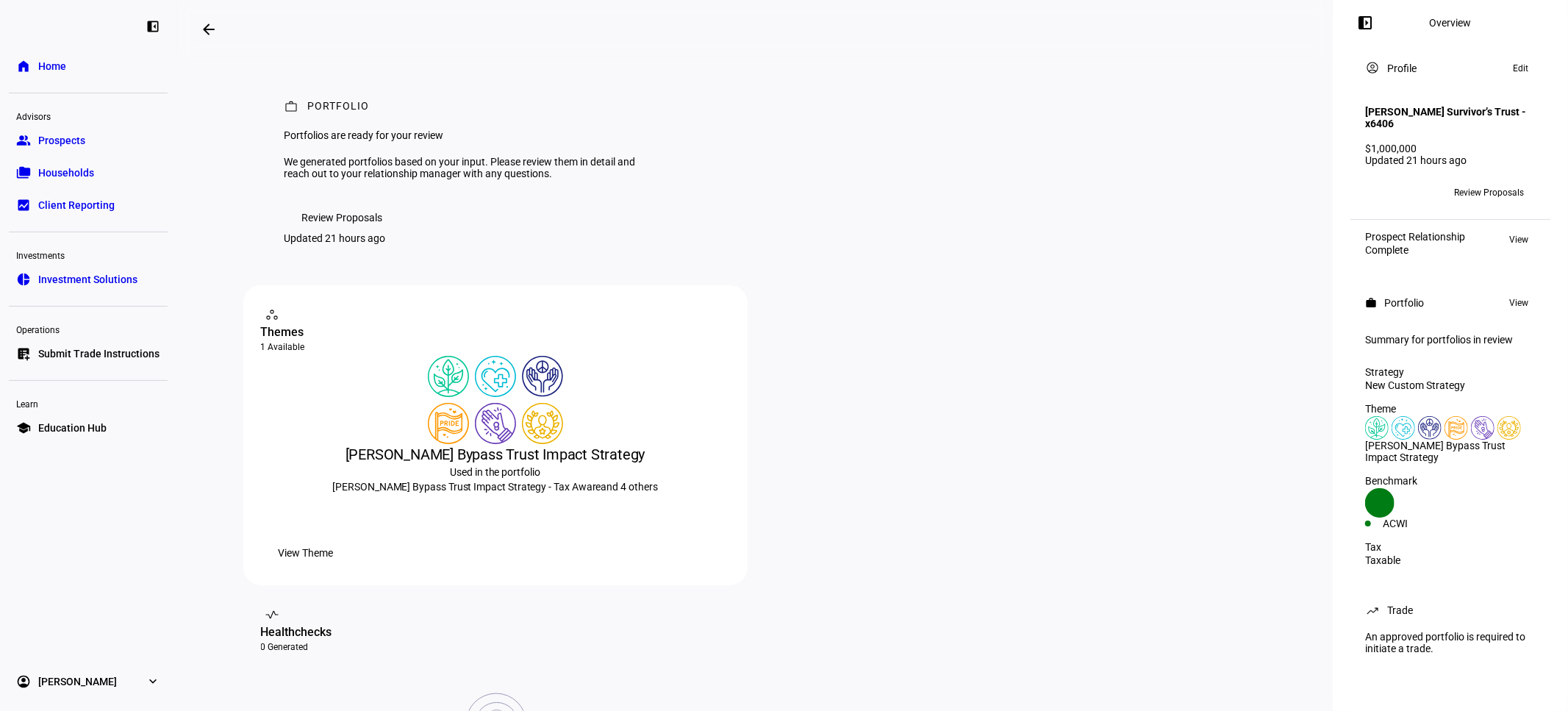
click at [353, 232] on span "Review Proposals" at bounding box center [342, 218] width 81 height 30
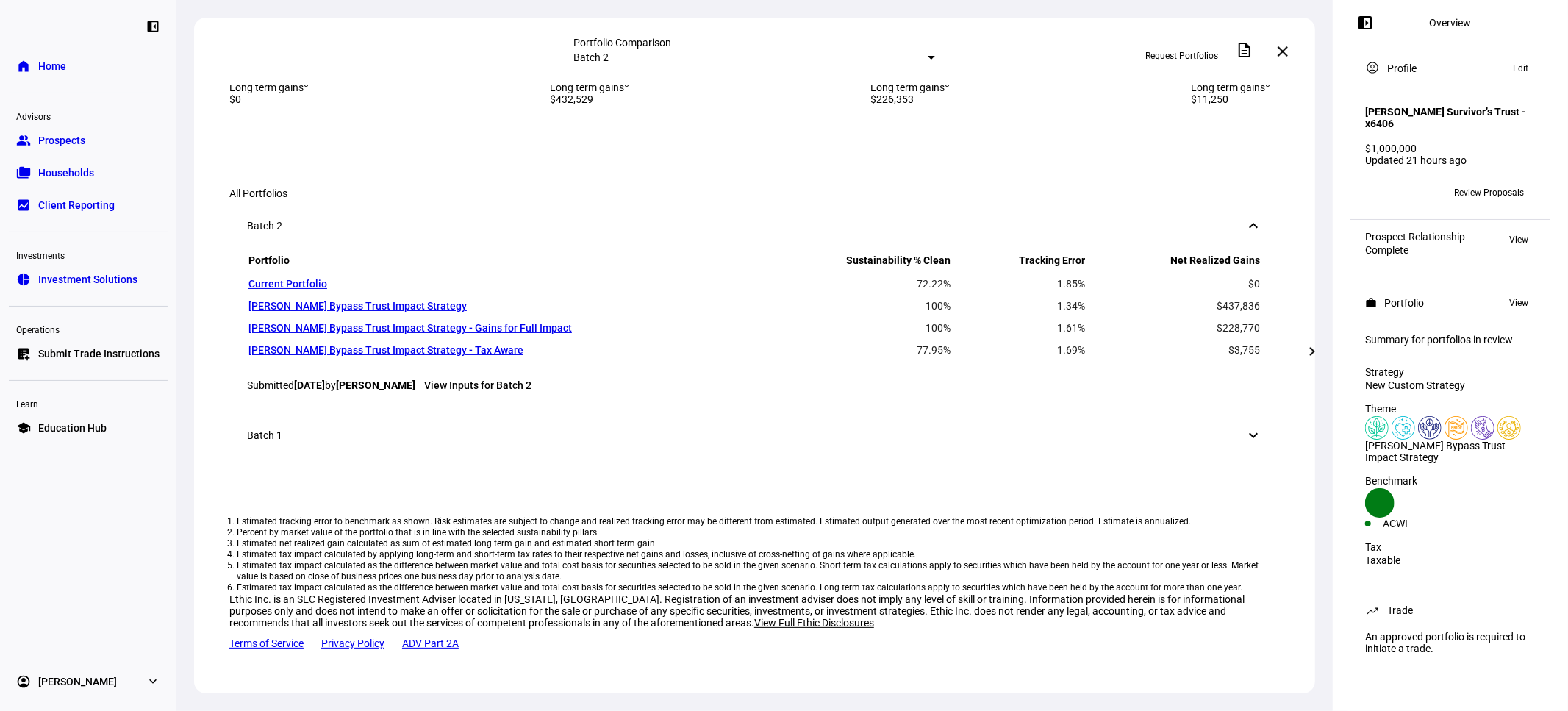
scroll to position [872, 0]
click at [1309, 345] on mat-icon "chevron_right" at bounding box center [1312, 352] width 17 height 17
drag, startPoint x: 1162, startPoint y: 502, endPoint x: 1126, endPoint y: 453, distance: 60.8
click at [1123, 106] on div "Tax info Active Tax Net realized gains 3 $3,755 Tax impact 4 $894 Short term ga…" at bounding box center [1021, 47] width 303 height 117
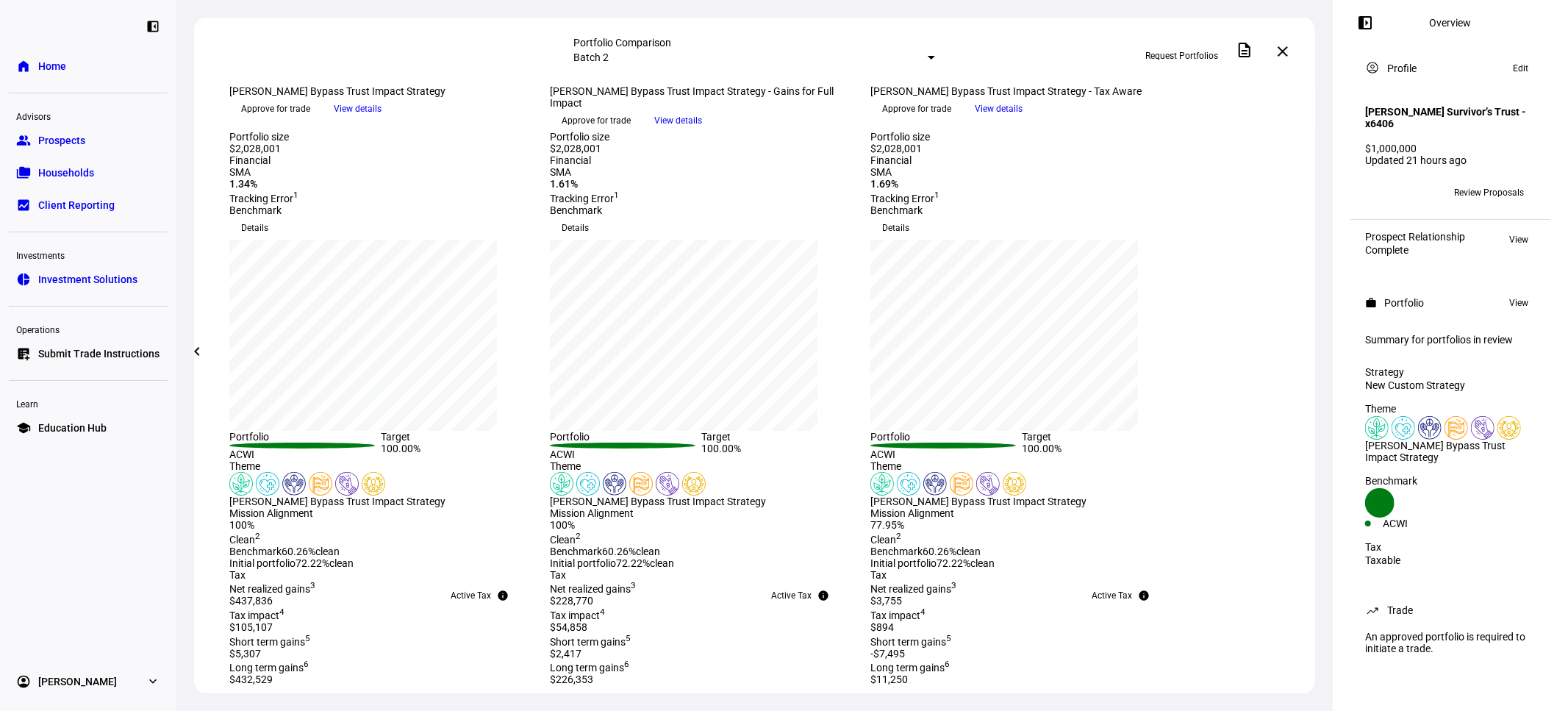
scroll to position [0, 0]
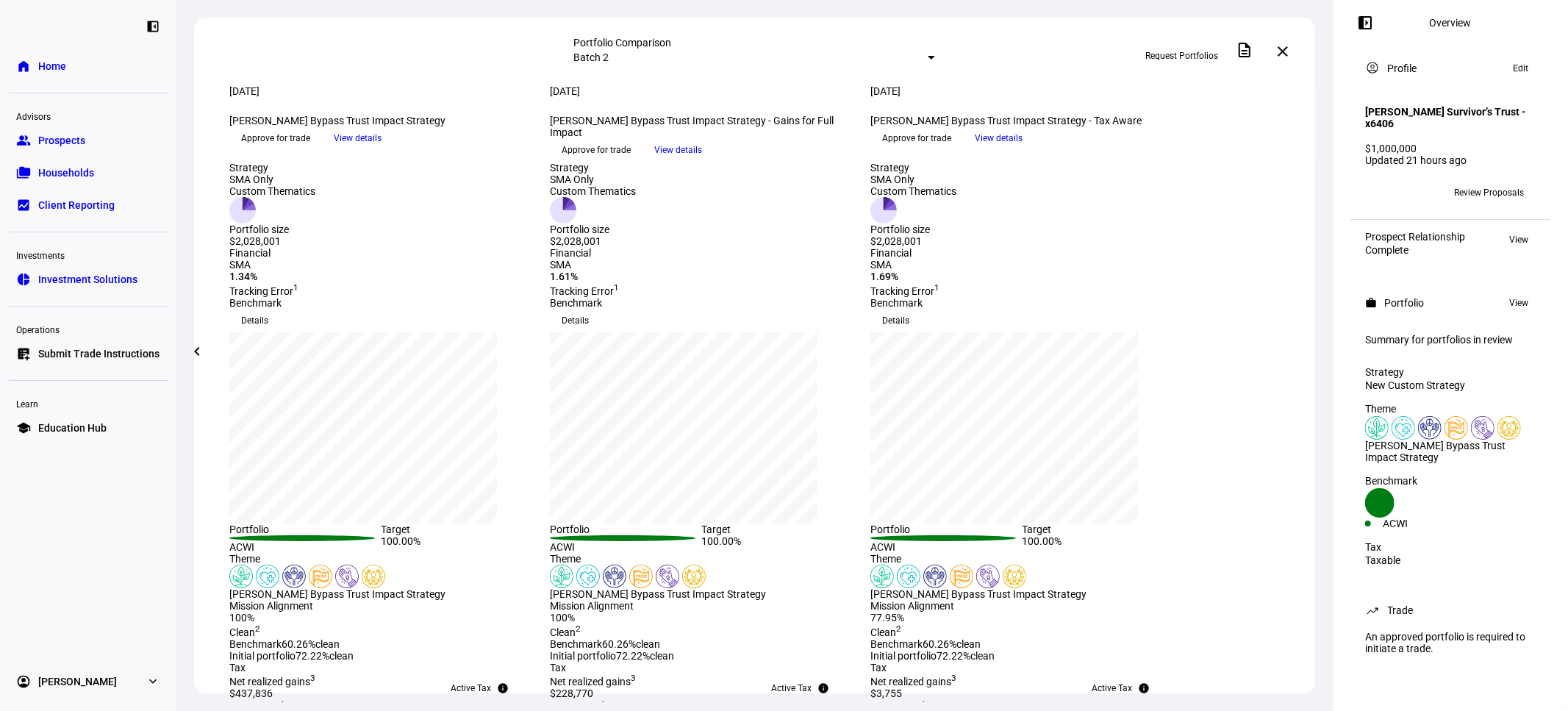
click at [1023, 149] on span "View details" at bounding box center [999, 138] width 48 height 22
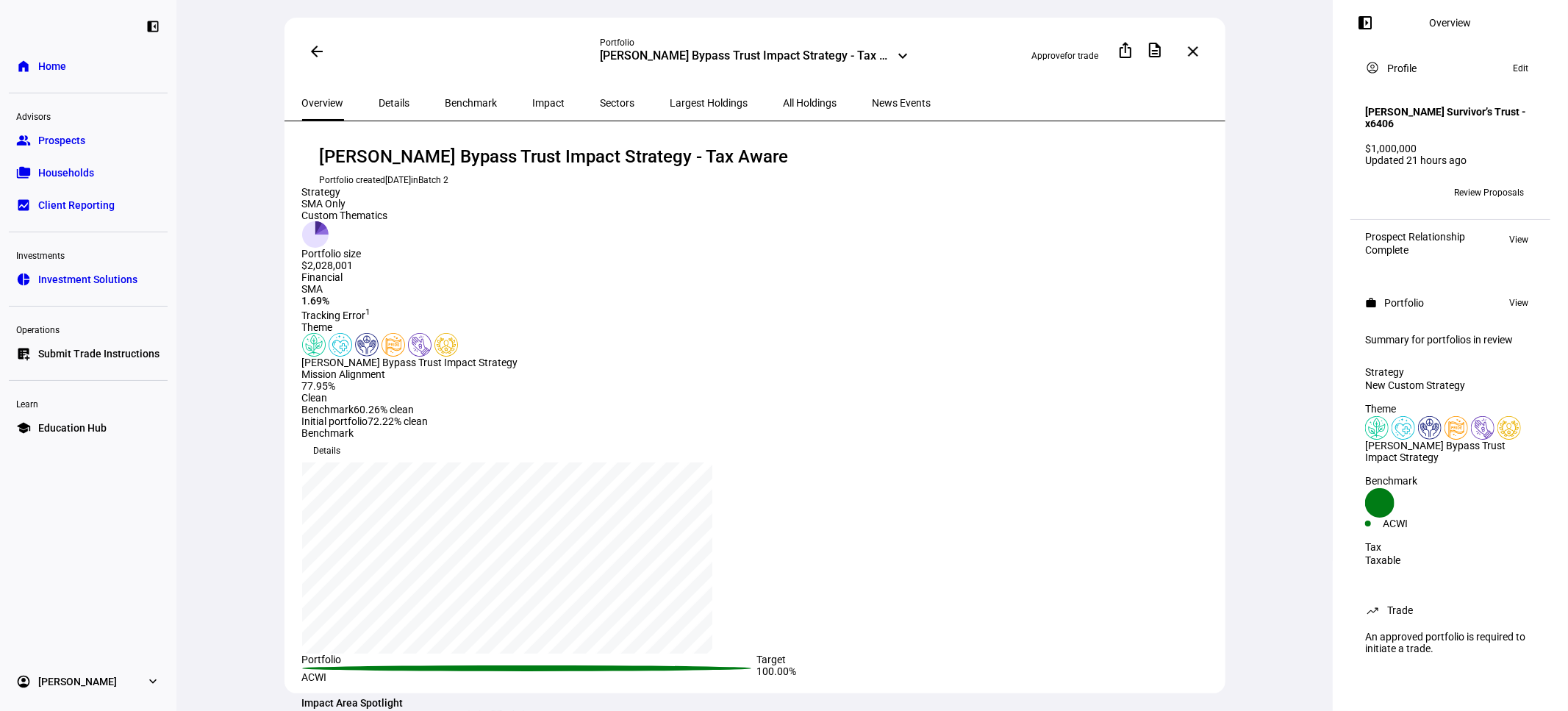
click at [311, 55] on mat-icon "arrow_back" at bounding box center [317, 51] width 17 height 17
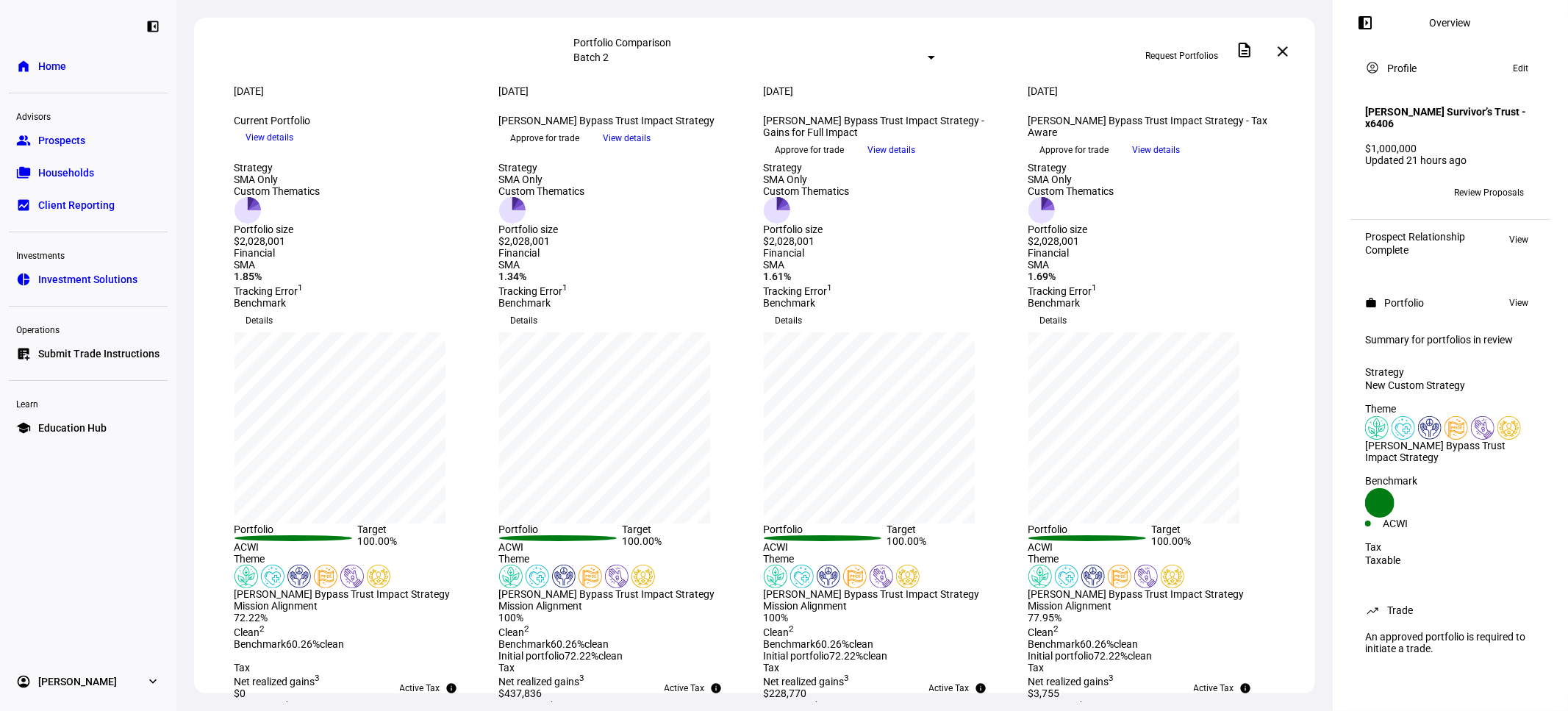
click at [96, 145] on link "group Prospects" at bounding box center [88, 140] width 159 height 30
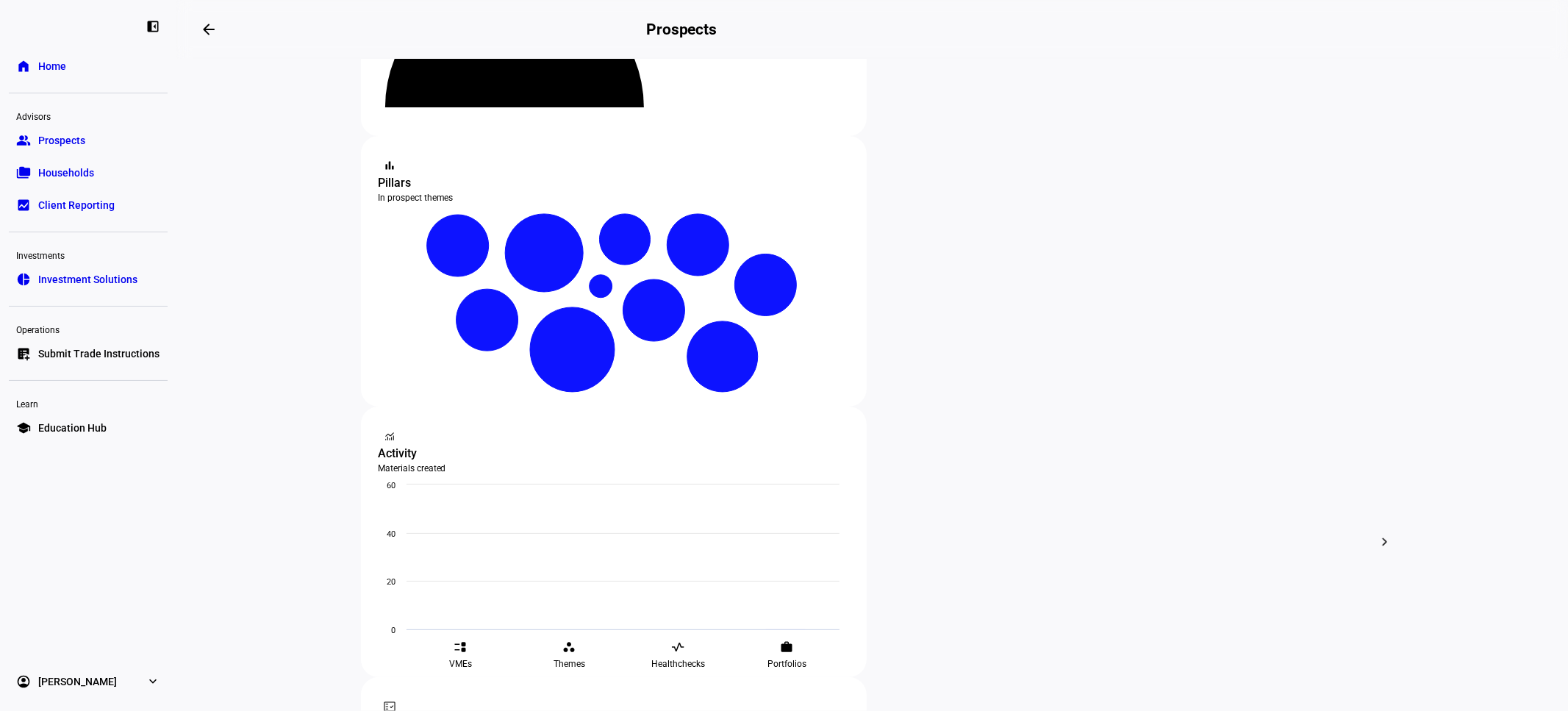
scroll to position [199, 0]
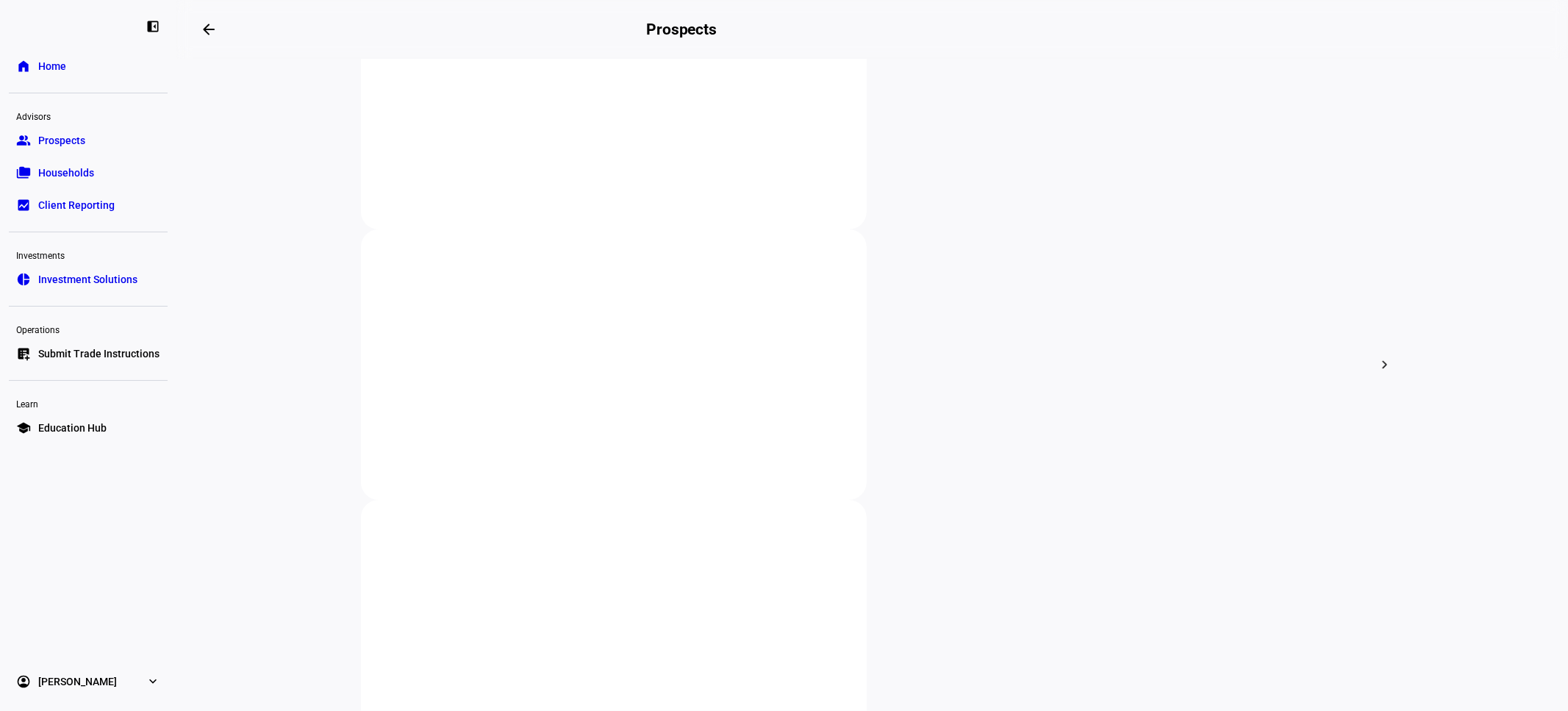
scroll to position [653, 0]
